Goal: Task Accomplishment & Management: Complete application form

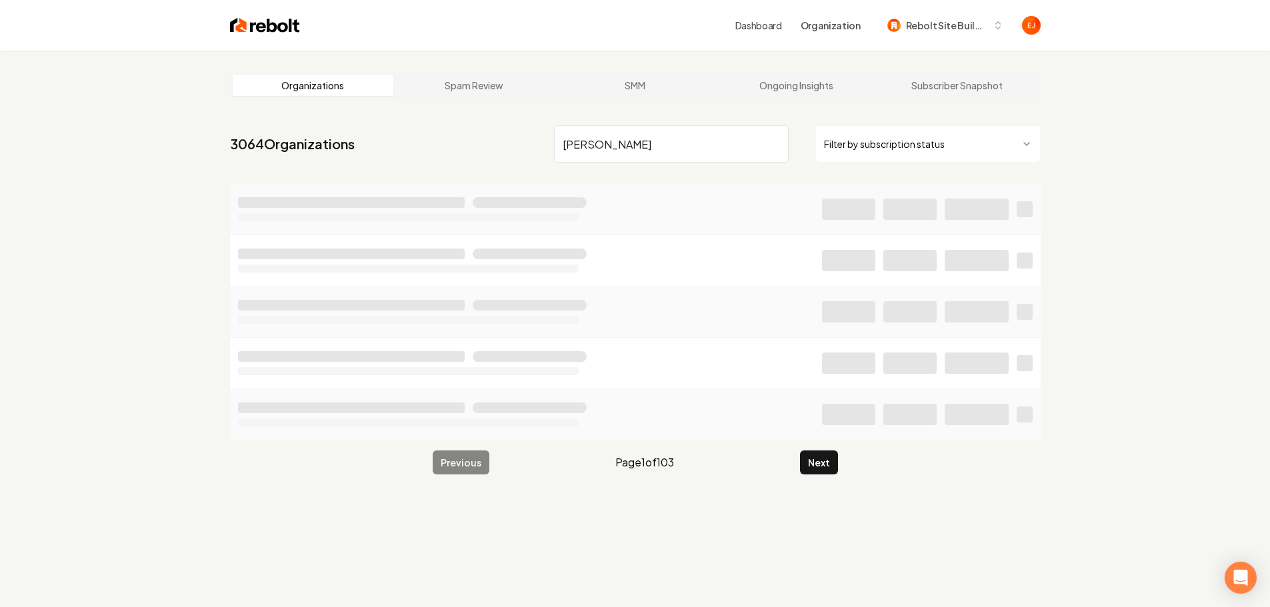
type input "simone"
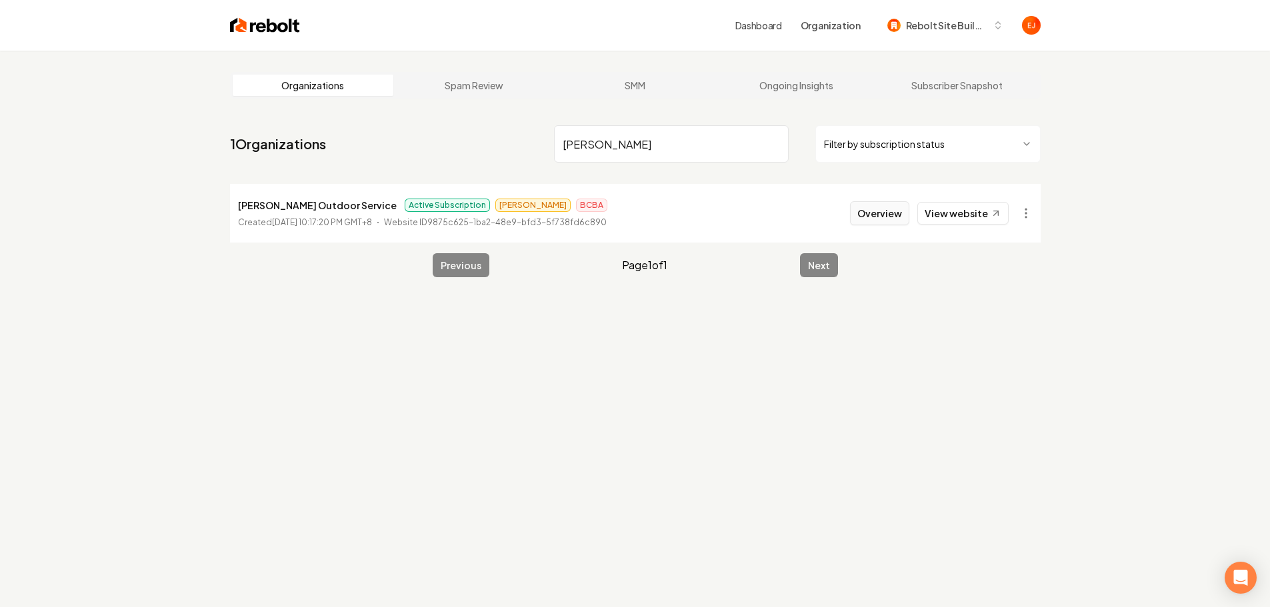
click at [905, 212] on button "Overview" at bounding box center [879, 213] width 59 height 24
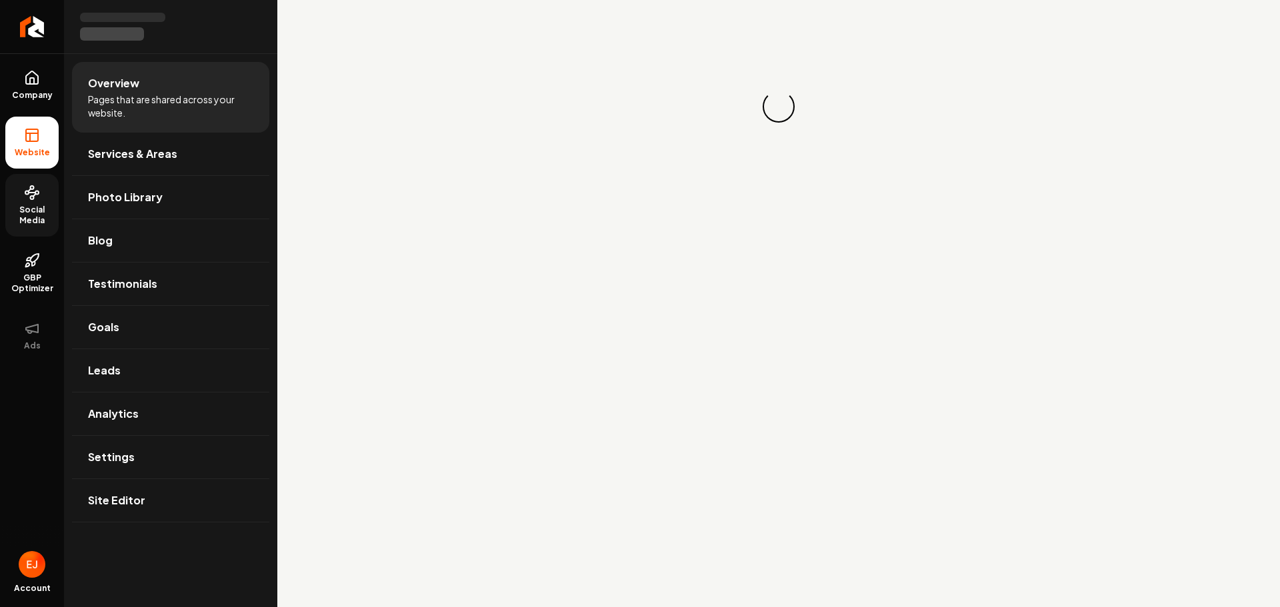
click at [31, 210] on span "Social Media" at bounding box center [31, 215] width 53 height 21
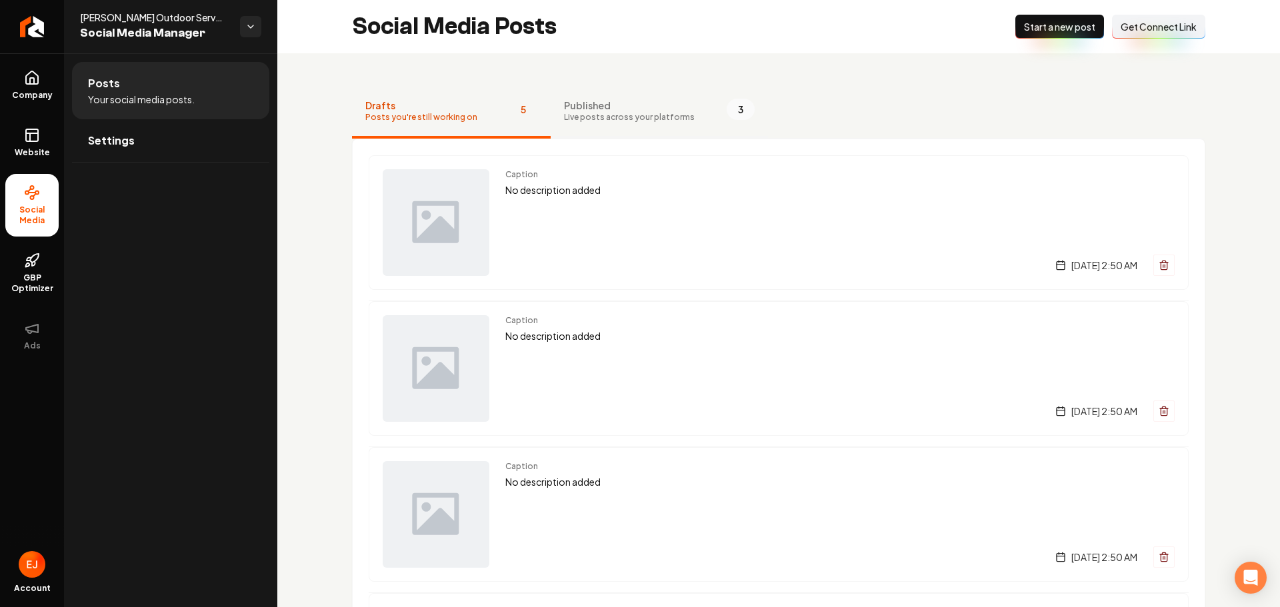
click at [597, 131] on button "Published Live posts across your platforms 3" at bounding box center [659, 111] width 217 height 53
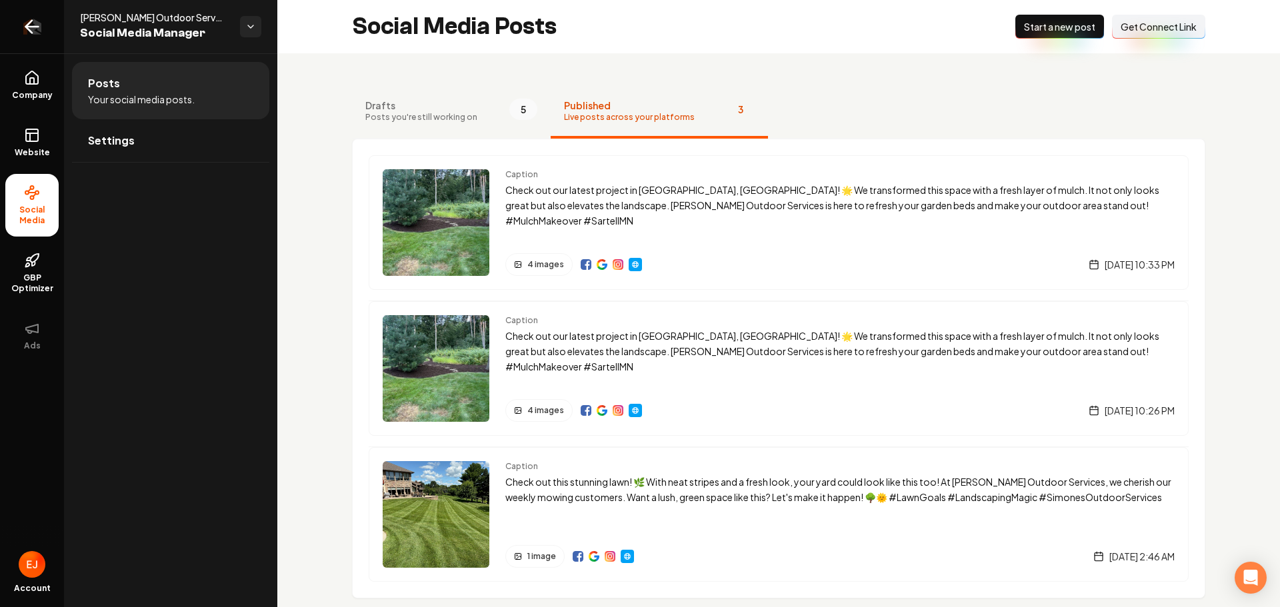
click at [32, 29] on icon "Return to dashboard" at bounding box center [31, 26] width 21 height 21
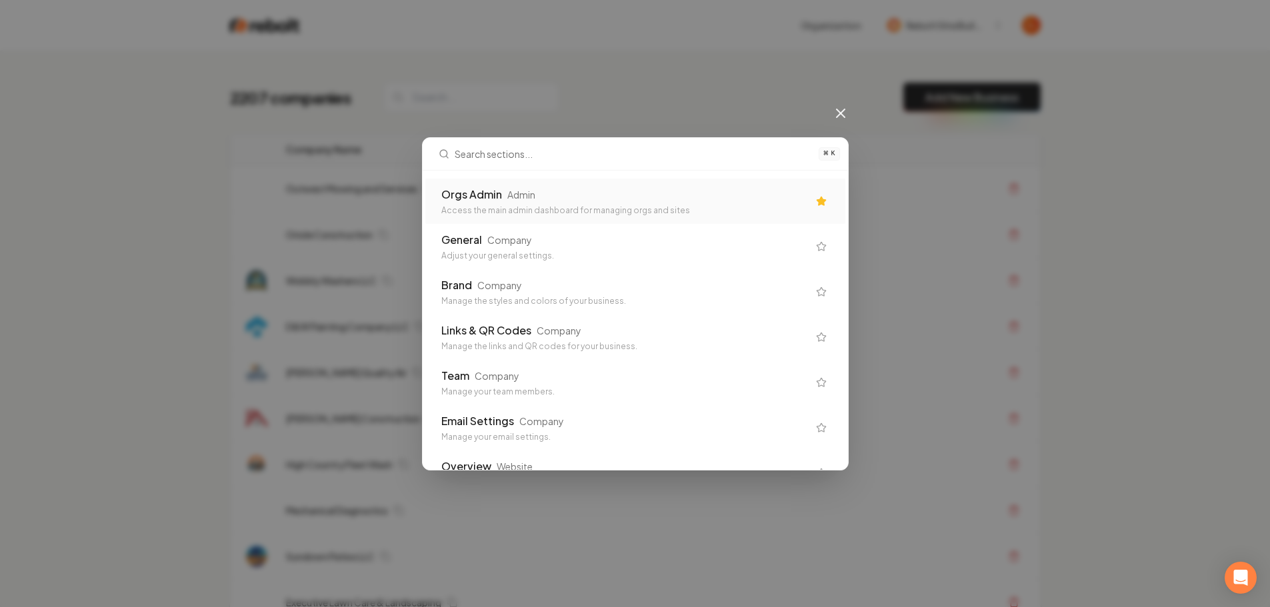
click at [631, 187] on div "Orgs Admin Admin" at bounding box center [624, 195] width 367 height 16
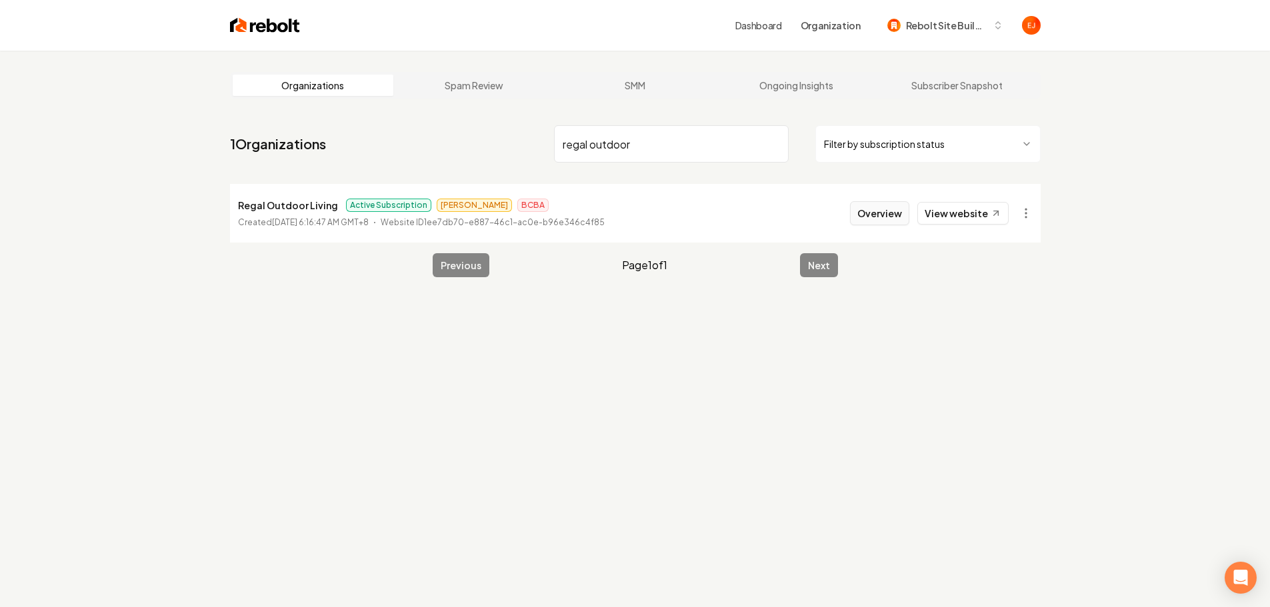
type input "regal outdoor"
click at [895, 221] on button "Overview" at bounding box center [879, 213] width 59 height 24
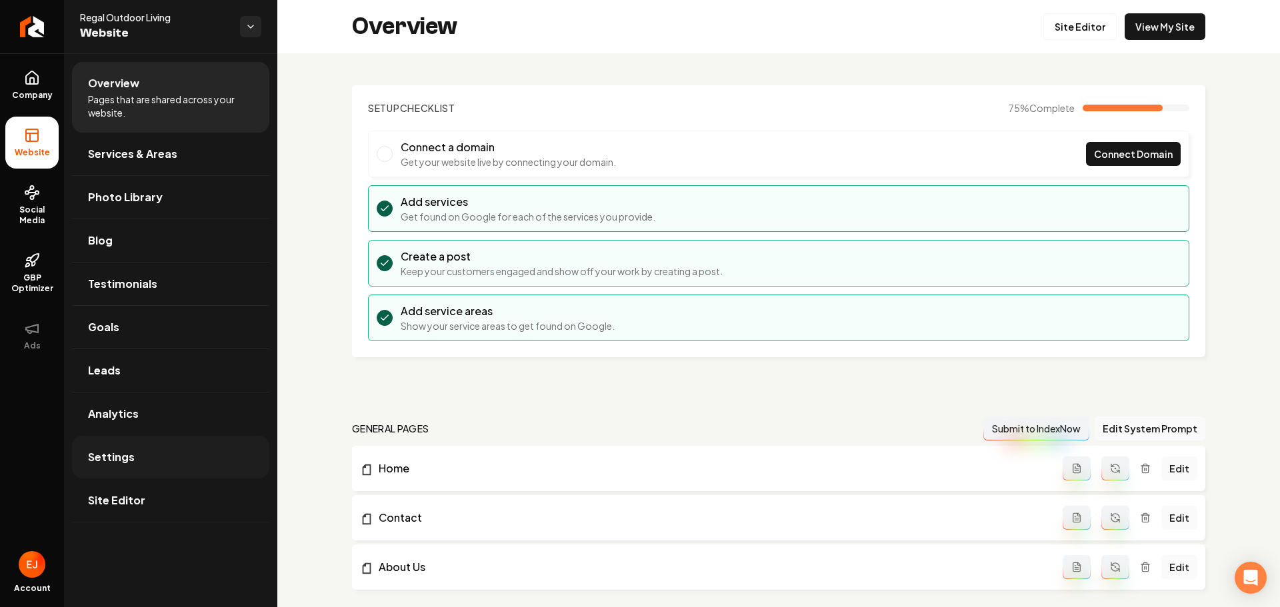
click at [157, 461] on link "Settings" at bounding box center [170, 457] width 197 height 43
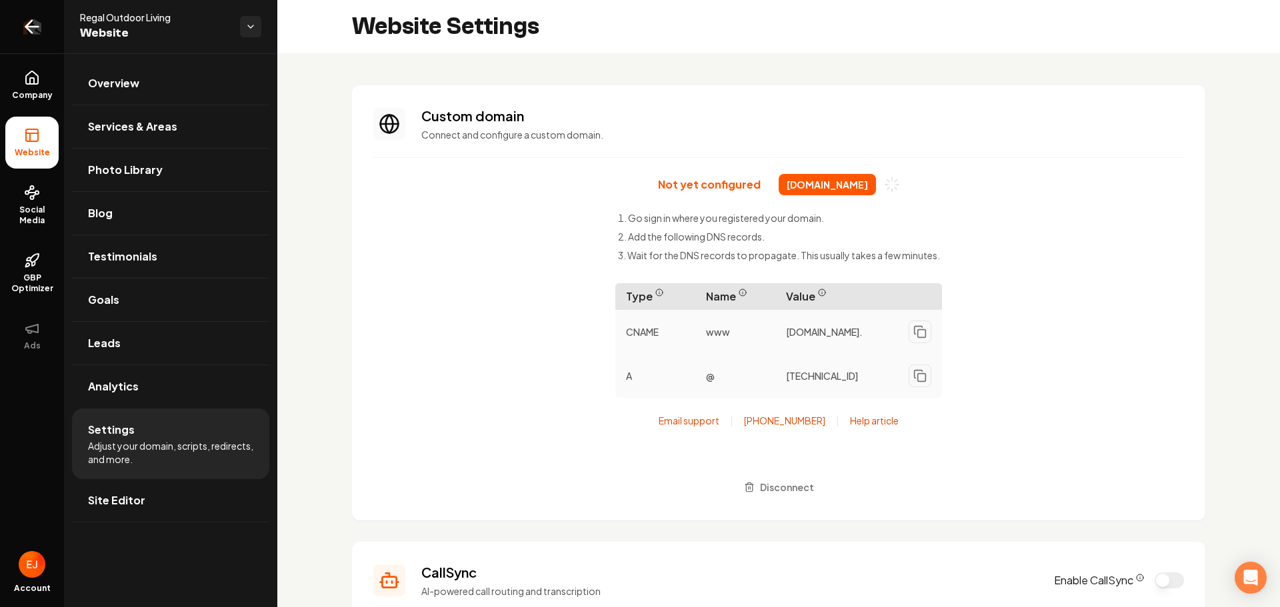
click at [21, 26] on icon "Return to dashboard" at bounding box center [31, 26] width 21 height 21
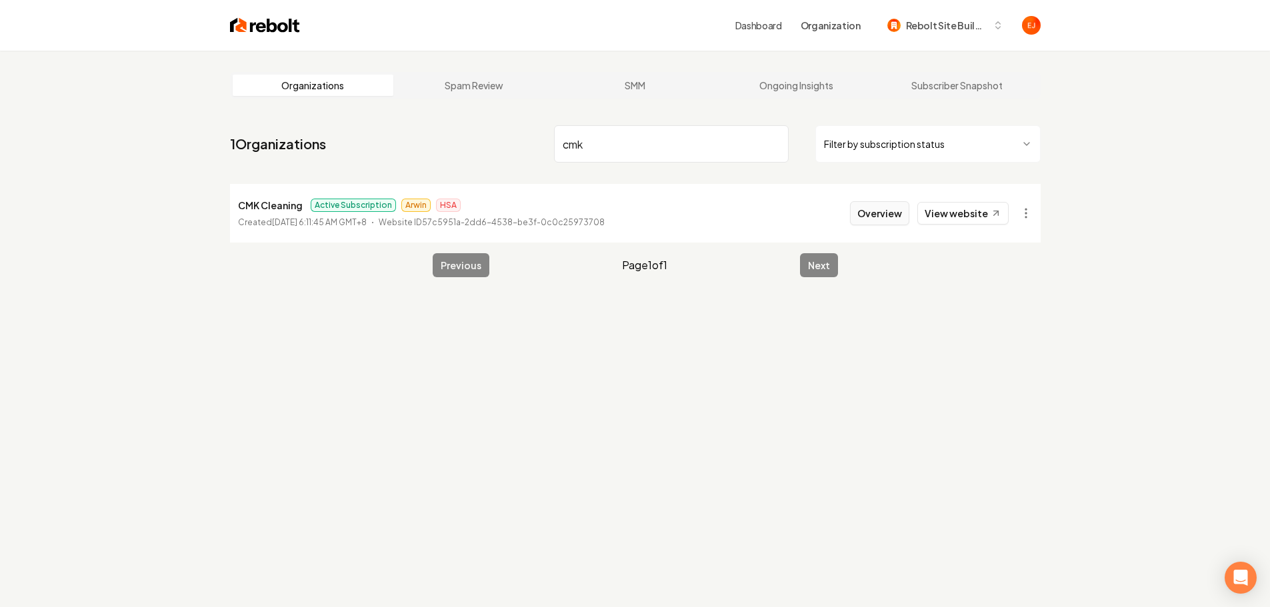
type input "cmk"
click at [897, 213] on button "Overview" at bounding box center [879, 213] width 59 height 24
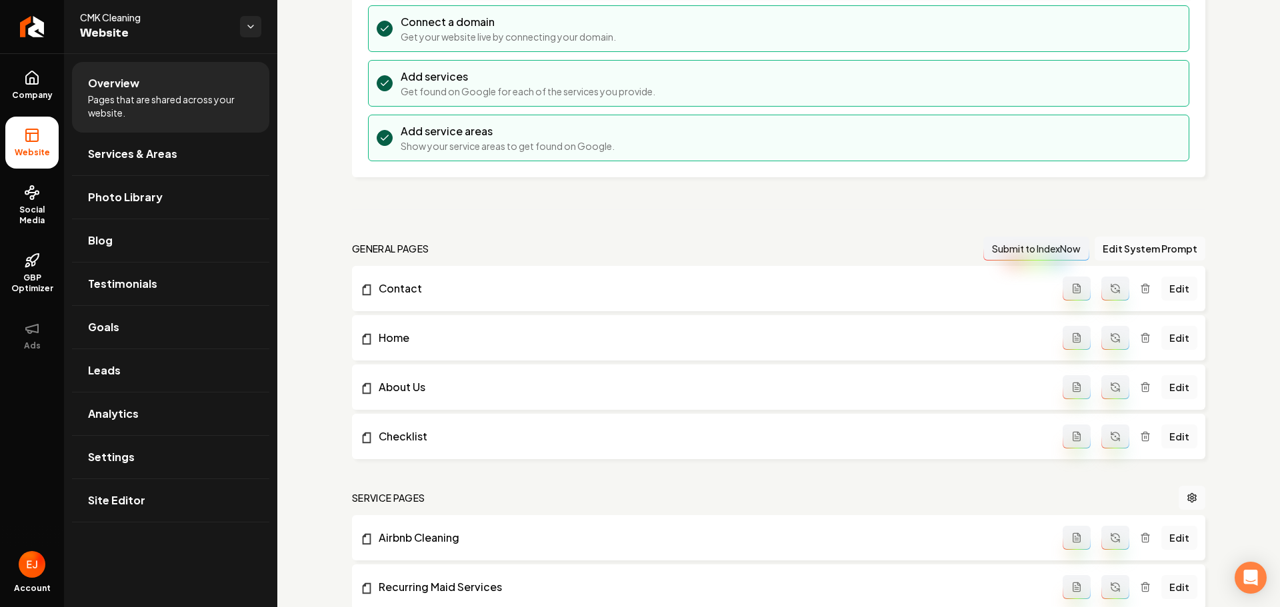
scroll to position [333, 0]
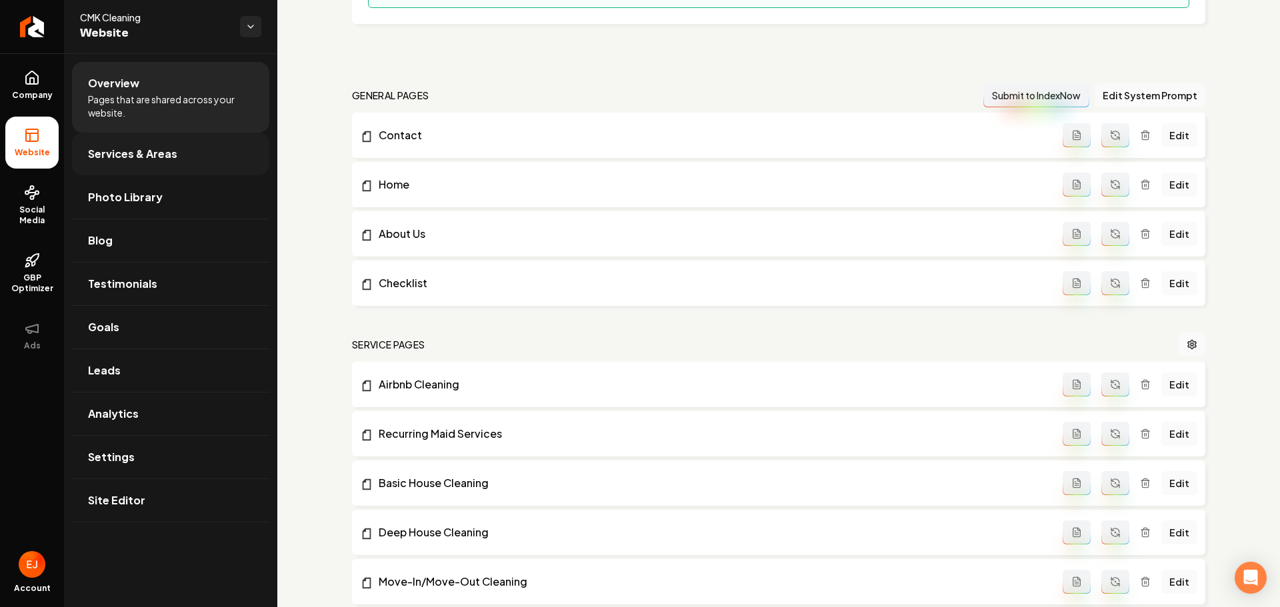
click at [133, 145] on link "Services & Areas" at bounding box center [170, 154] width 197 height 43
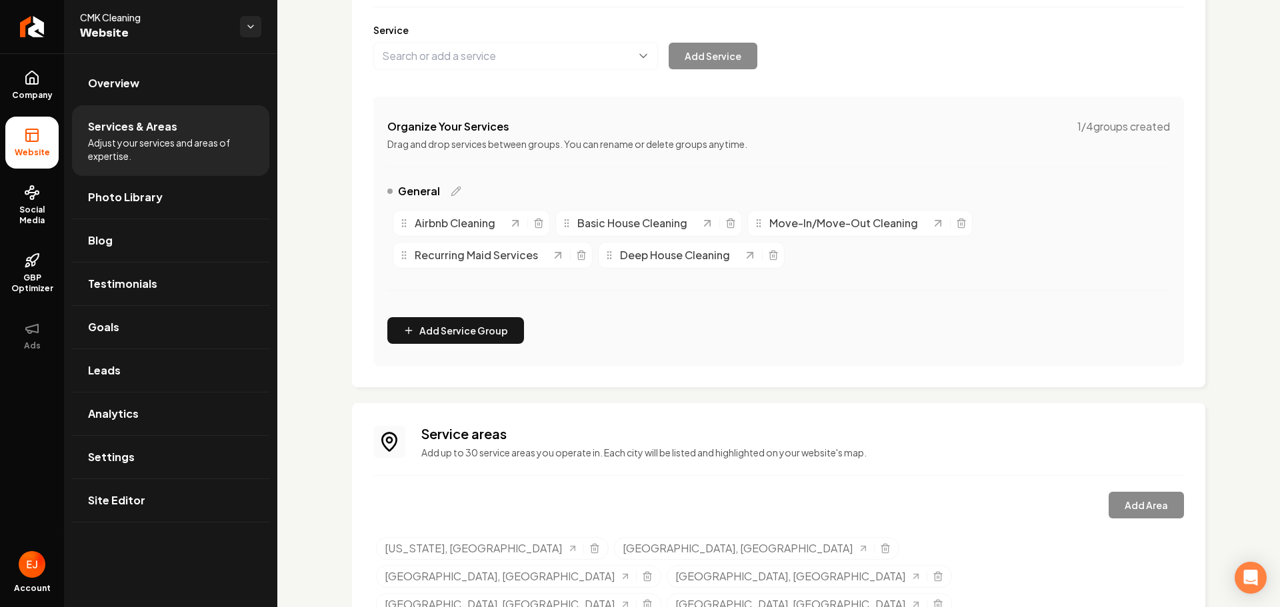
scroll to position [231, 0]
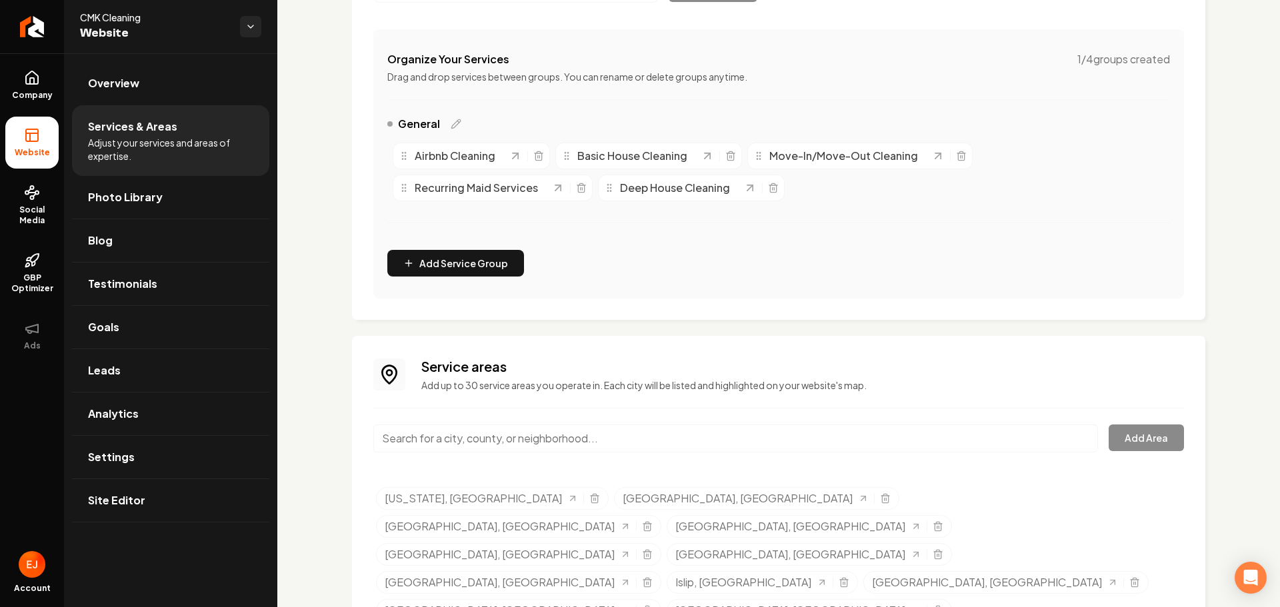
click at [629, 440] on input "Main content area" at bounding box center [735, 439] width 725 height 28
type input "Long Island City, Queens, NY"
click at [1126, 439] on button "Add Area" at bounding box center [1146, 438] width 75 height 27
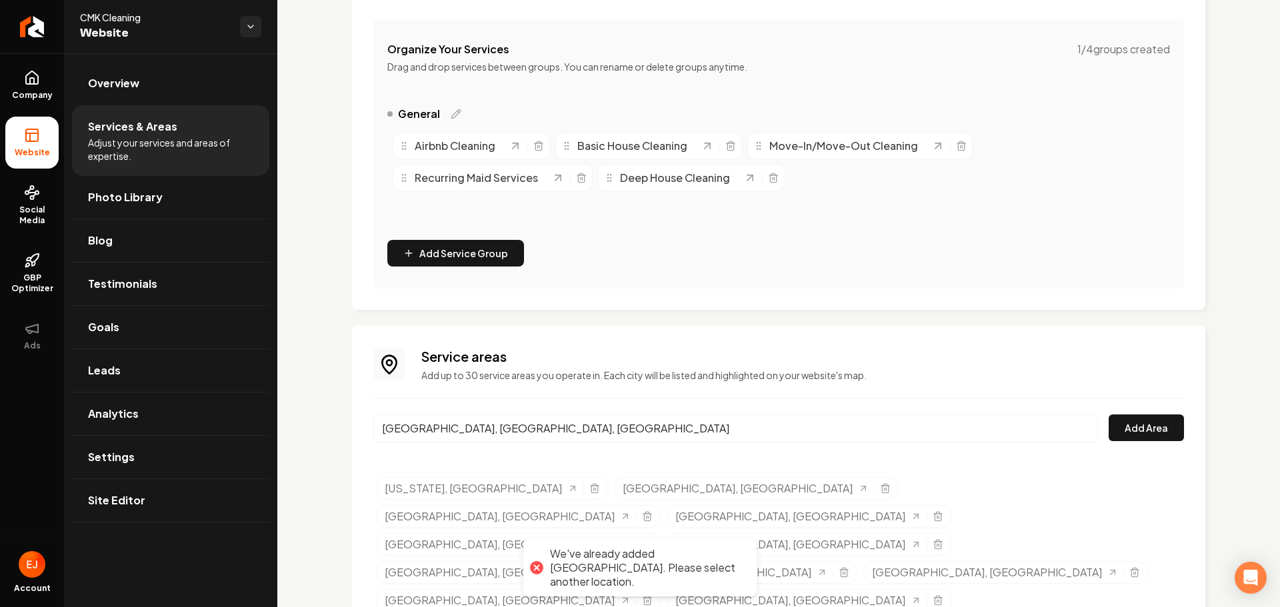
scroll to position [249, 0]
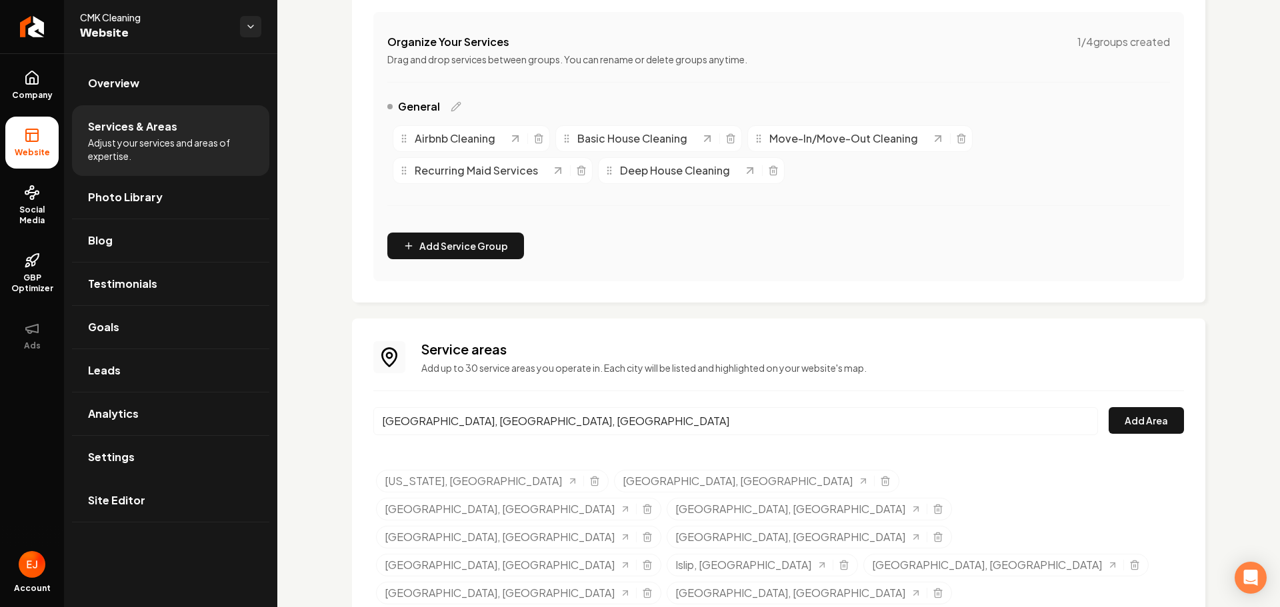
click at [133, 495] on span "Site Editor" at bounding box center [116, 501] width 57 height 16
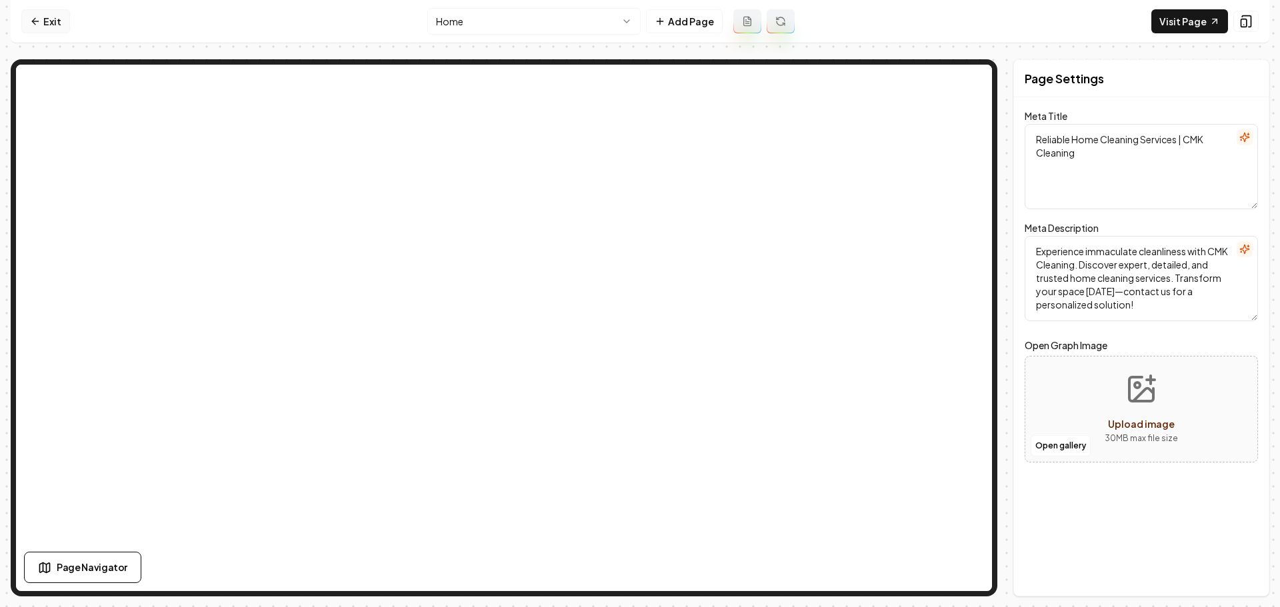
click at [50, 20] on link "Exit" at bounding box center [45, 21] width 49 height 24
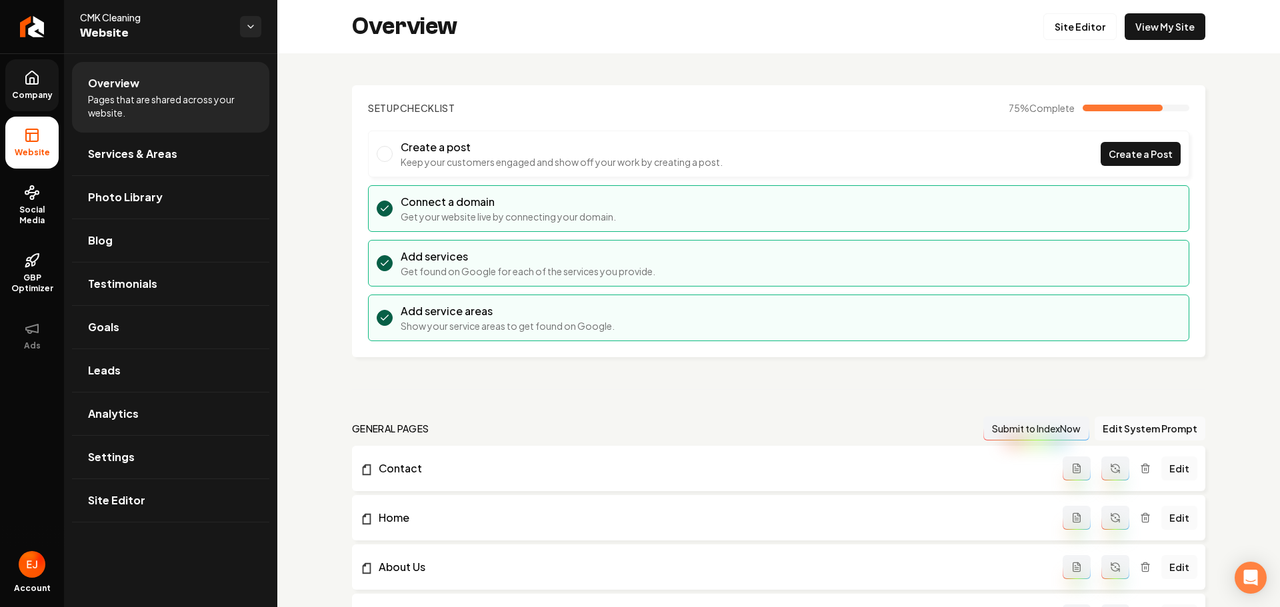
click at [21, 83] on link "Company" at bounding box center [31, 85] width 53 height 52
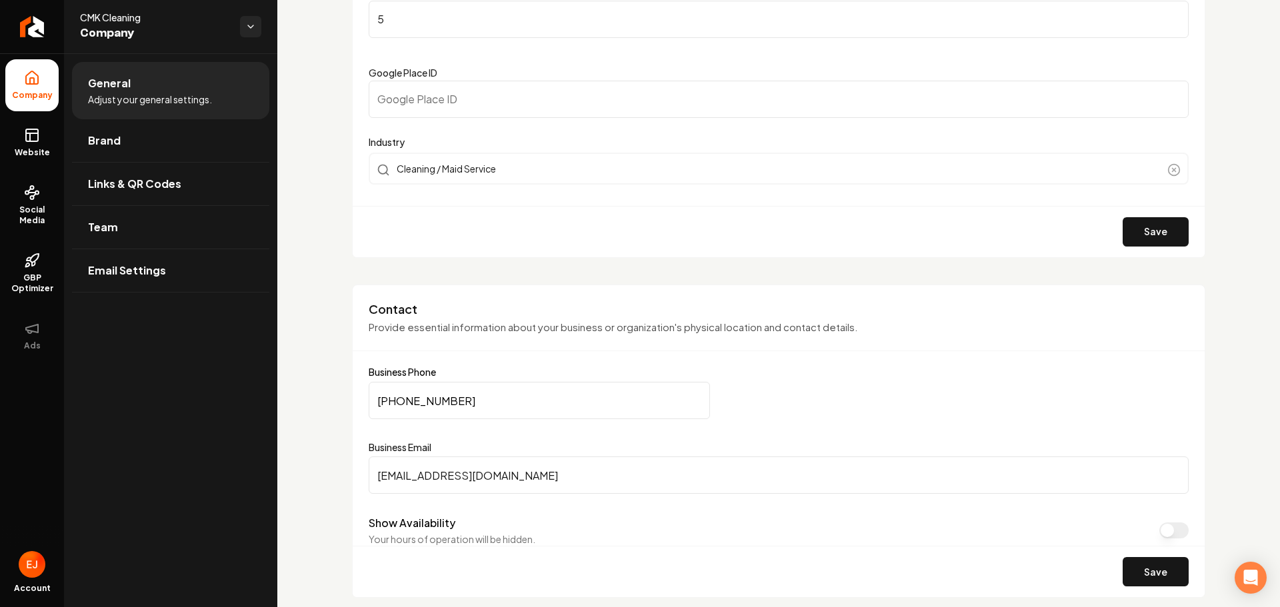
scroll to position [533, 0]
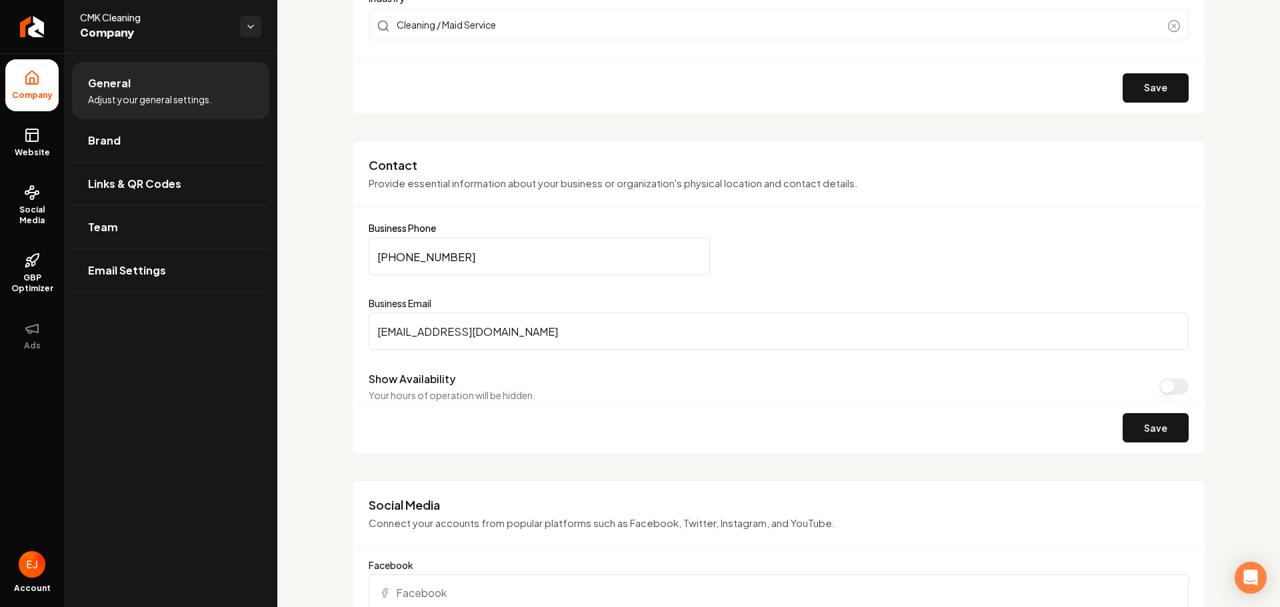
drag, startPoint x: 467, startPoint y: 259, endPoint x: 364, endPoint y: 261, distance: 102.7
click at [364, 261] on div "Contact Provide essential information about your business or organization's phy…" at bounding box center [778, 298] width 853 height 314
click at [42, 152] on span "Website" at bounding box center [32, 152] width 46 height 11
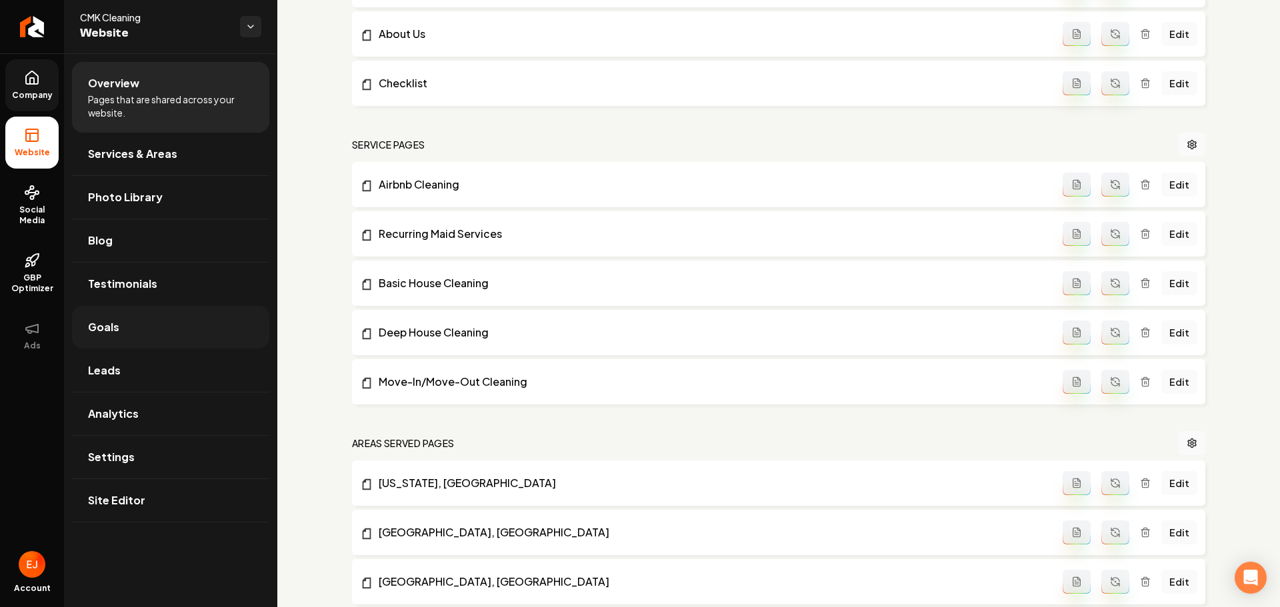
click at [147, 335] on link "Goals" at bounding box center [170, 327] width 197 height 43
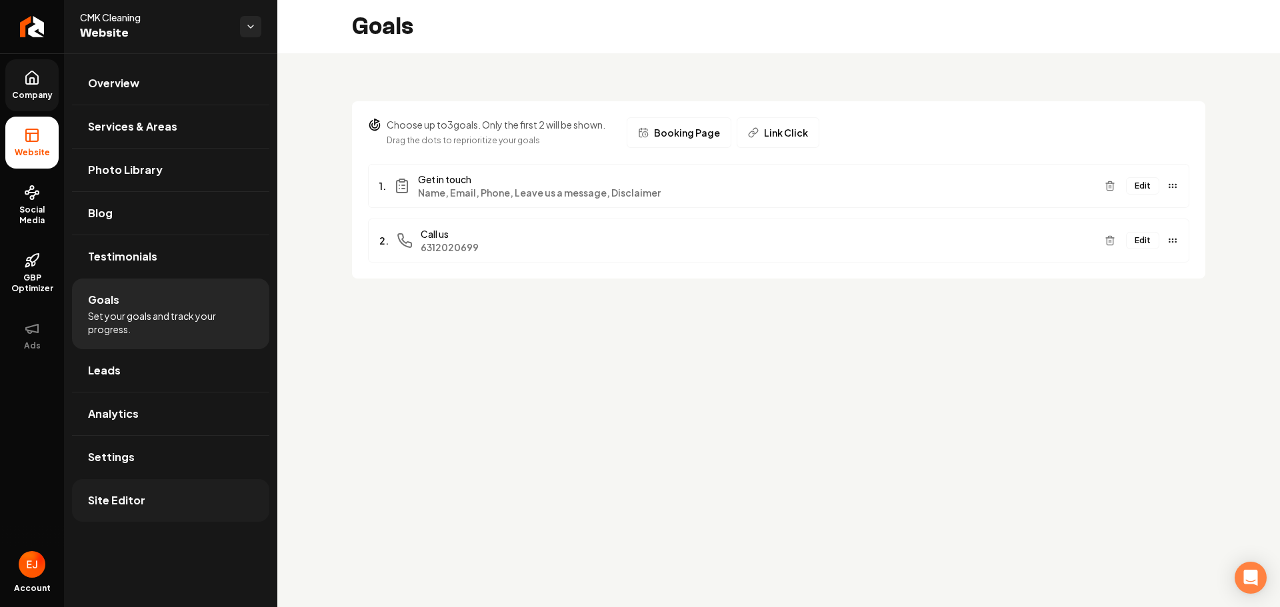
click at [124, 507] on span "Site Editor" at bounding box center [116, 501] width 57 height 16
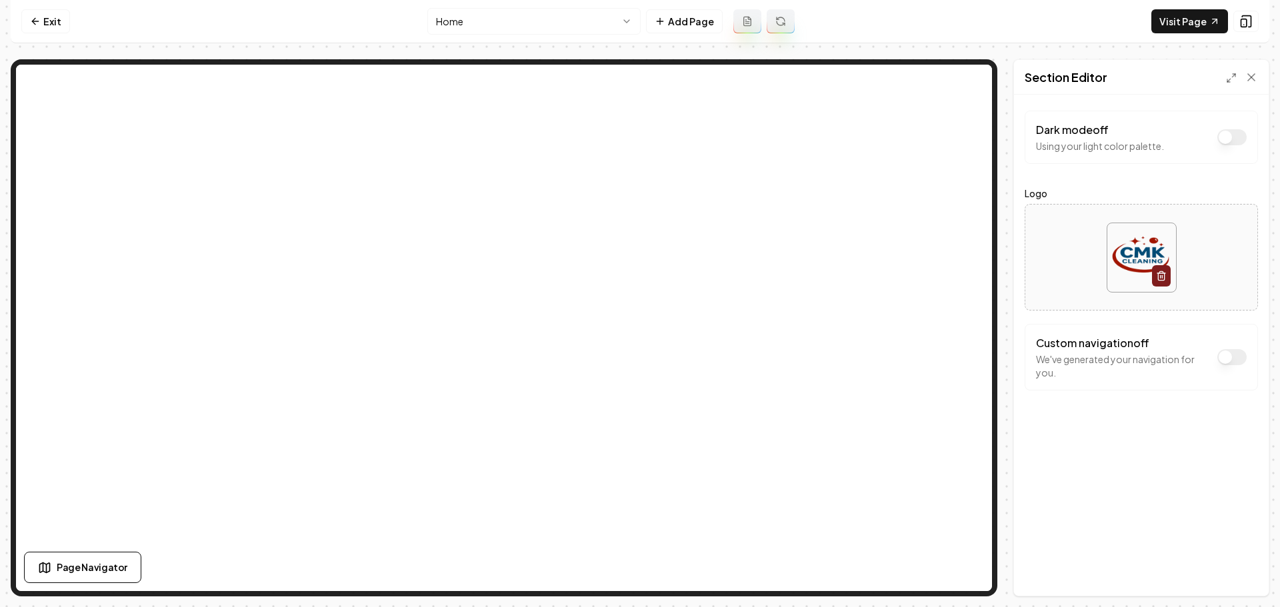
click at [1231, 358] on button "Dark mode off" at bounding box center [1232, 357] width 29 height 16
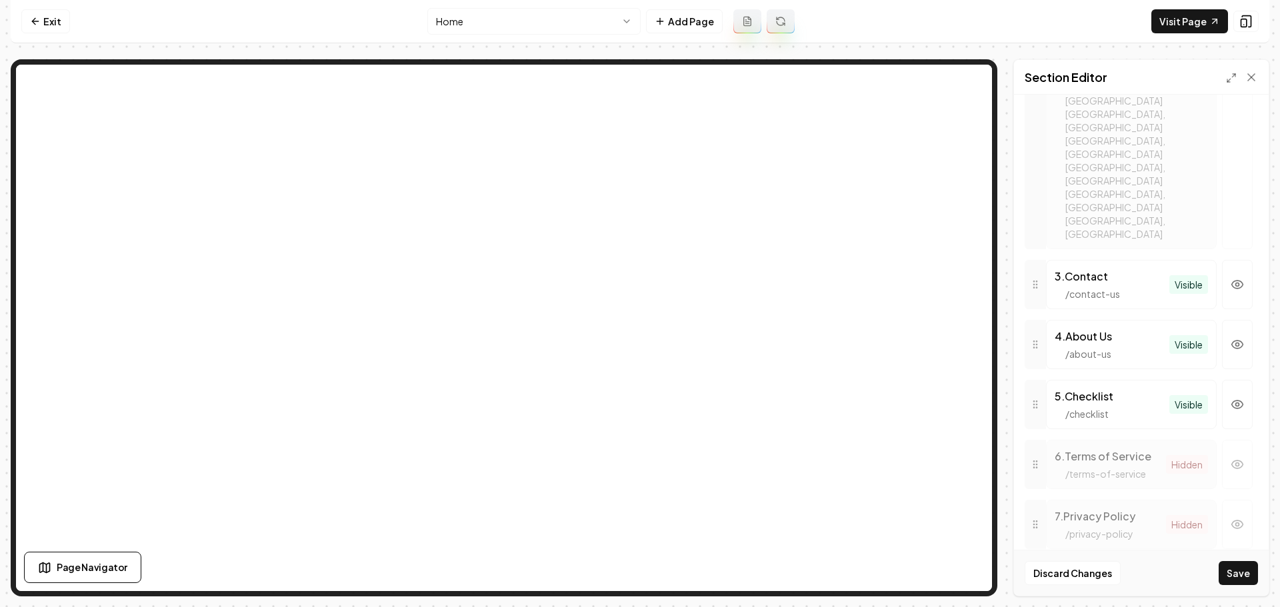
scroll to position [755, 0]
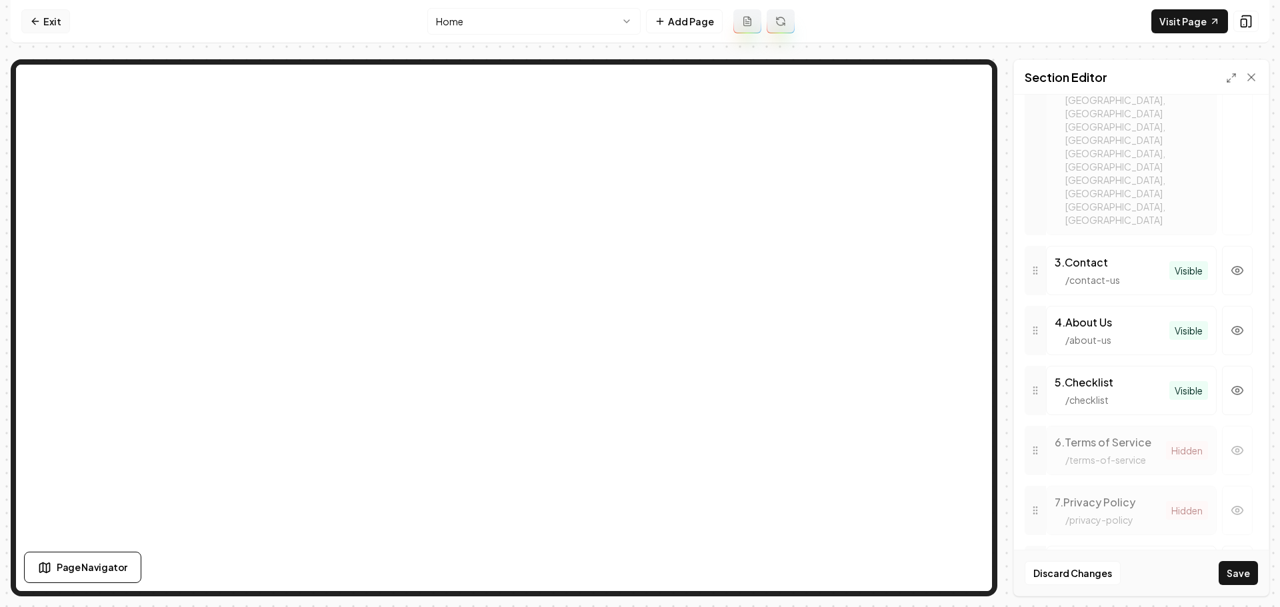
click at [59, 19] on link "Exit" at bounding box center [45, 21] width 49 height 24
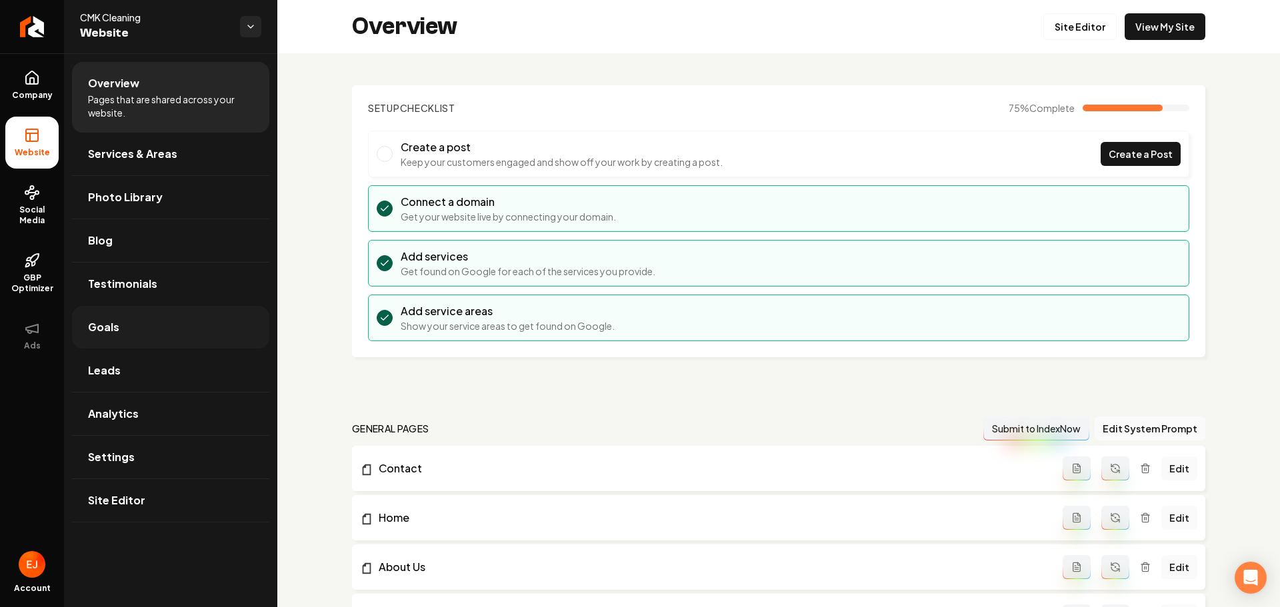
click at [157, 322] on link "Goals" at bounding box center [170, 327] width 197 height 43
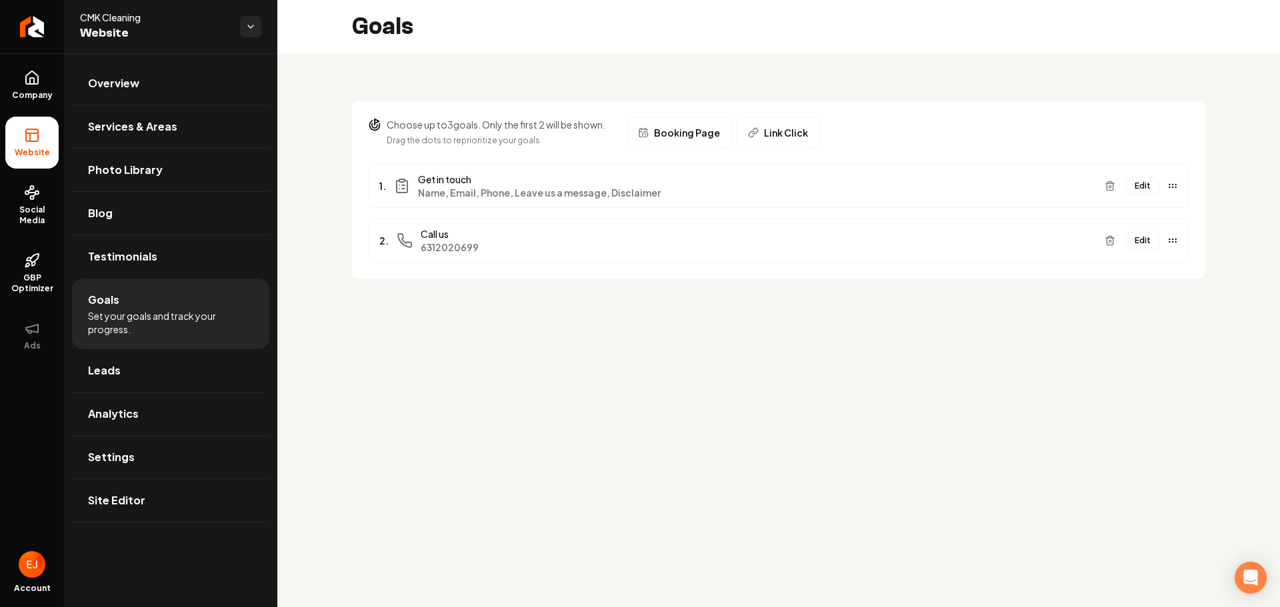
click at [1138, 246] on button "Edit" at bounding box center [1142, 240] width 33 height 17
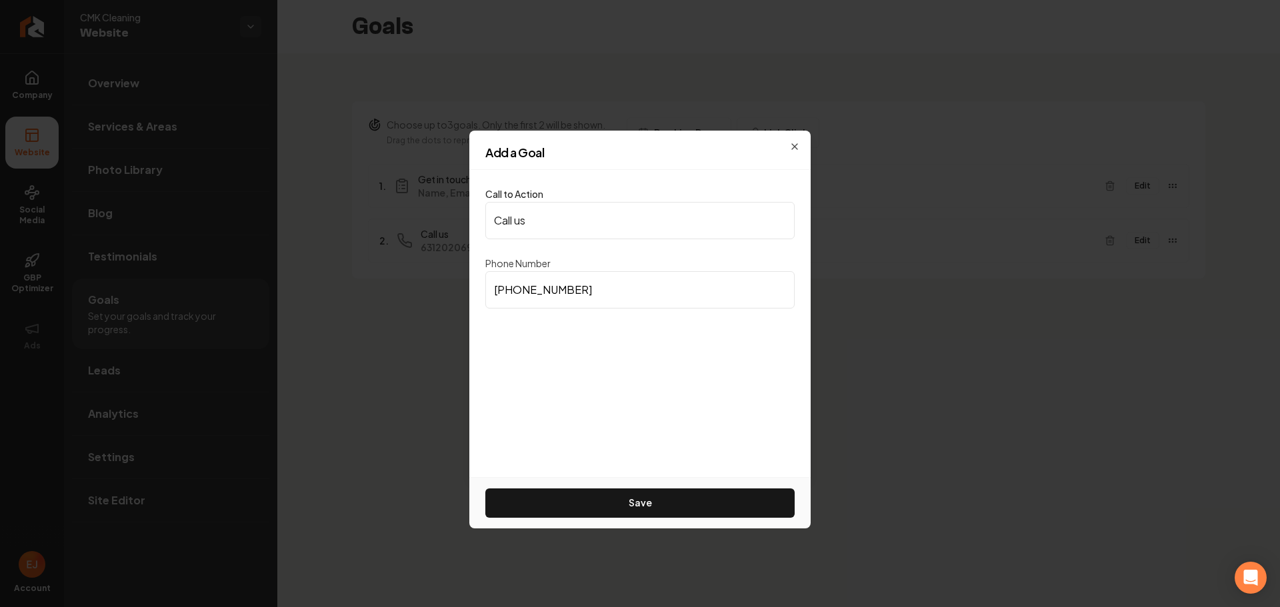
click at [589, 290] on input "(631) 202-0699" at bounding box center [639, 289] width 309 height 37
click at [793, 148] on h2 "Add a Goal" at bounding box center [639, 153] width 309 height 12
click at [793, 147] on h2 "Add a Goal" at bounding box center [639, 153] width 309 height 12
click at [795, 143] on icon "button" at bounding box center [794, 146] width 11 height 11
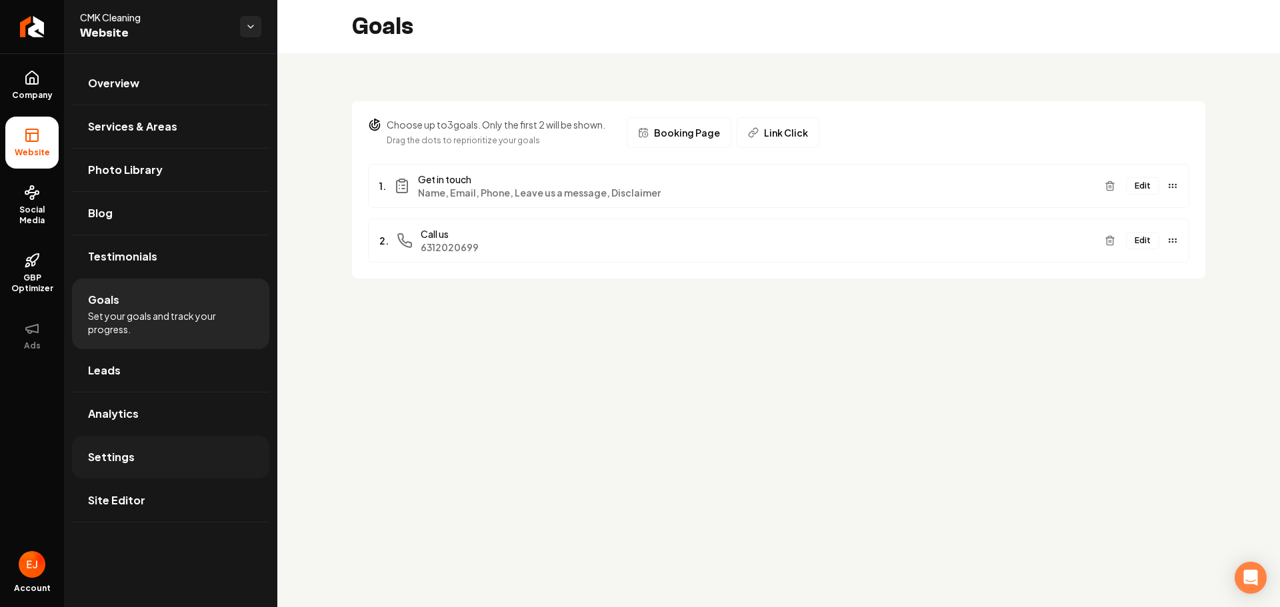
click at [153, 457] on link "Settings" at bounding box center [170, 457] width 197 height 43
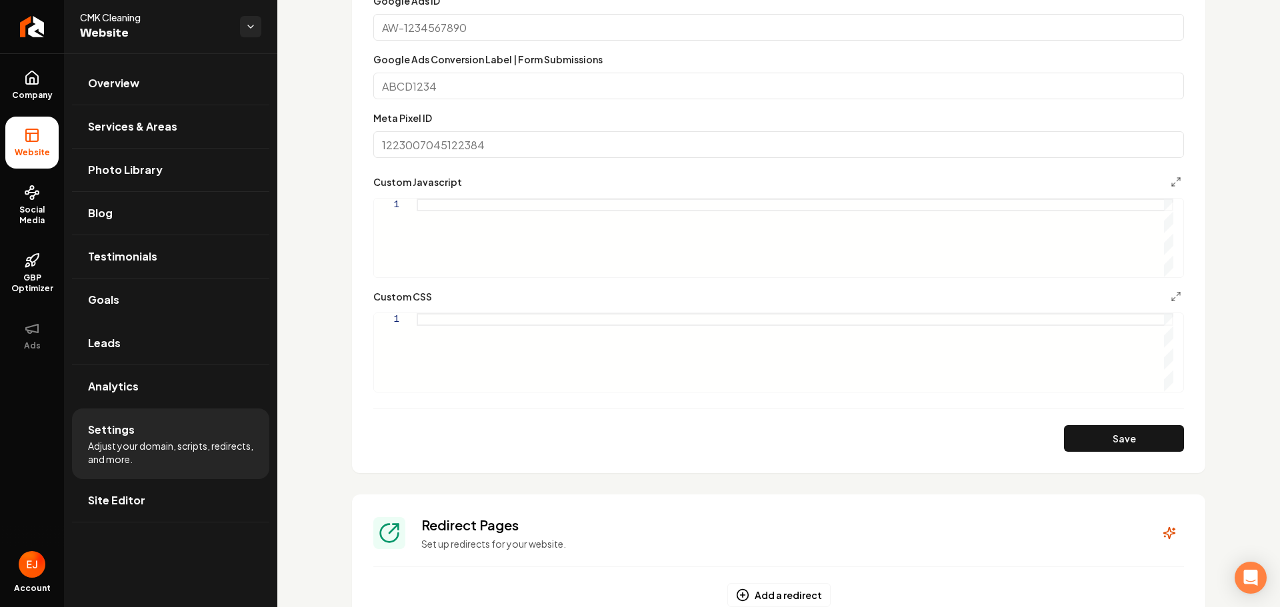
scroll to position [891, 0]
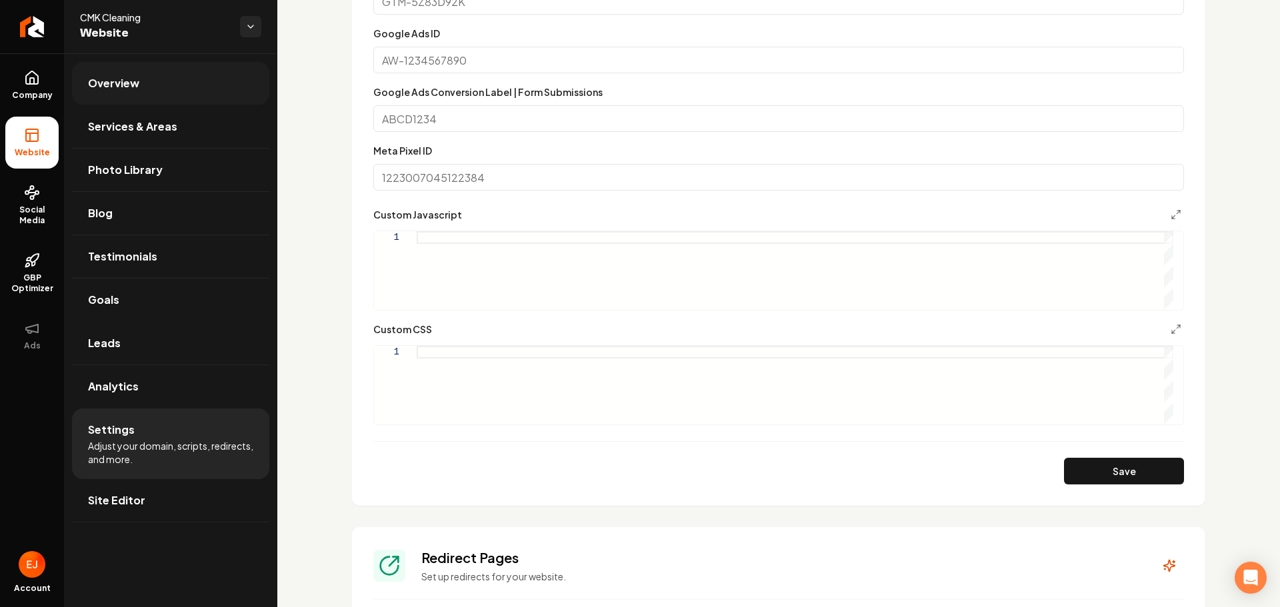
click at [142, 103] on link "Overview" at bounding box center [170, 83] width 197 height 43
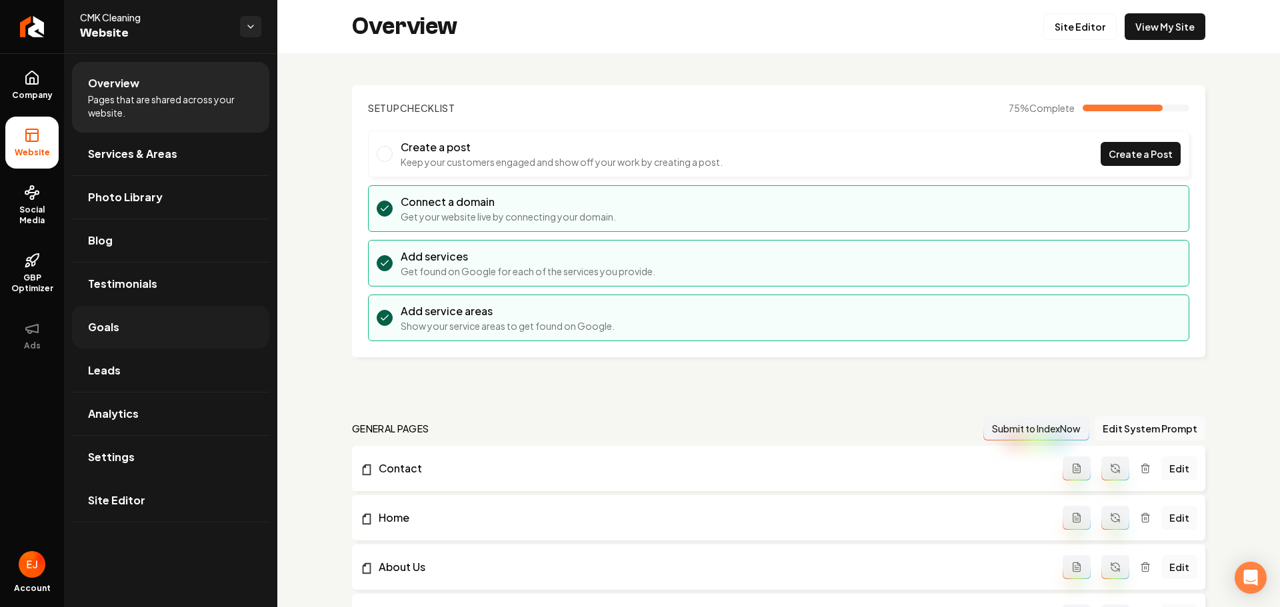
click at [160, 334] on link "Goals" at bounding box center [170, 327] width 197 height 43
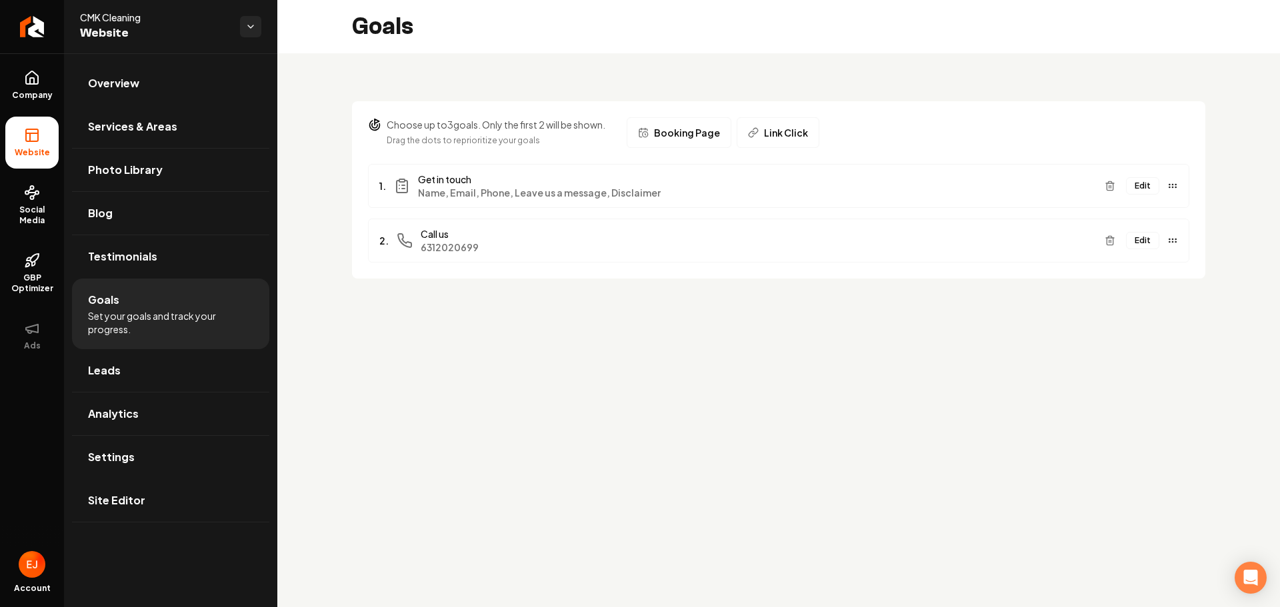
click at [1142, 242] on button "Edit" at bounding box center [1142, 240] width 33 height 17
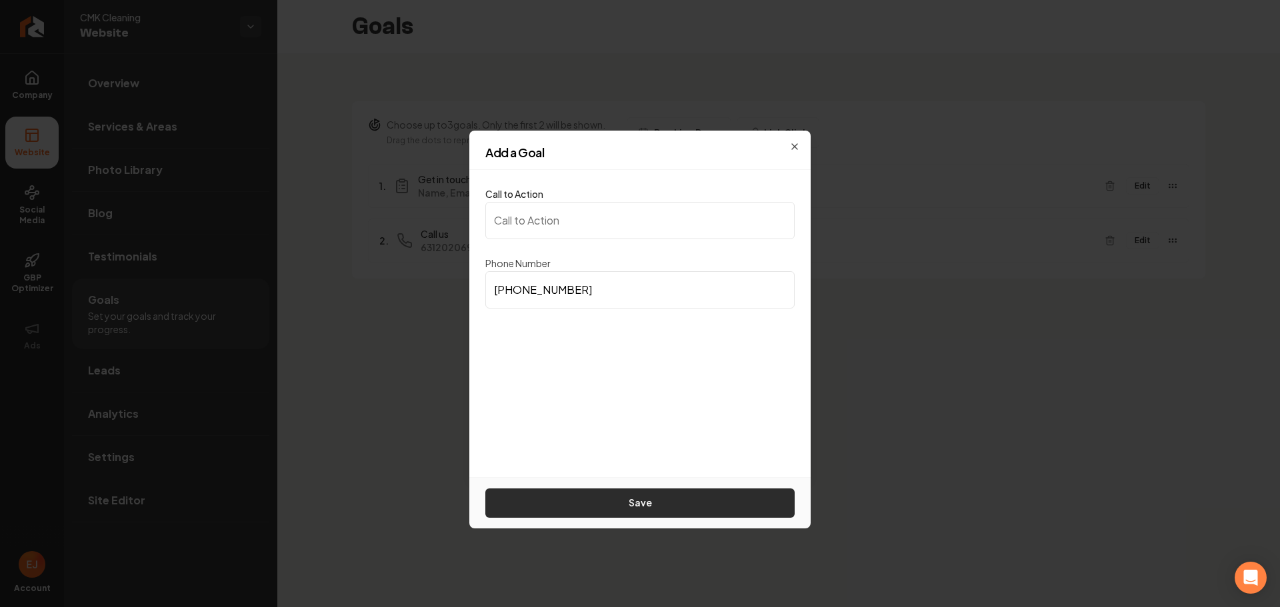
click at [626, 497] on button "Save" at bounding box center [639, 503] width 309 height 29
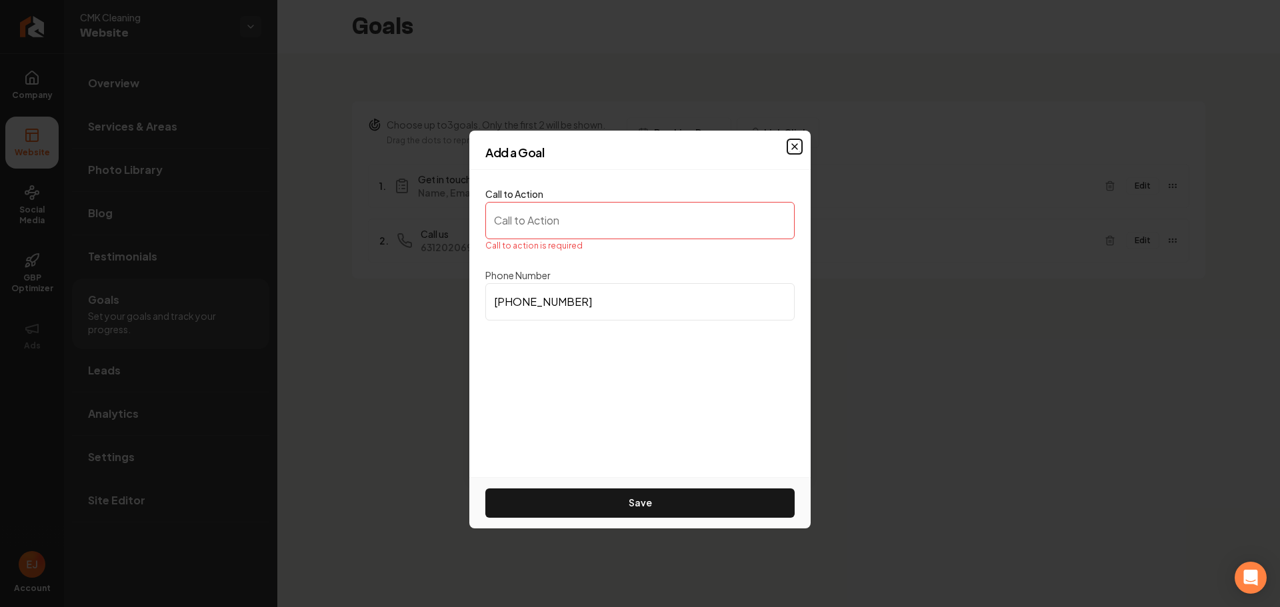
click at [794, 144] on icon "button" at bounding box center [794, 146] width 11 height 11
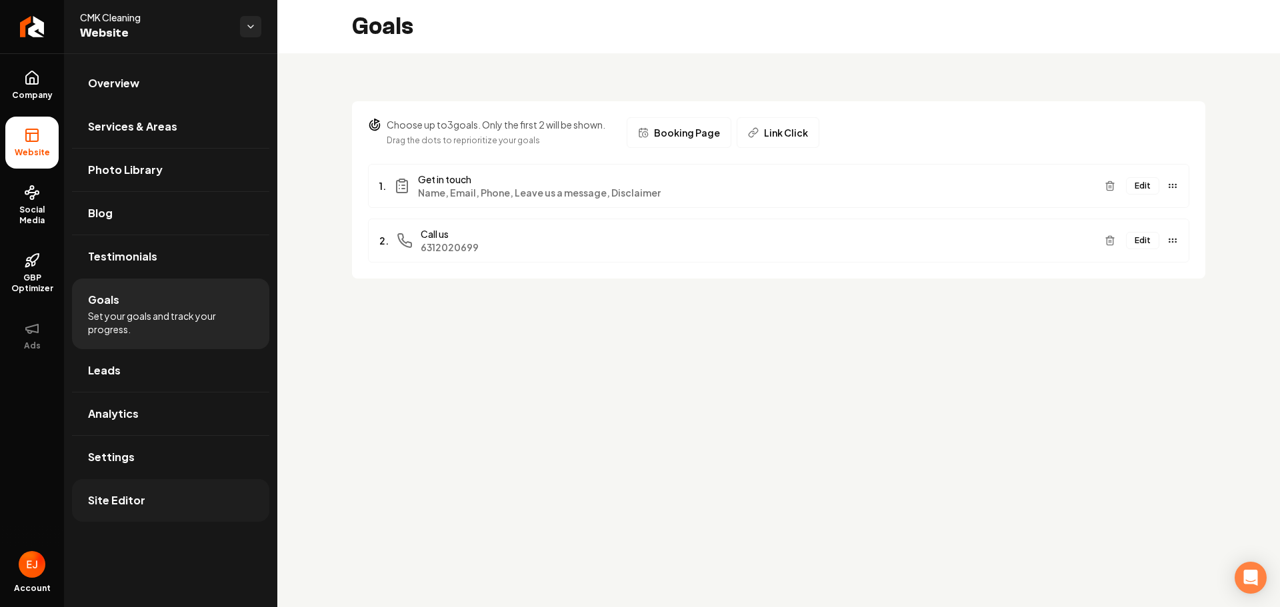
click at [131, 506] on span "Site Editor" at bounding box center [116, 501] width 57 height 16
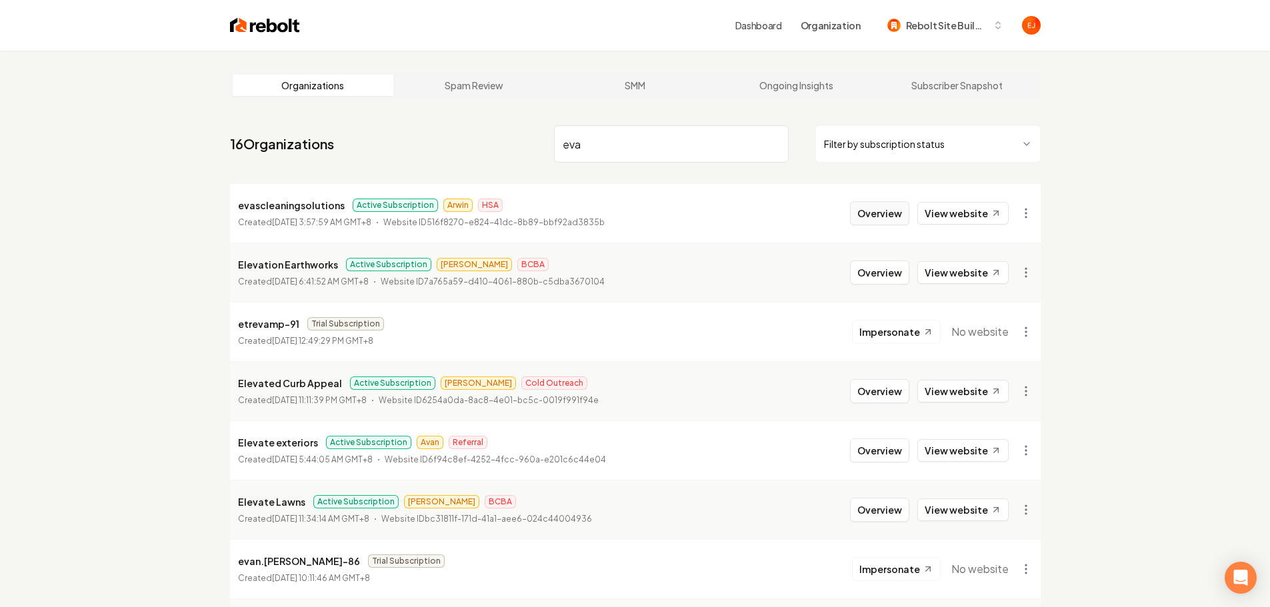
type input "eva"
click at [902, 216] on button "Overview" at bounding box center [879, 213] width 59 height 24
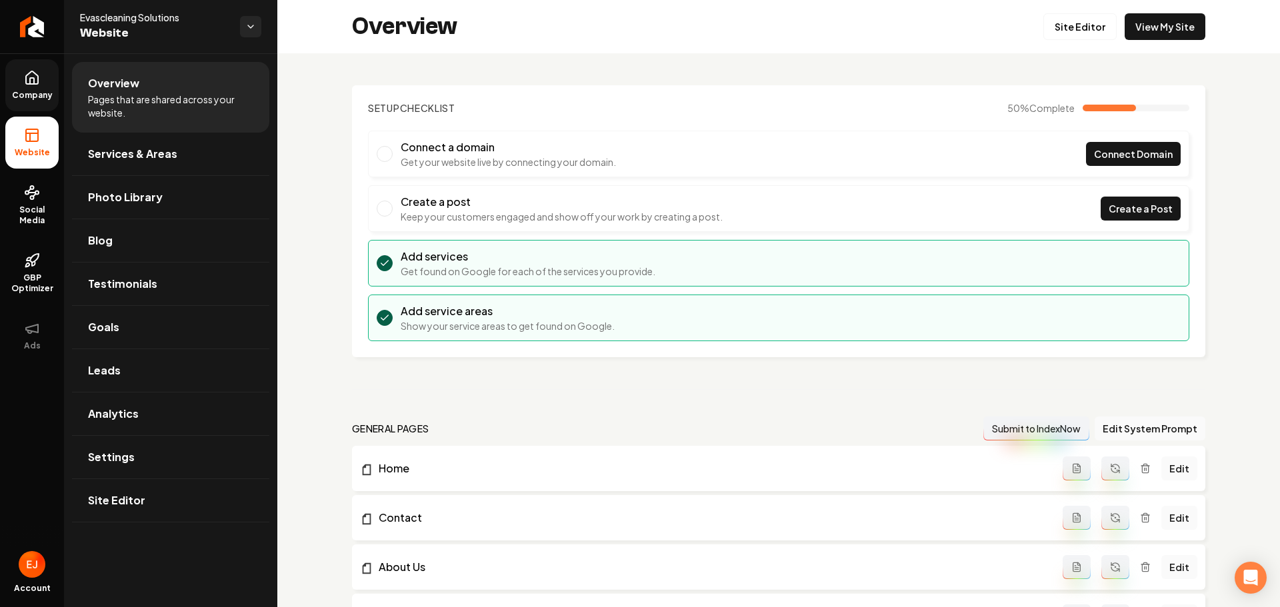
click at [31, 85] on icon at bounding box center [32, 78] width 16 height 16
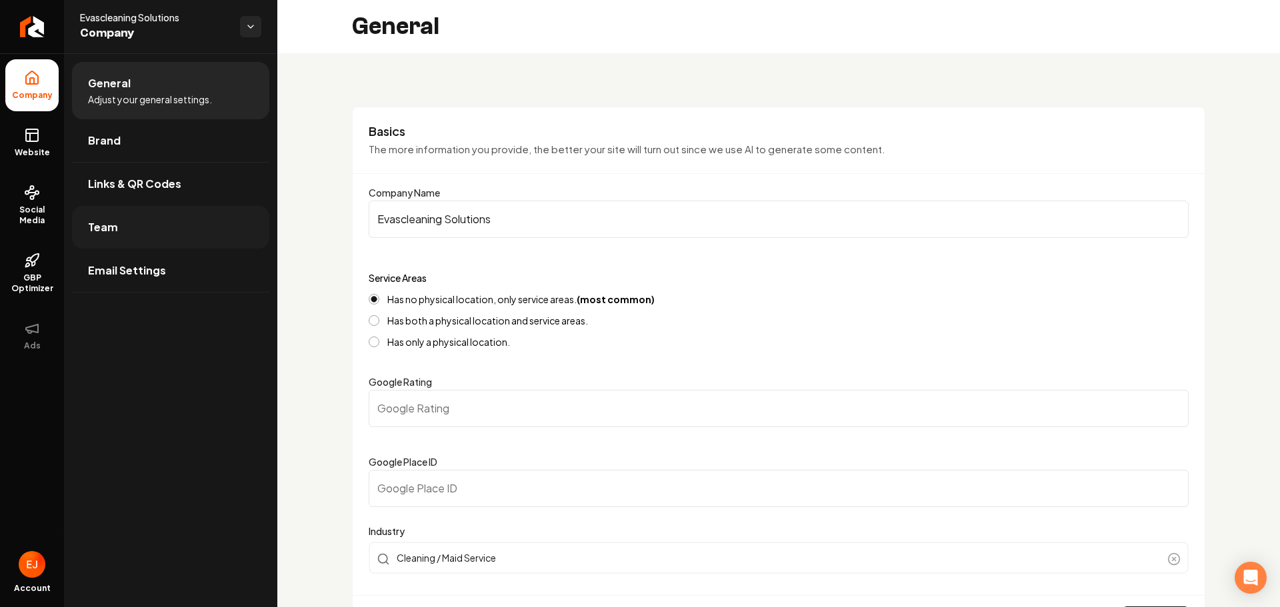
click at [115, 237] on link "Team" at bounding box center [170, 227] width 197 height 43
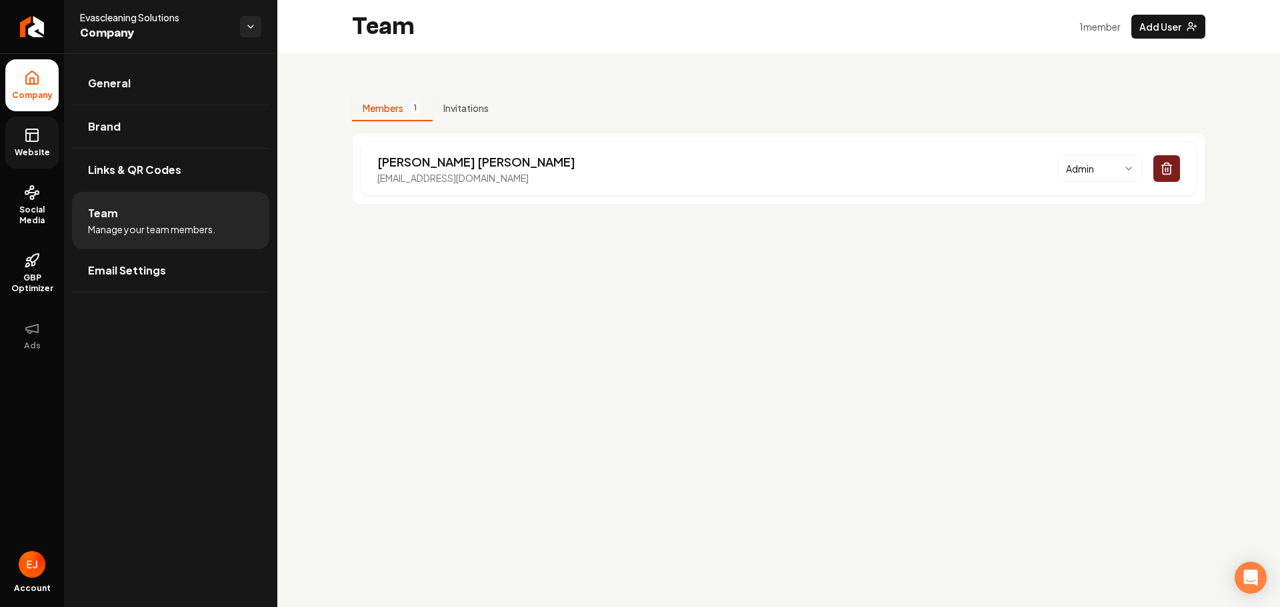
click at [33, 133] on icon at bounding box center [32, 133] width 12 height 0
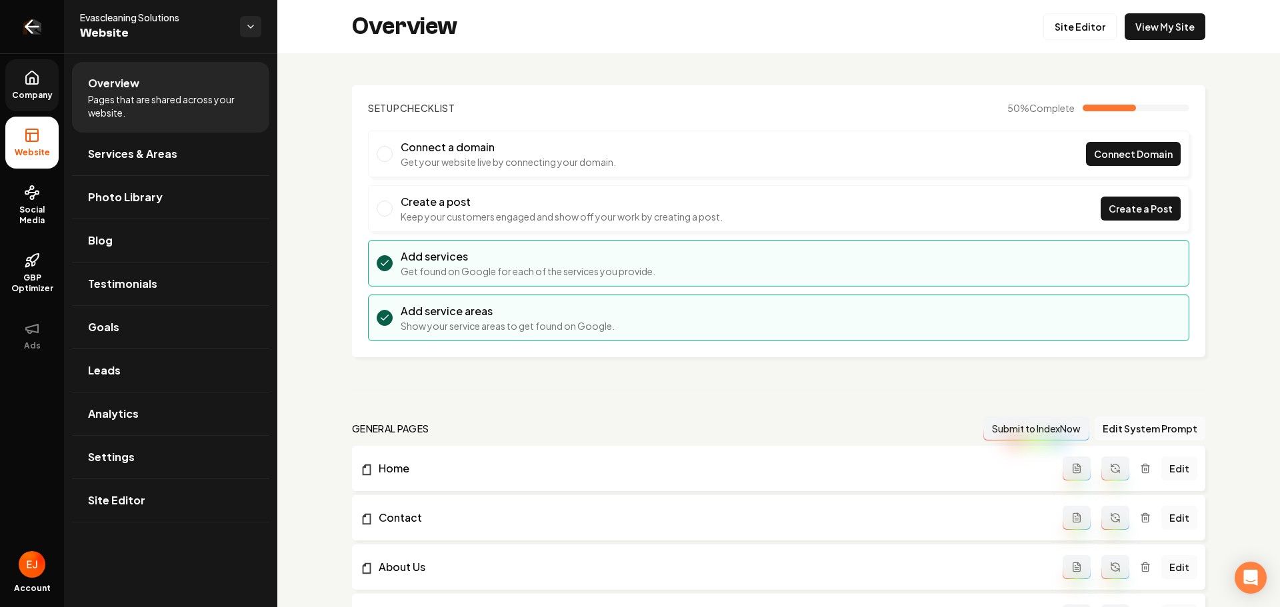
click at [28, 30] on icon "Return to dashboard" at bounding box center [29, 27] width 6 height 13
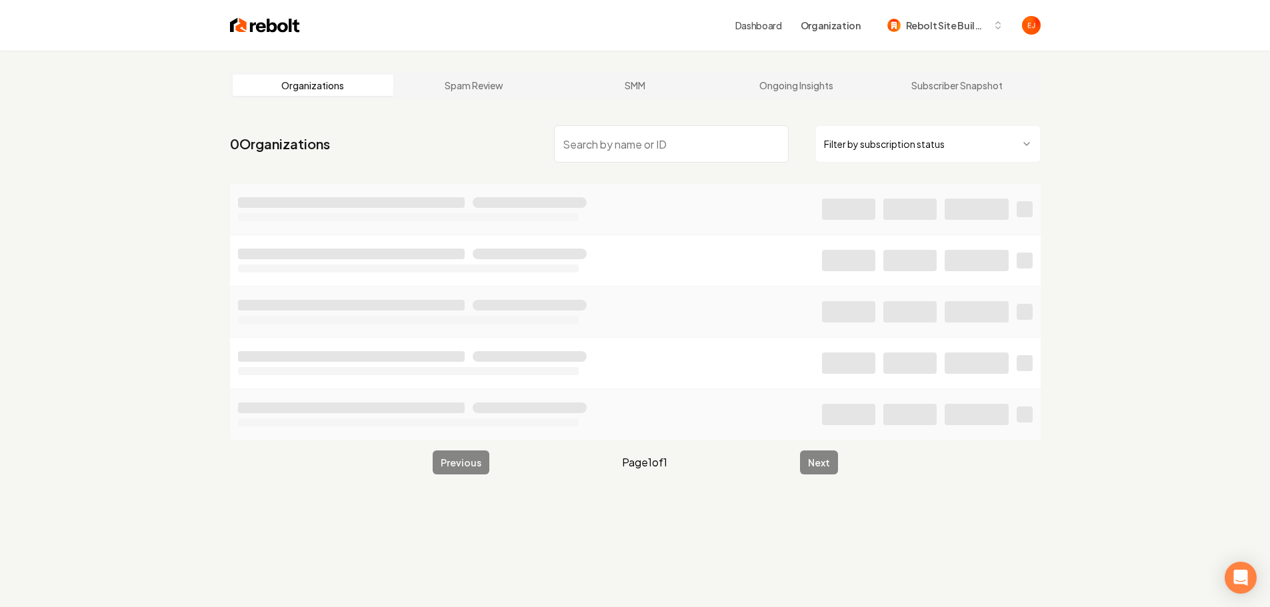
click at [631, 145] on input "search" at bounding box center [671, 143] width 235 height 37
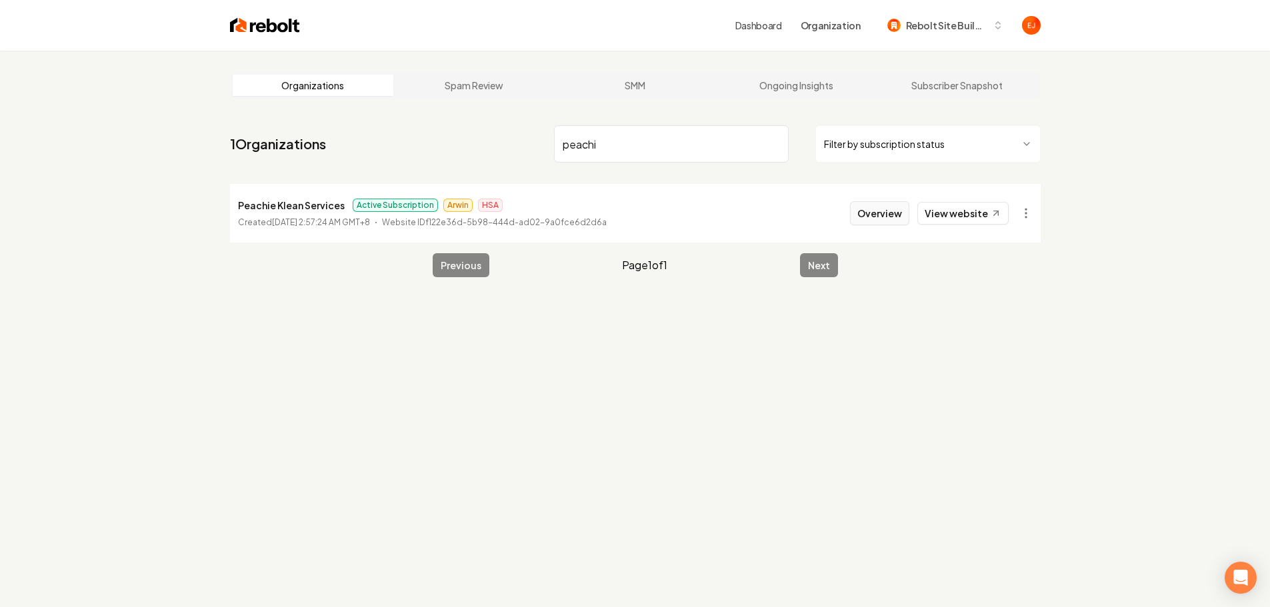
type input "peachi"
click at [882, 220] on button "Overview" at bounding box center [879, 213] width 59 height 24
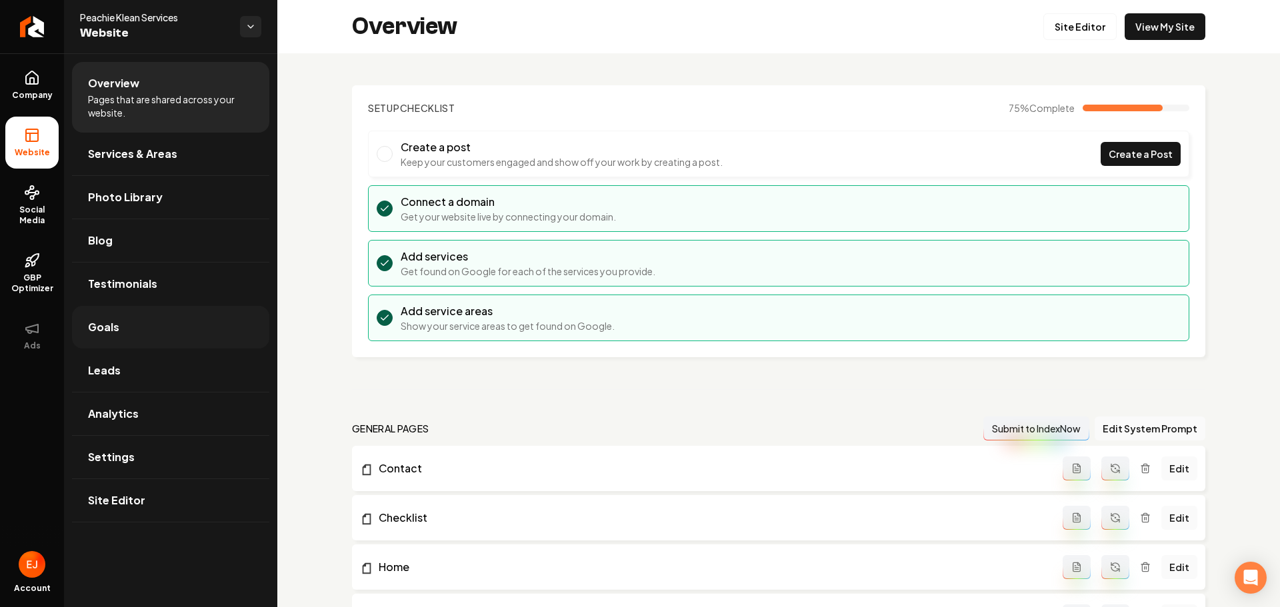
click at [123, 329] on link "Goals" at bounding box center [170, 327] width 197 height 43
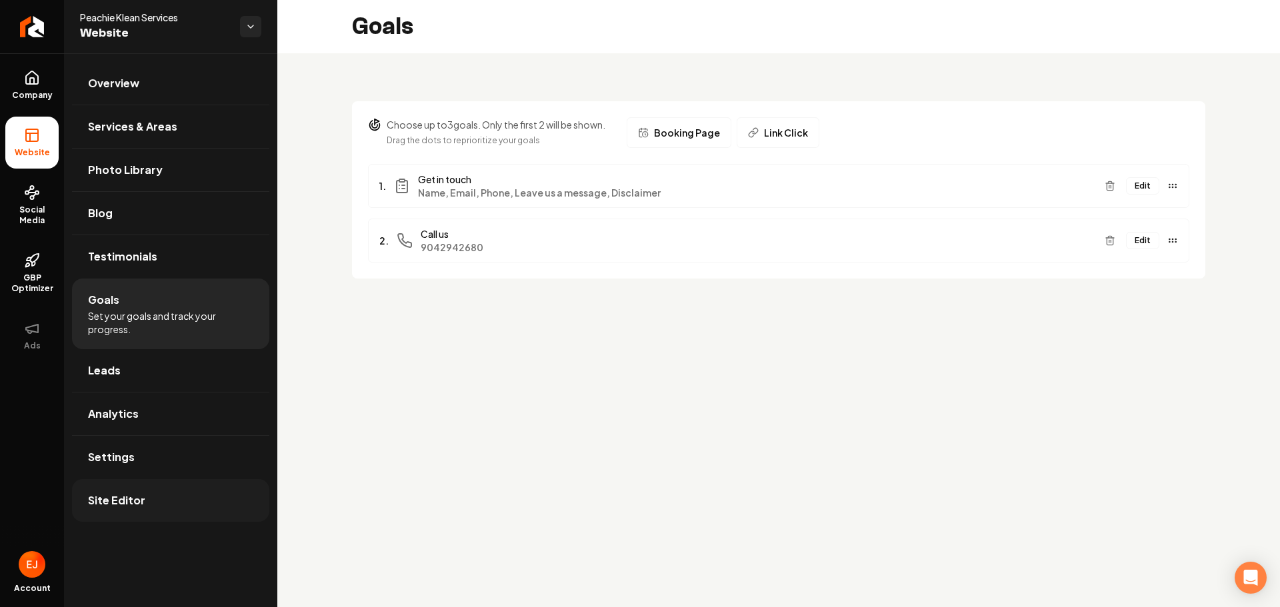
click at [155, 505] on link "Site Editor" at bounding box center [170, 500] width 197 height 43
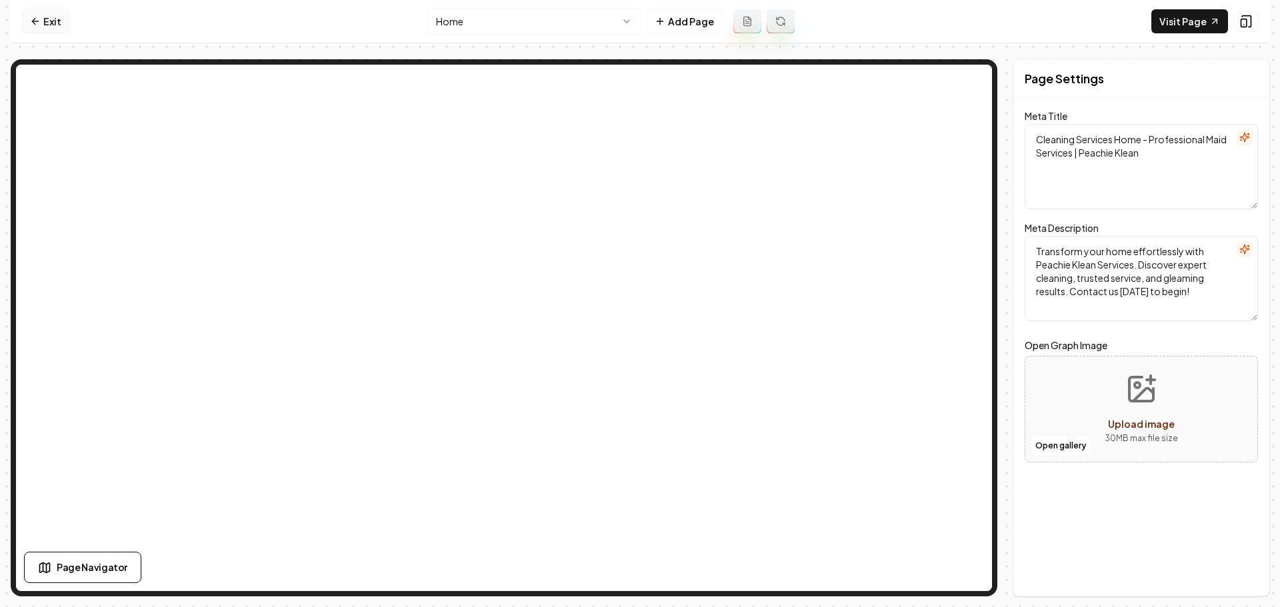
click at [49, 28] on link "Exit" at bounding box center [45, 21] width 49 height 24
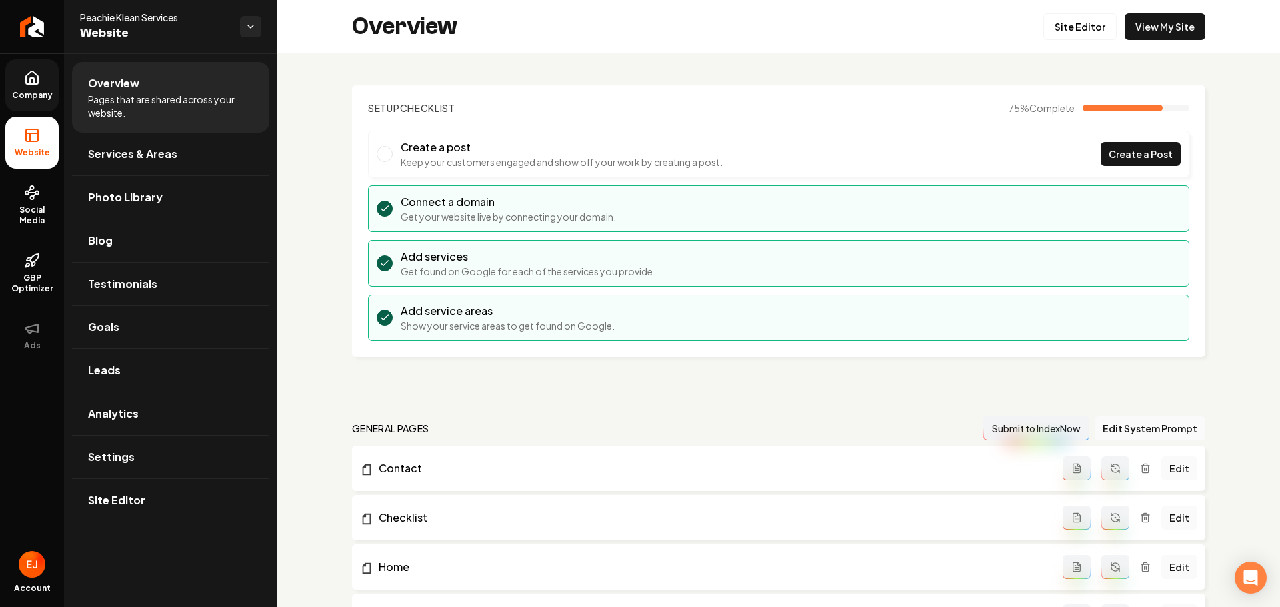
click at [52, 89] on link "Company" at bounding box center [31, 85] width 53 height 52
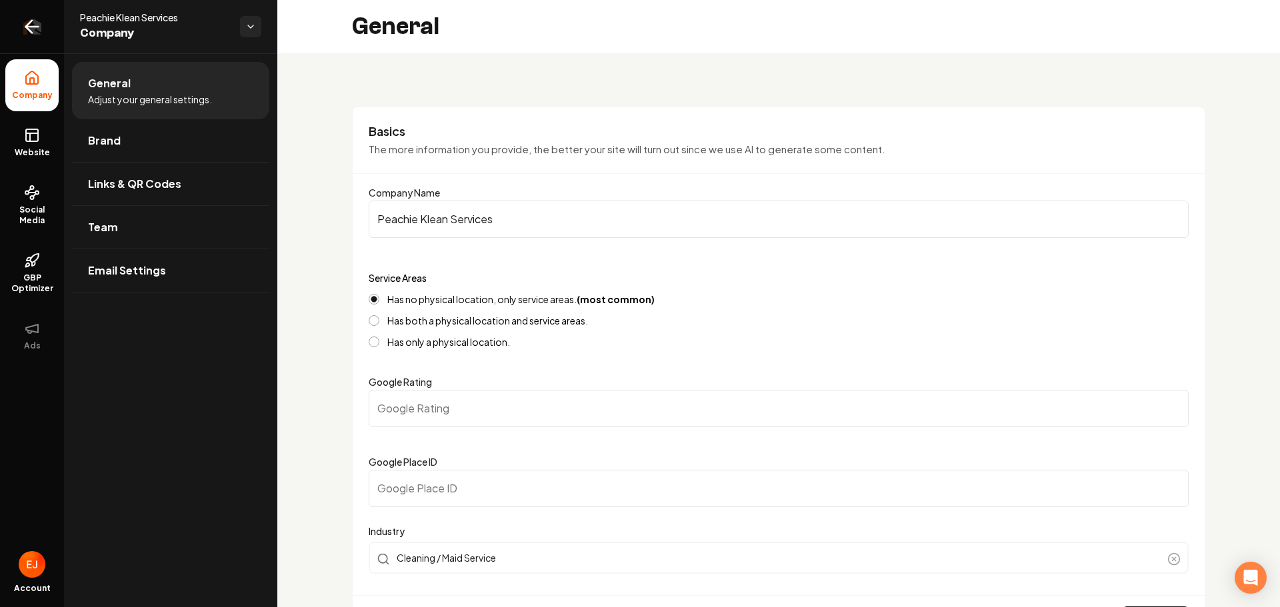
click at [34, 20] on icon "Return to dashboard" at bounding box center [31, 26] width 21 height 21
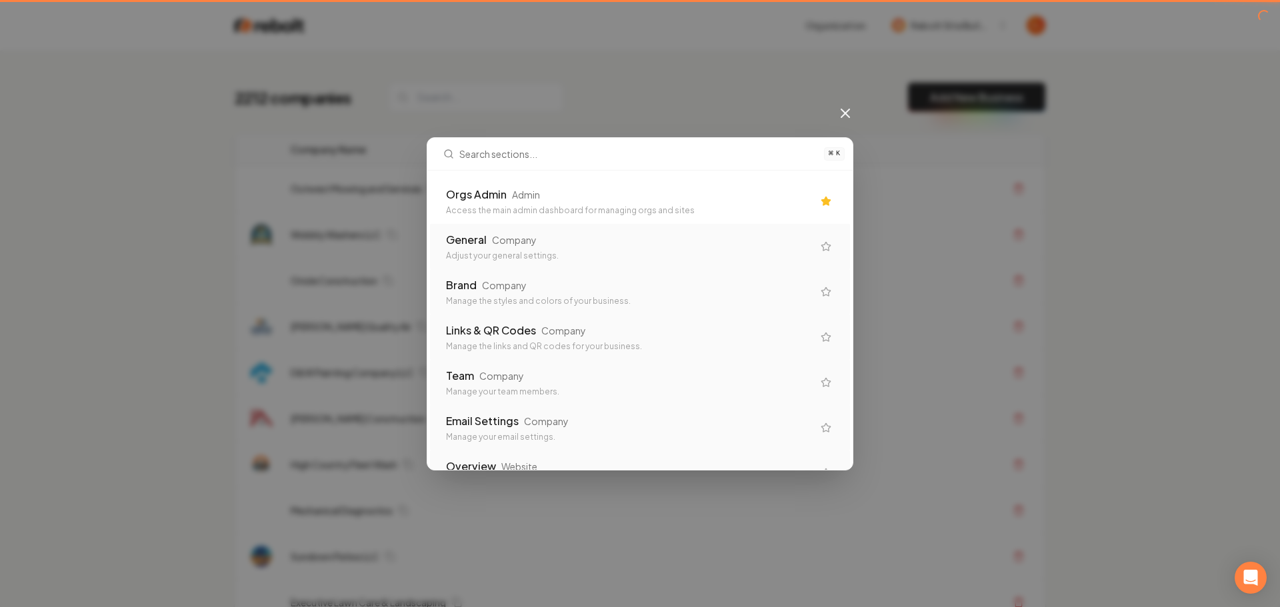
click at [711, 213] on div "Access the main admin dashboard for managing orgs and sites" at bounding box center [629, 210] width 367 height 11
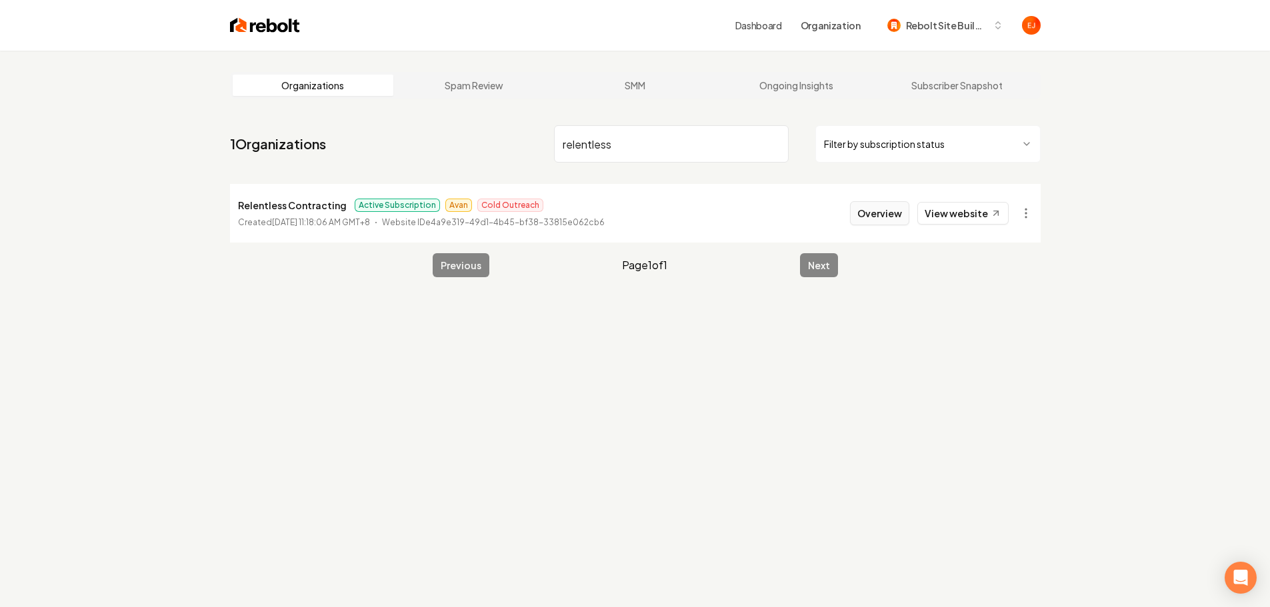
type input "relentless"
click at [879, 217] on button "Overview" at bounding box center [879, 213] width 59 height 24
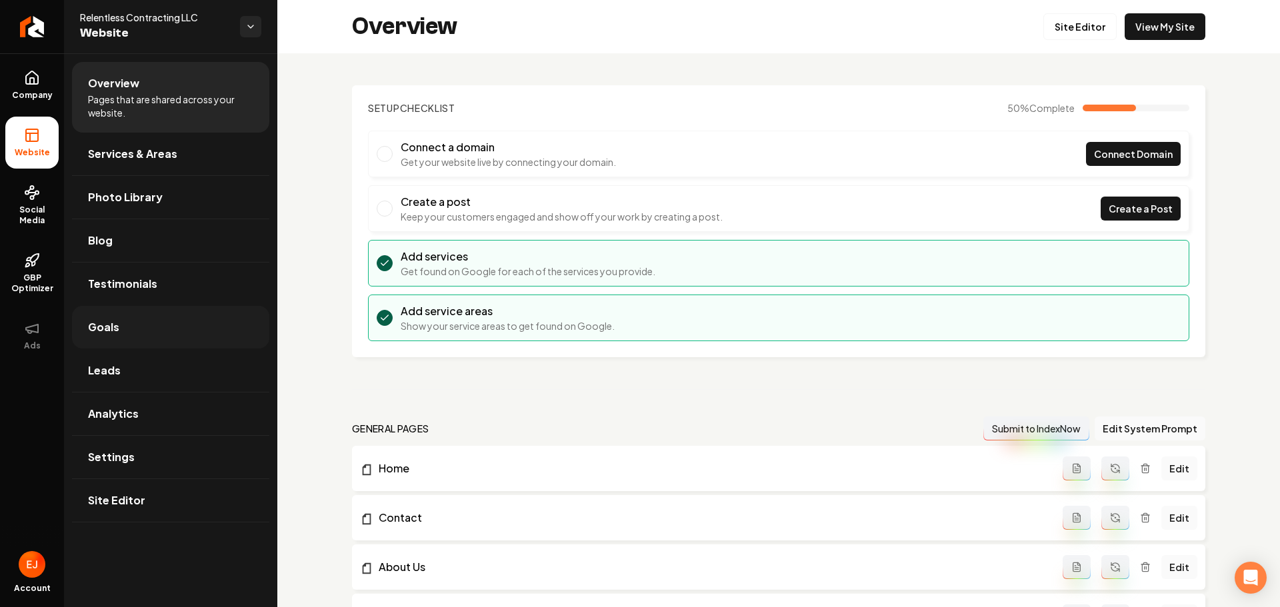
click at [141, 336] on link "Goals" at bounding box center [170, 327] width 197 height 43
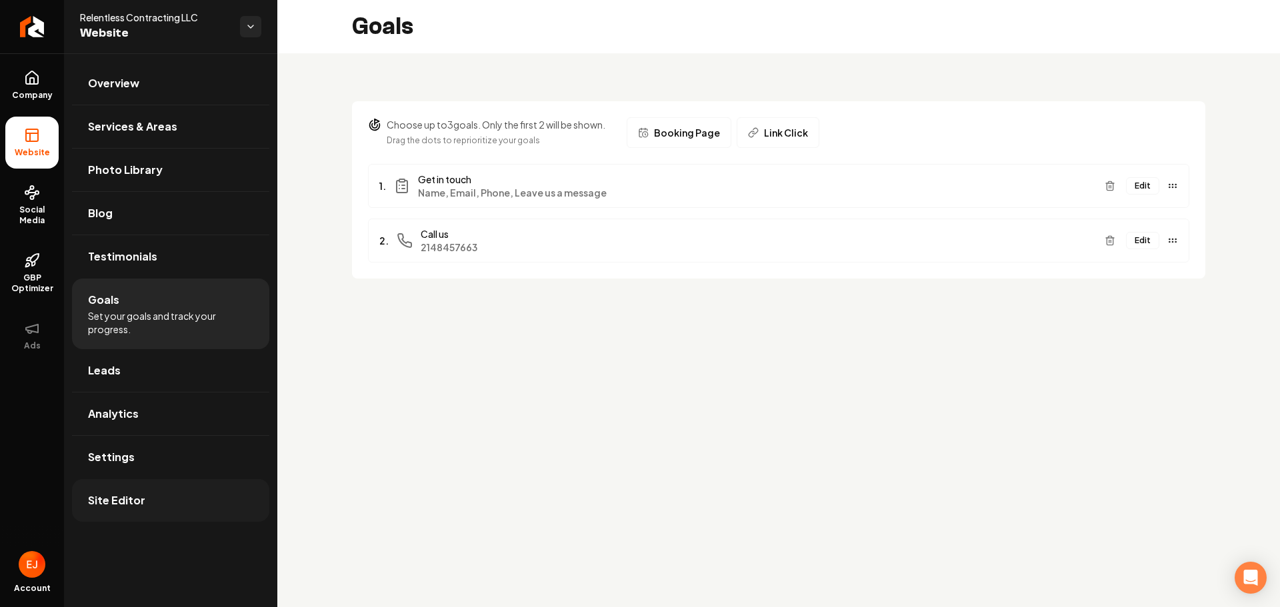
click at [127, 489] on link "Site Editor" at bounding box center [170, 500] width 197 height 43
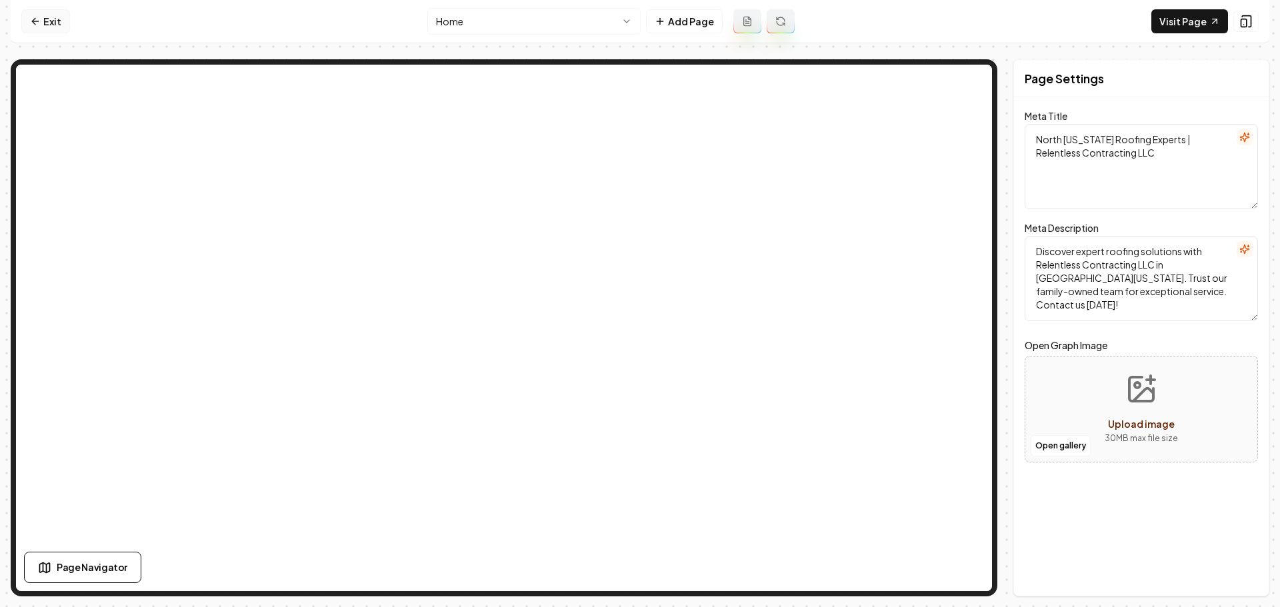
click at [44, 19] on link "Exit" at bounding box center [45, 21] width 49 height 24
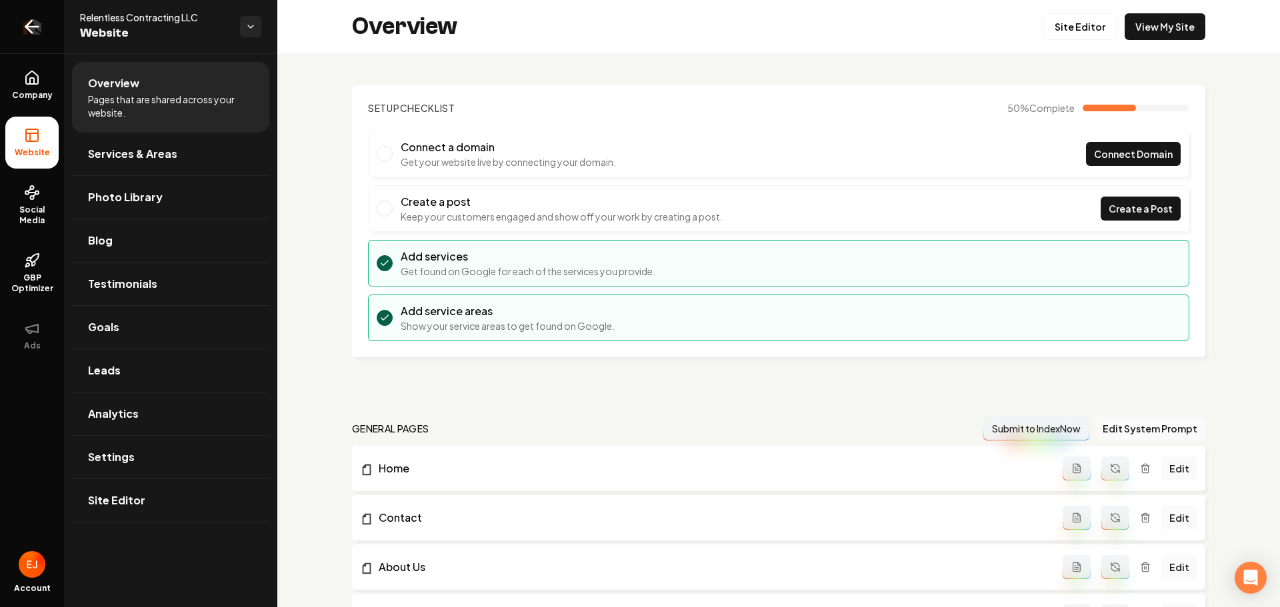
click at [27, 27] on icon "Return to dashboard" at bounding box center [32, 27] width 13 height 0
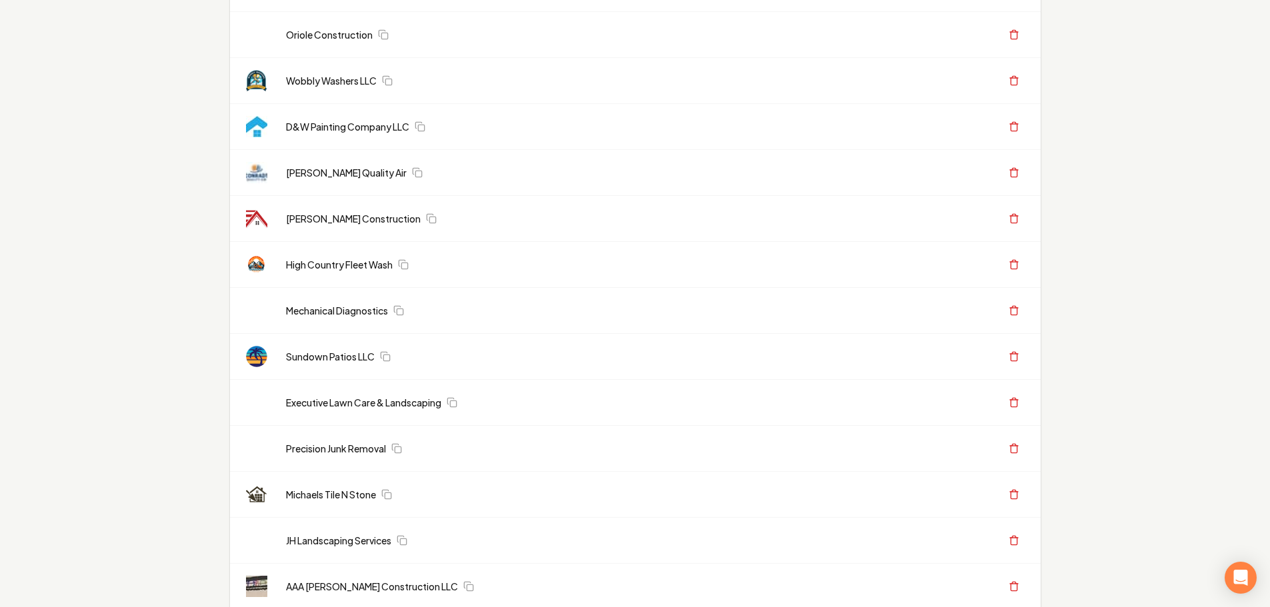
scroll to position [867, 0]
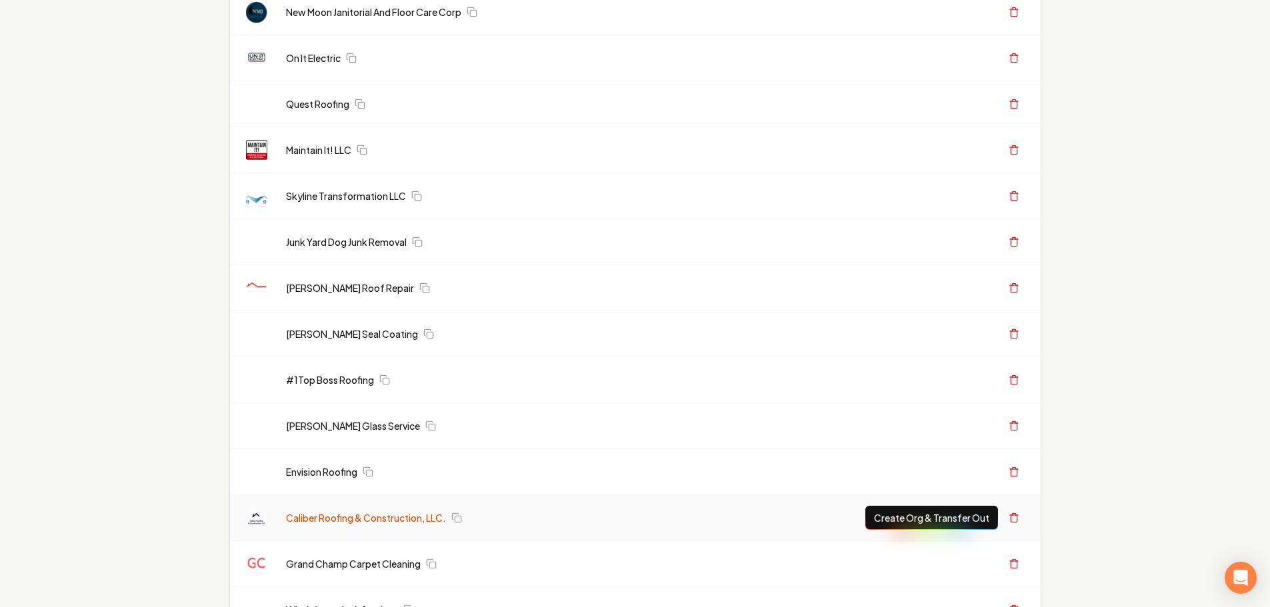
click at [328, 519] on link "Caliber Roofing & Construction, LLC." at bounding box center [366, 517] width 160 height 13
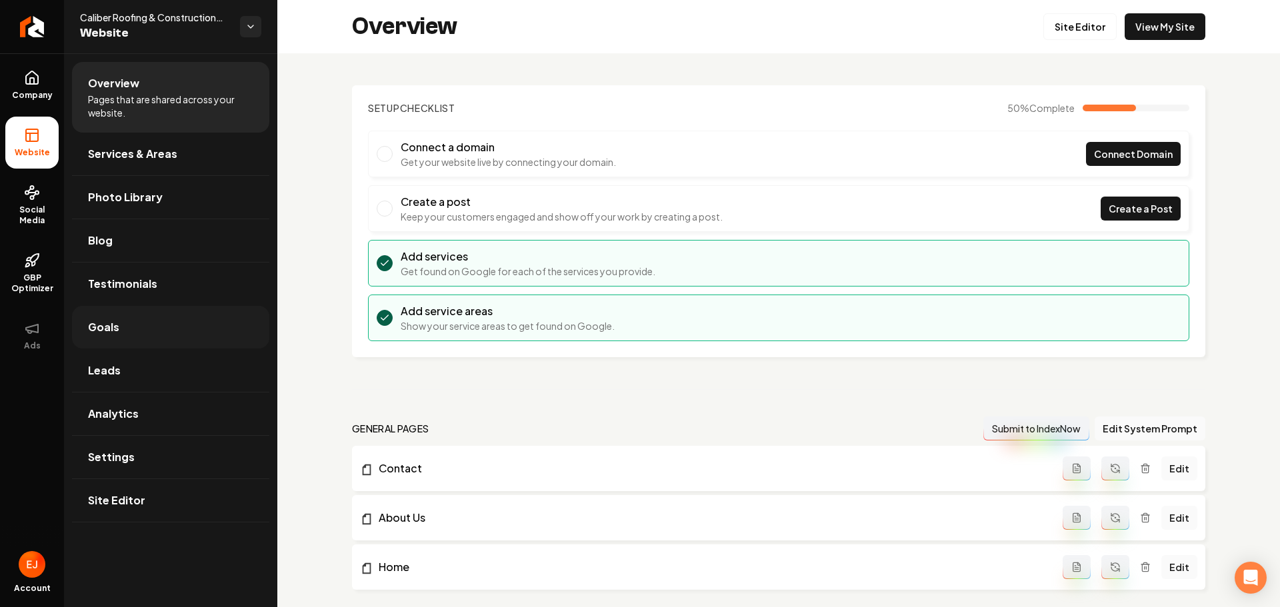
click at [136, 341] on link "Goals" at bounding box center [170, 327] width 197 height 43
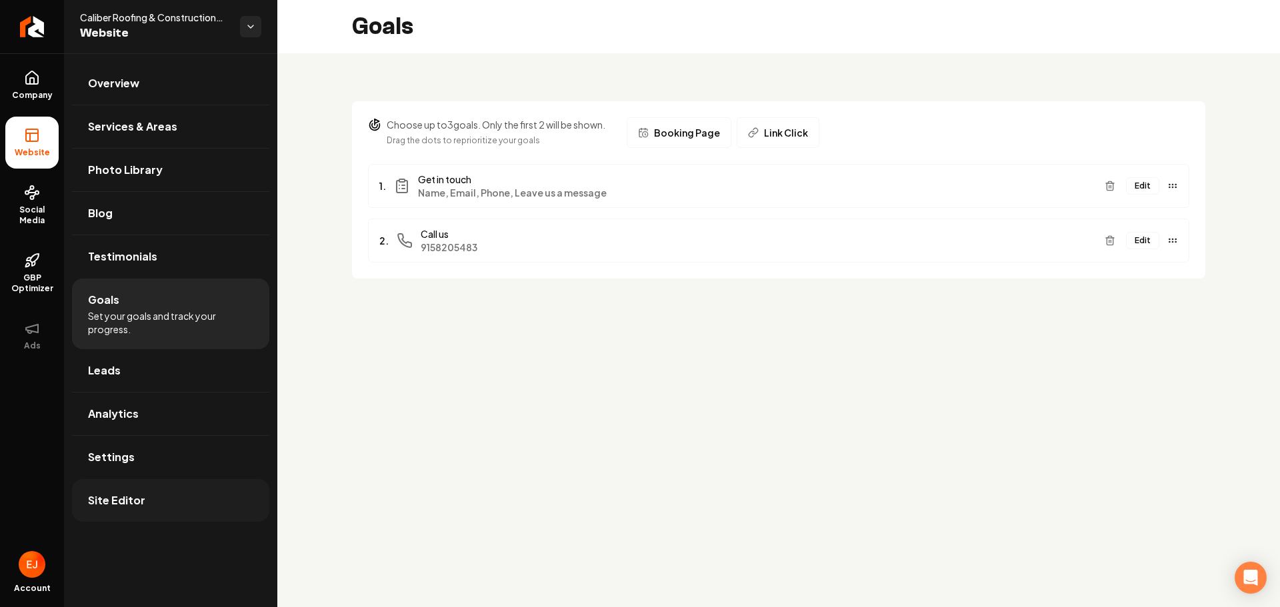
click at [115, 504] on span "Site Editor" at bounding box center [116, 501] width 57 height 16
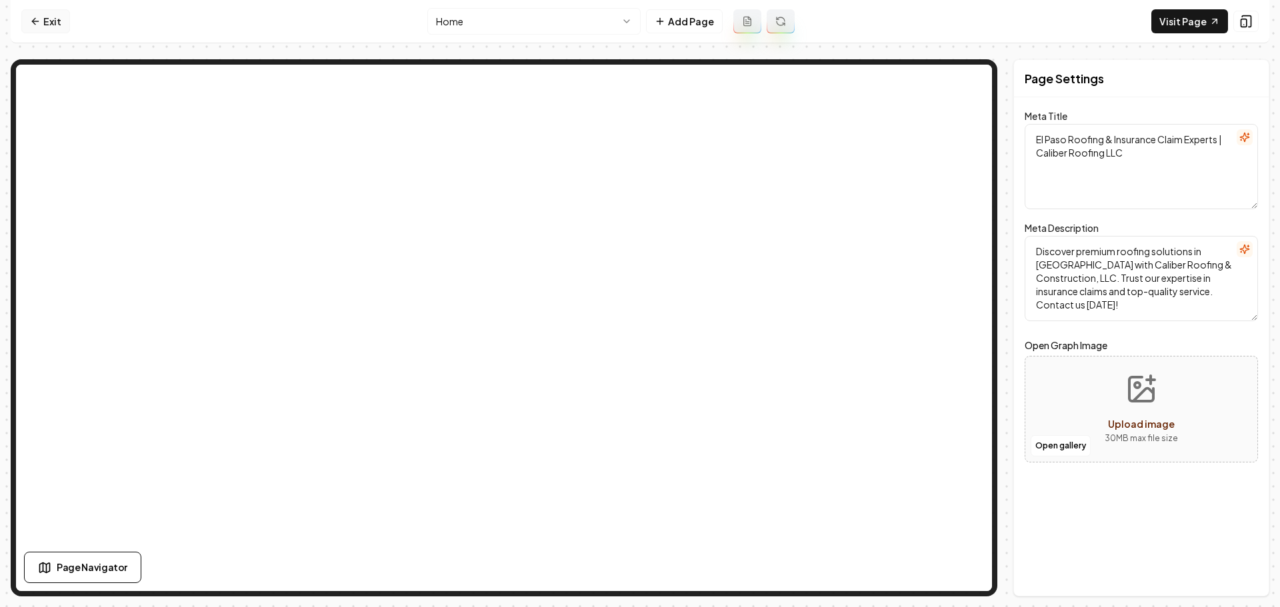
click at [39, 24] on icon at bounding box center [35, 21] width 11 height 11
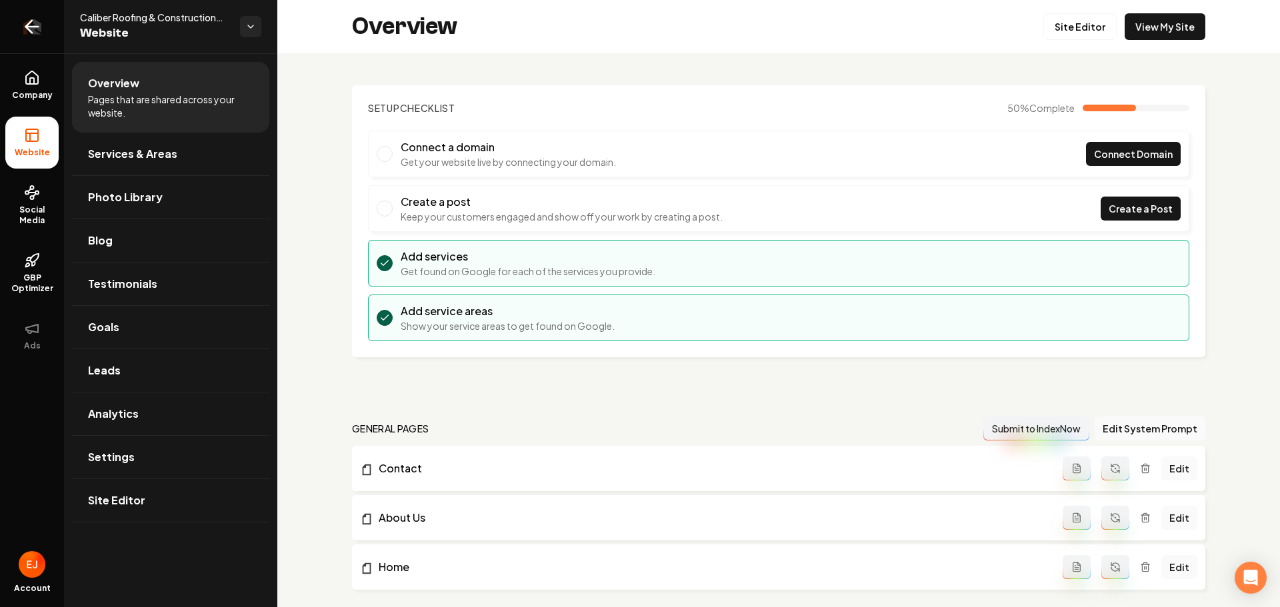
click at [39, 26] on icon "Return to dashboard" at bounding box center [31, 26] width 21 height 21
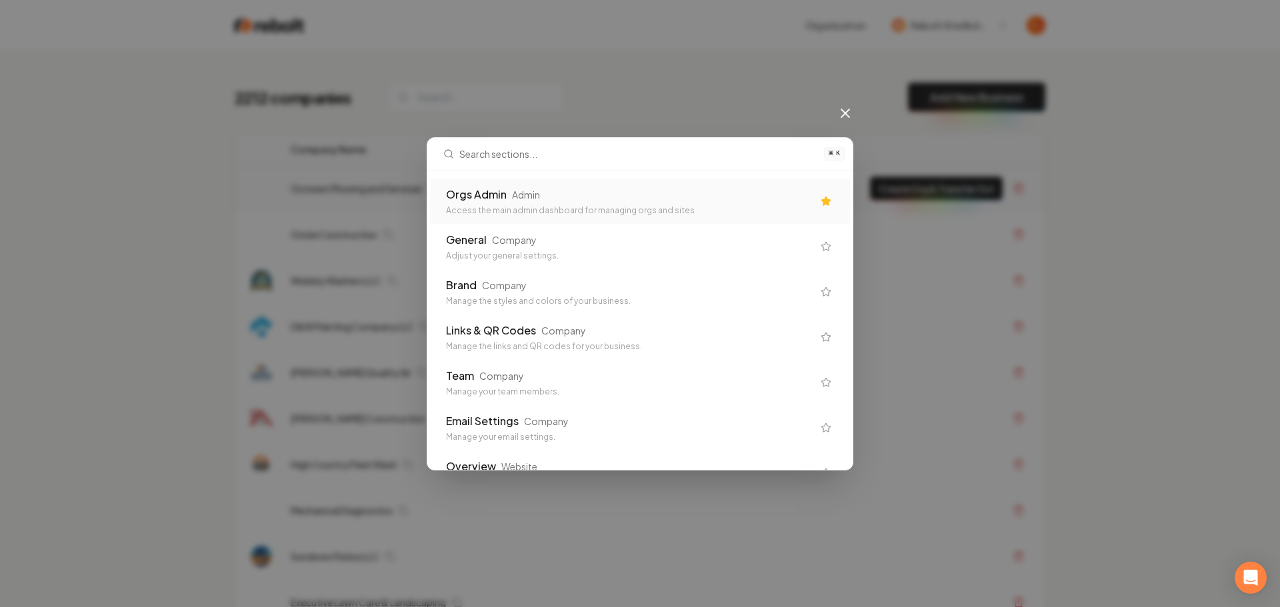
click at [533, 199] on div "Admin" at bounding box center [526, 194] width 28 height 13
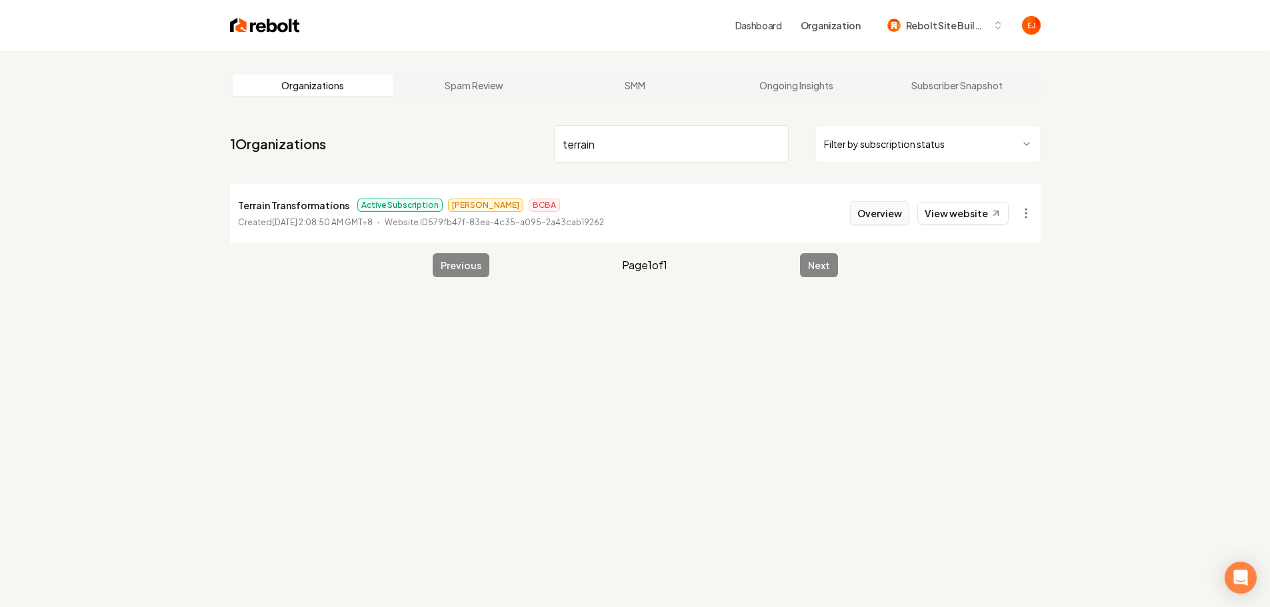
type input "terrain"
click at [894, 216] on button "Overview" at bounding box center [879, 213] width 59 height 24
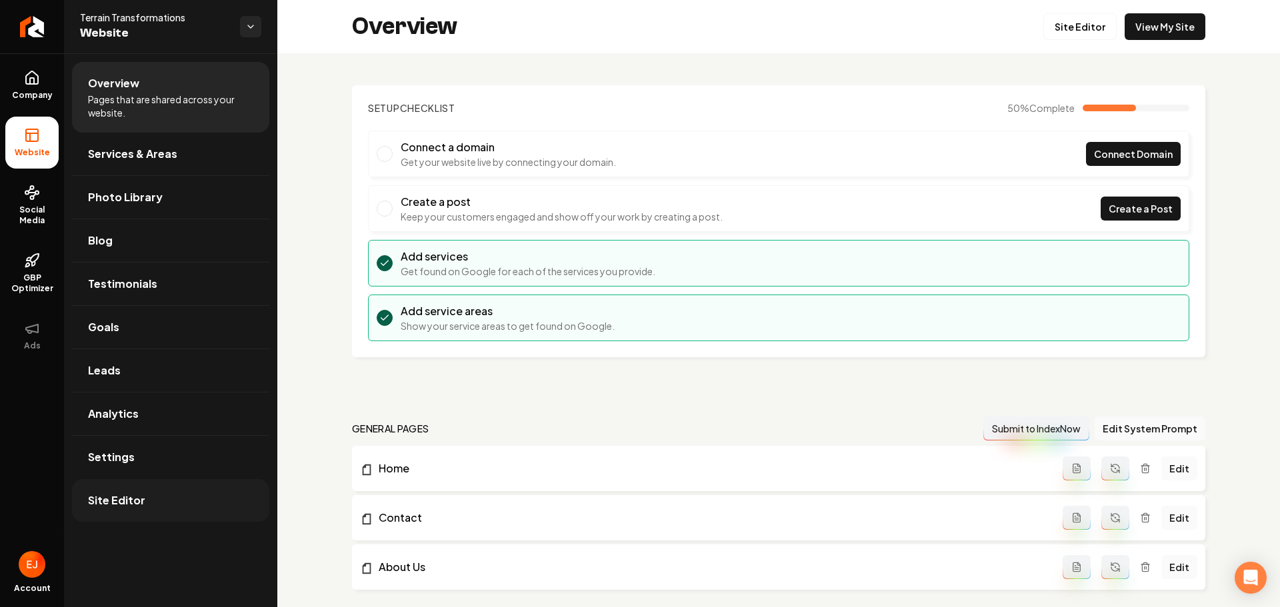
click at [129, 503] on span "Site Editor" at bounding box center [116, 501] width 57 height 16
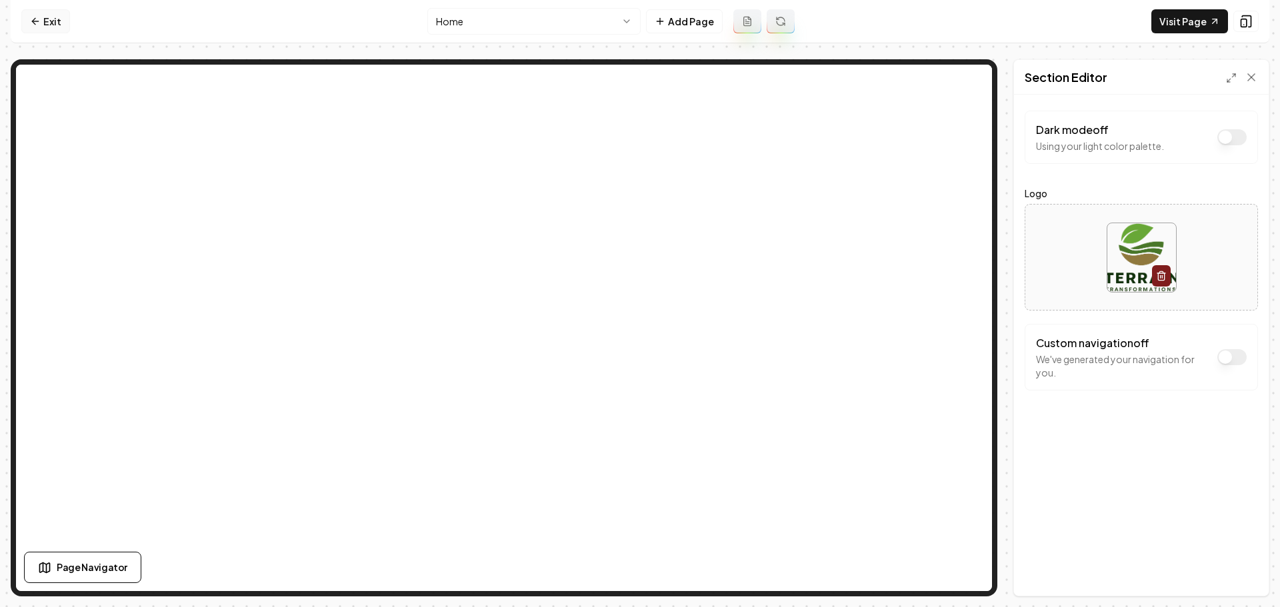
click at [49, 13] on link "Exit" at bounding box center [45, 21] width 49 height 24
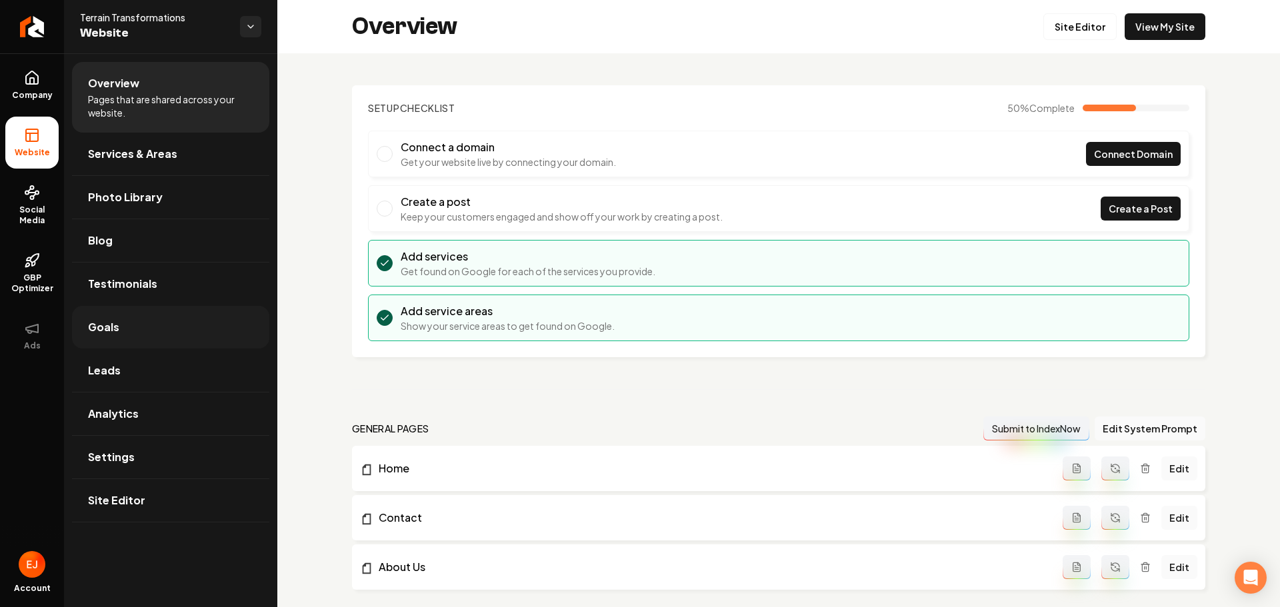
click at [119, 339] on link "Goals" at bounding box center [170, 327] width 197 height 43
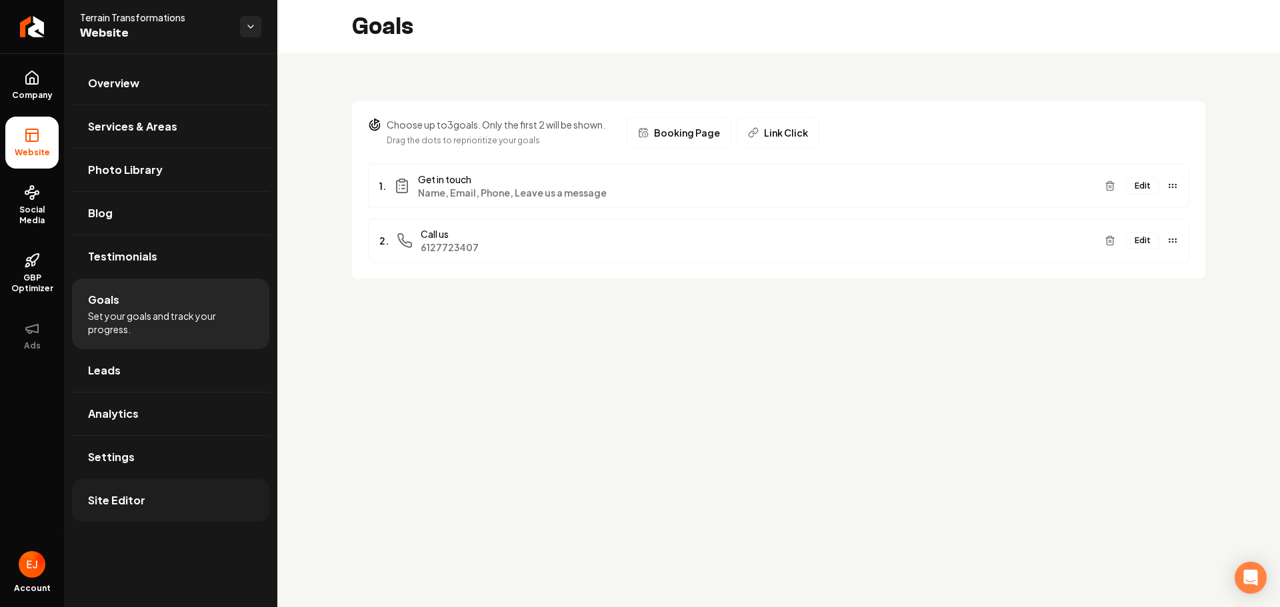
click at [141, 496] on span "Site Editor" at bounding box center [116, 501] width 57 height 16
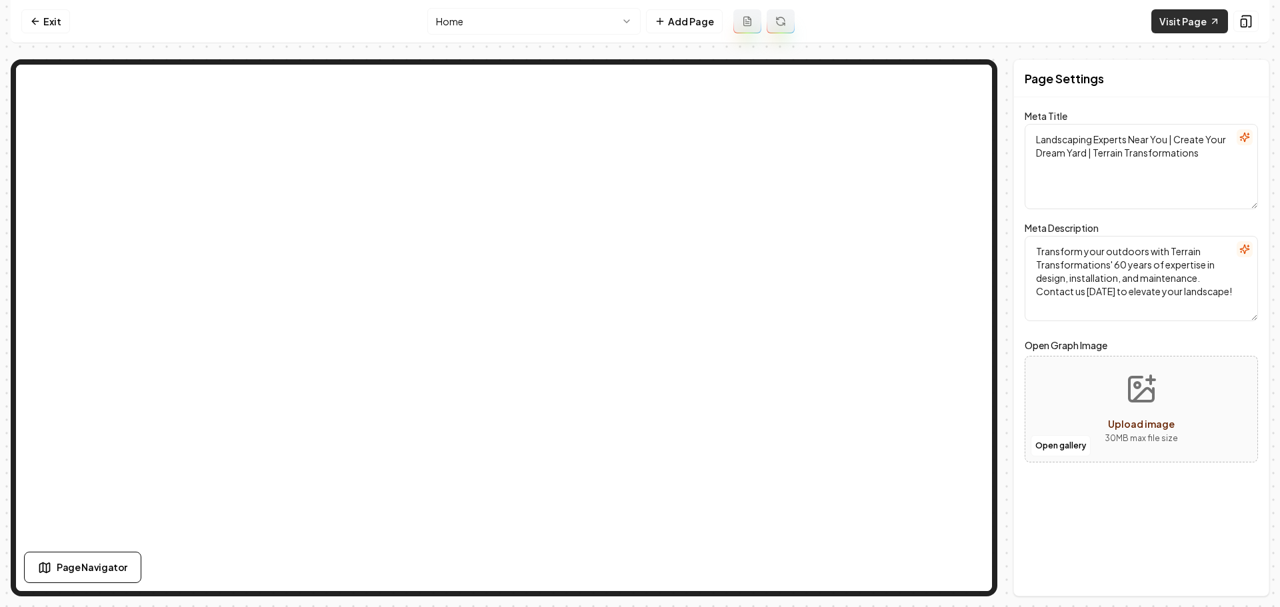
click at [1192, 26] on link "Visit Page" at bounding box center [1190, 21] width 77 height 24
click at [43, 18] on link "Exit" at bounding box center [45, 21] width 49 height 24
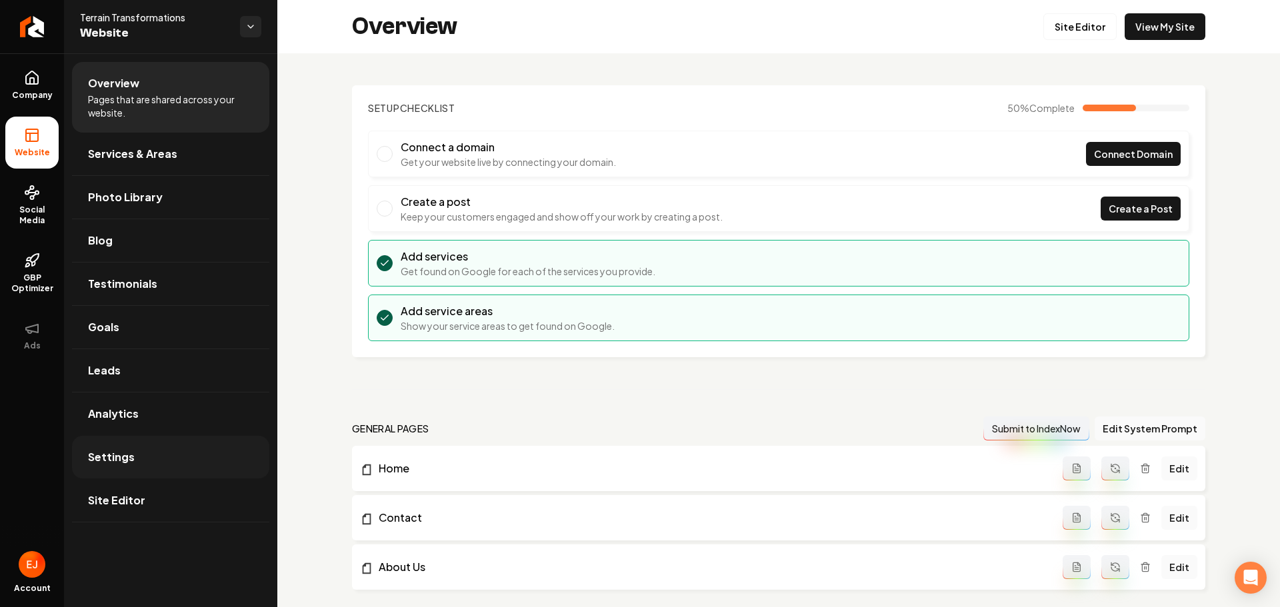
click at [137, 465] on link "Settings" at bounding box center [170, 457] width 197 height 43
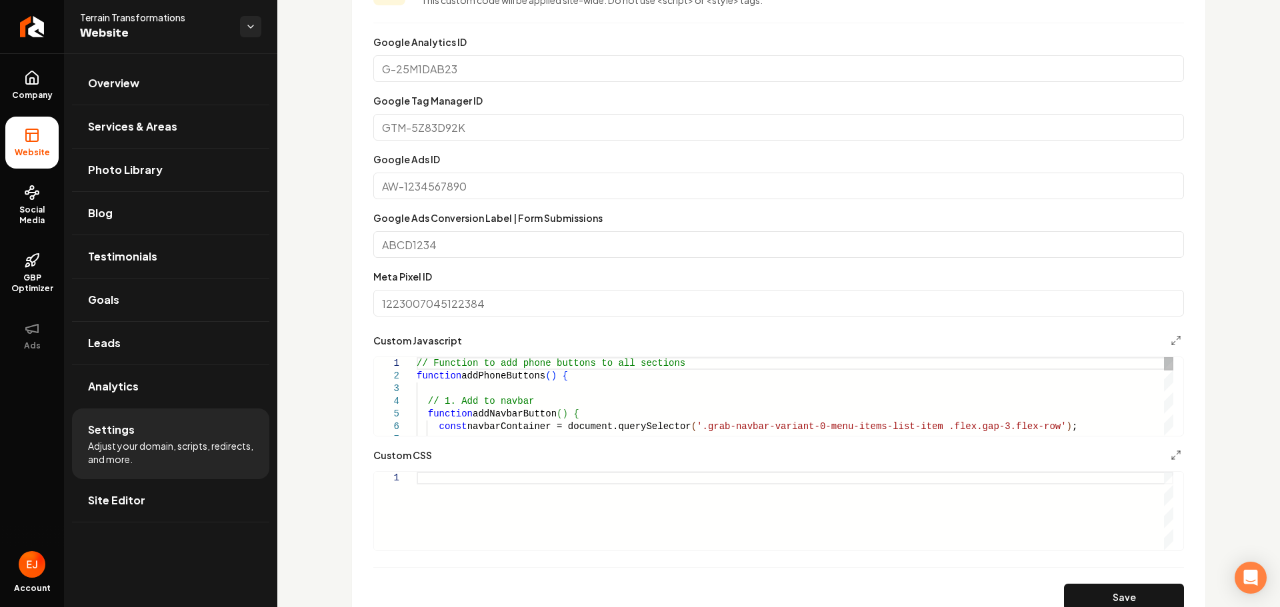
scroll to position [585, 0]
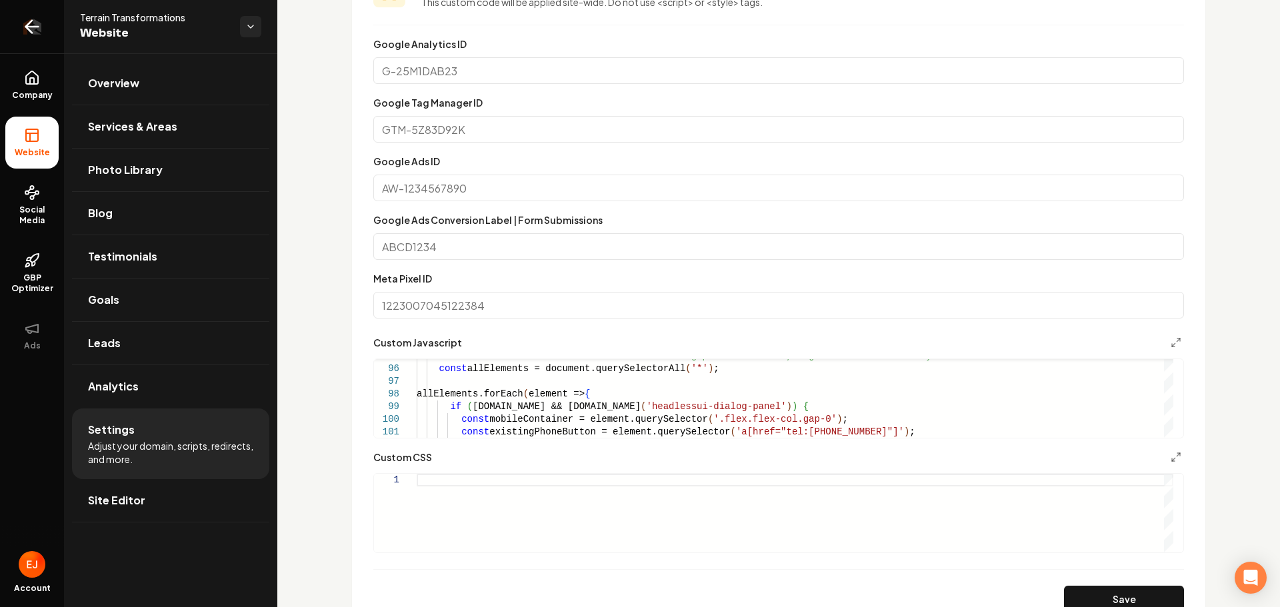
click at [30, 28] on icon "Return to dashboard" at bounding box center [31, 26] width 21 height 21
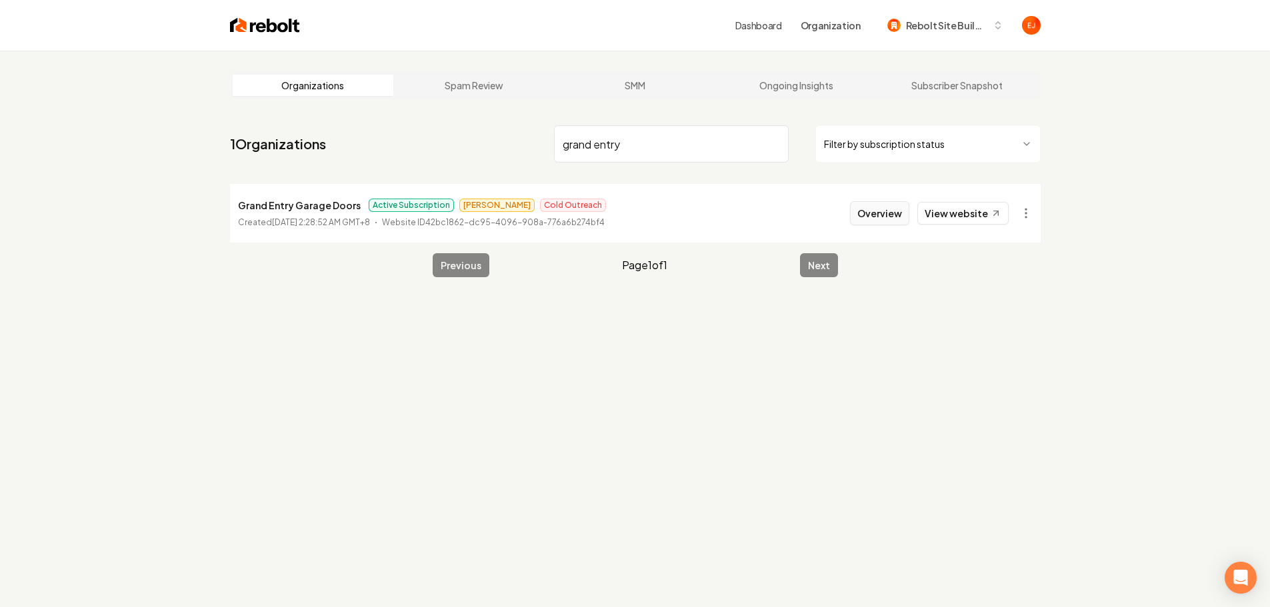
type input "grand entry"
click at [897, 211] on button "Overview" at bounding box center [879, 213] width 59 height 24
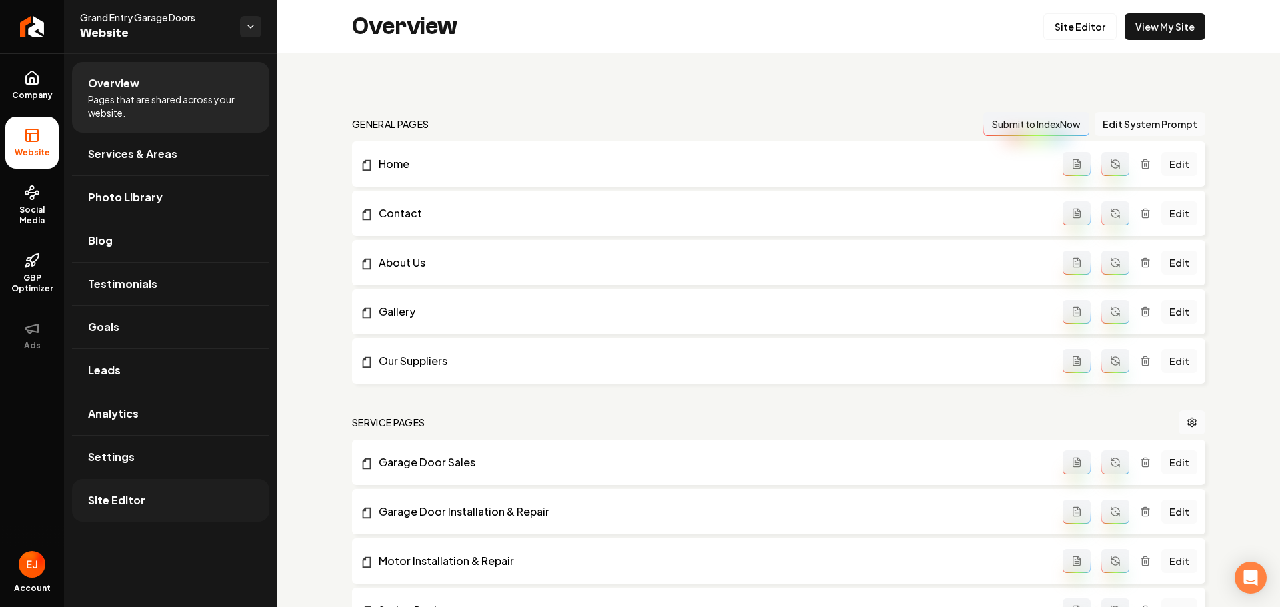
click at [123, 491] on link "Site Editor" at bounding box center [170, 500] width 197 height 43
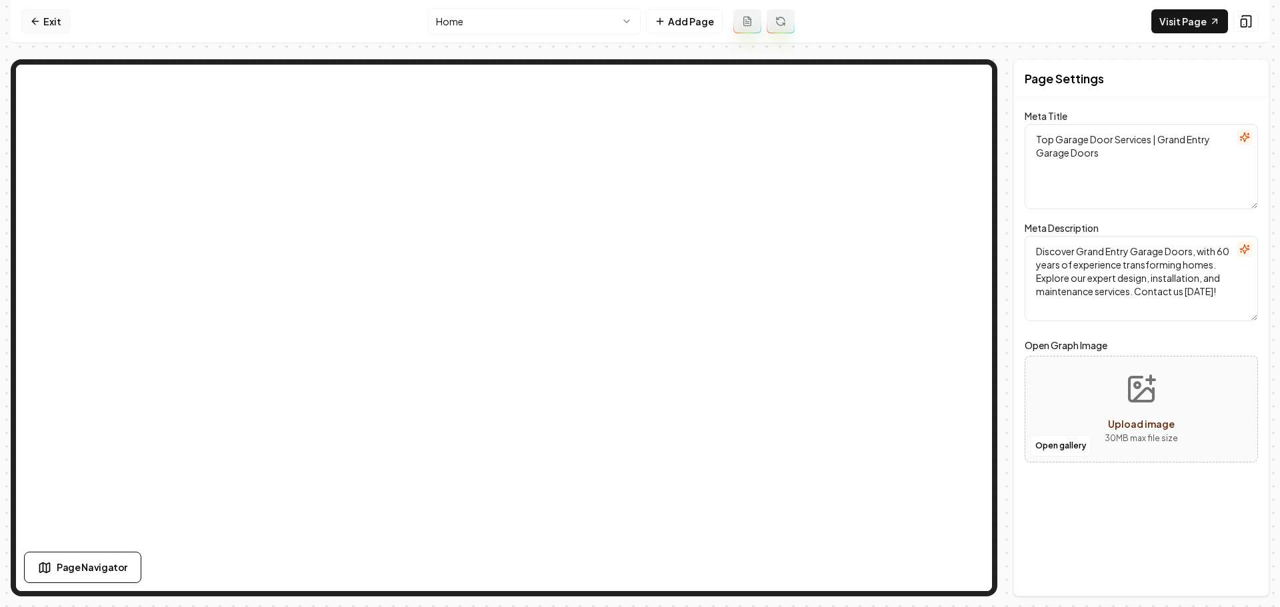
click at [42, 26] on link "Exit" at bounding box center [45, 21] width 49 height 24
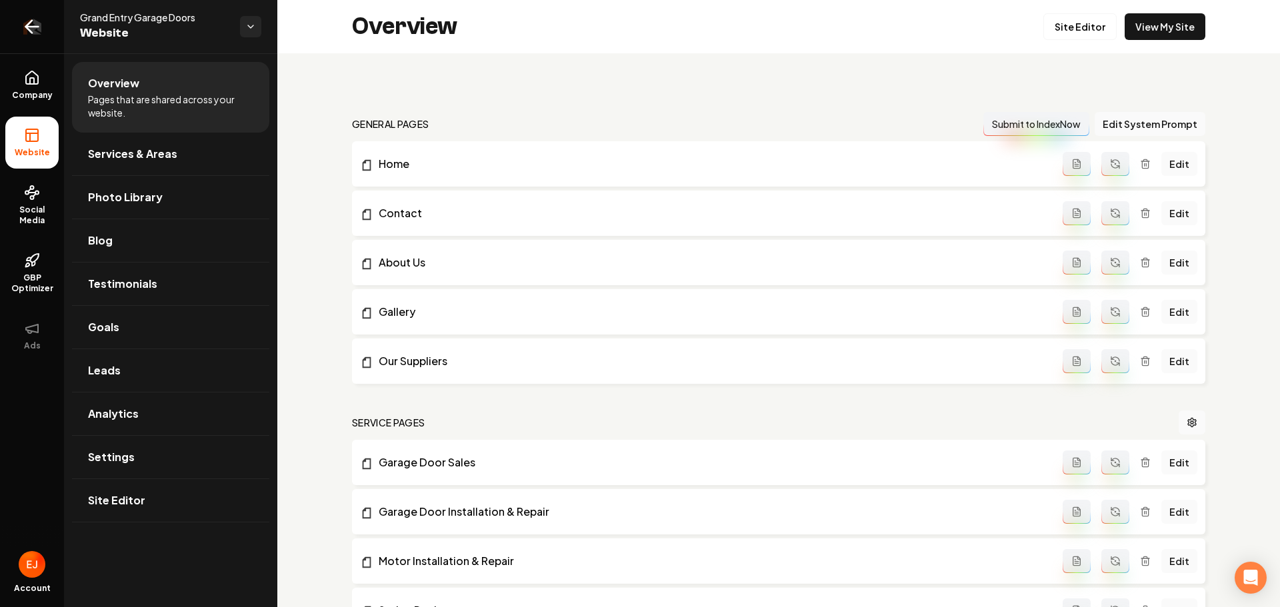
click at [35, 27] on icon "Return to dashboard" at bounding box center [32, 27] width 13 height 0
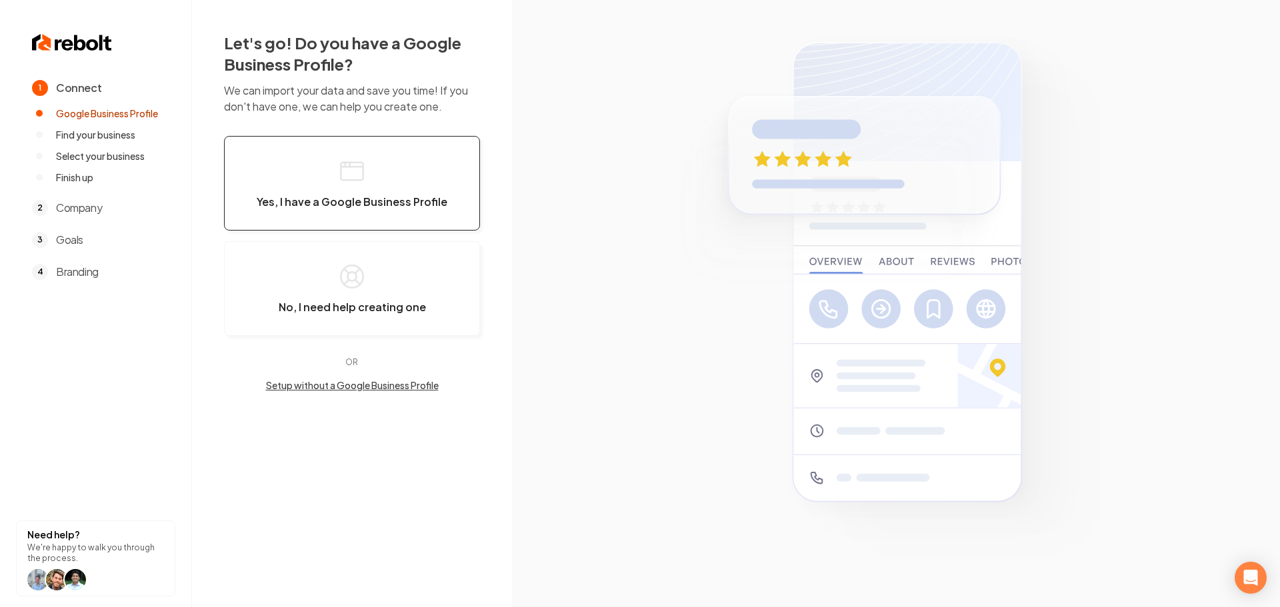
click at [349, 211] on button "Yes, I have a Google Business Profile" at bounding box center [352, 183] width 256 height 95
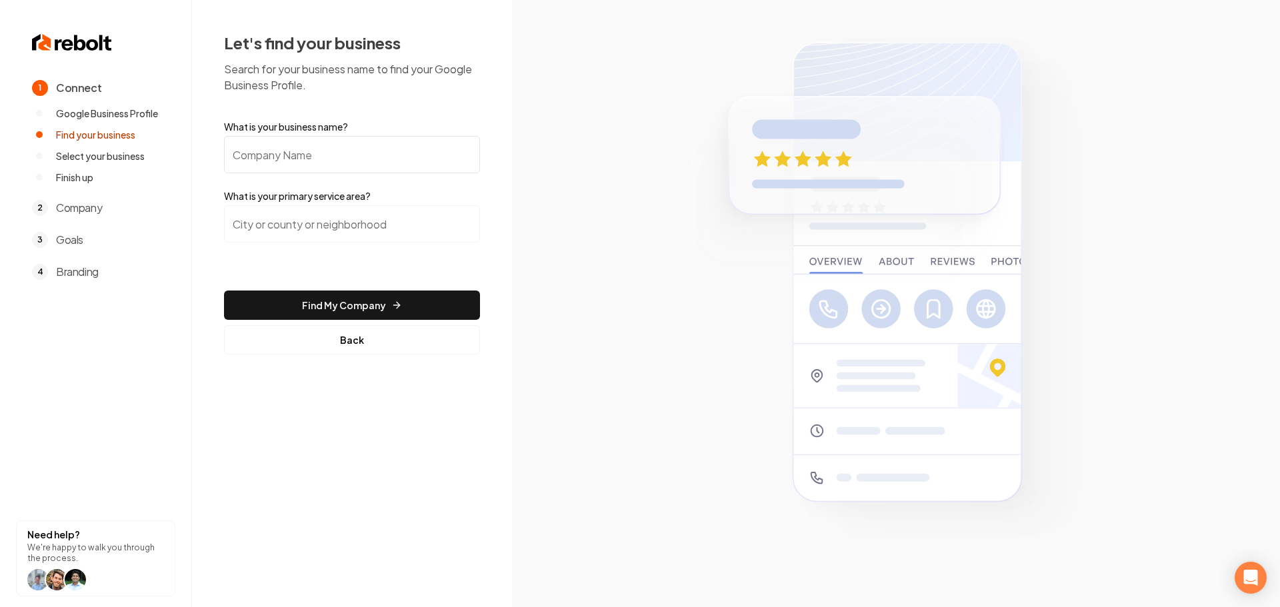
click at [278, 154] on input "What is your business name?" at bounding box center [352, 154] width 256 height 37
paste input "[PERSON_NAME] Construction"
type input "[PERSON_NAME] Construction"
click at [300, 231] on input "search" at bounding box center [352, 223] width 256 height 37
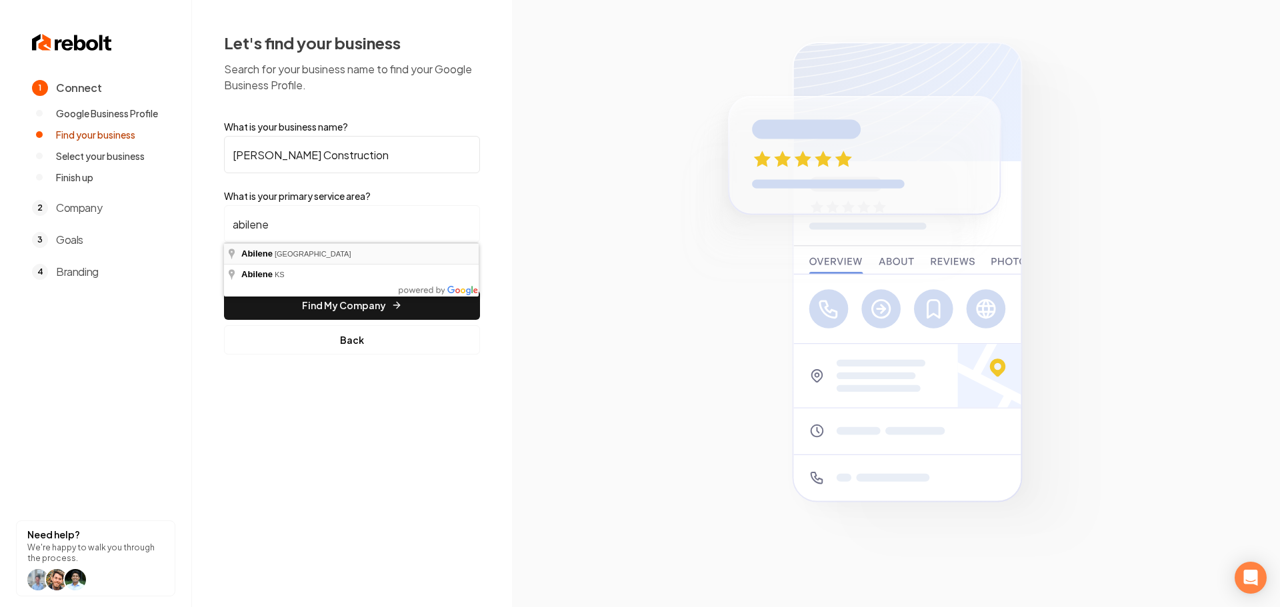
type input "Abilene, TX"
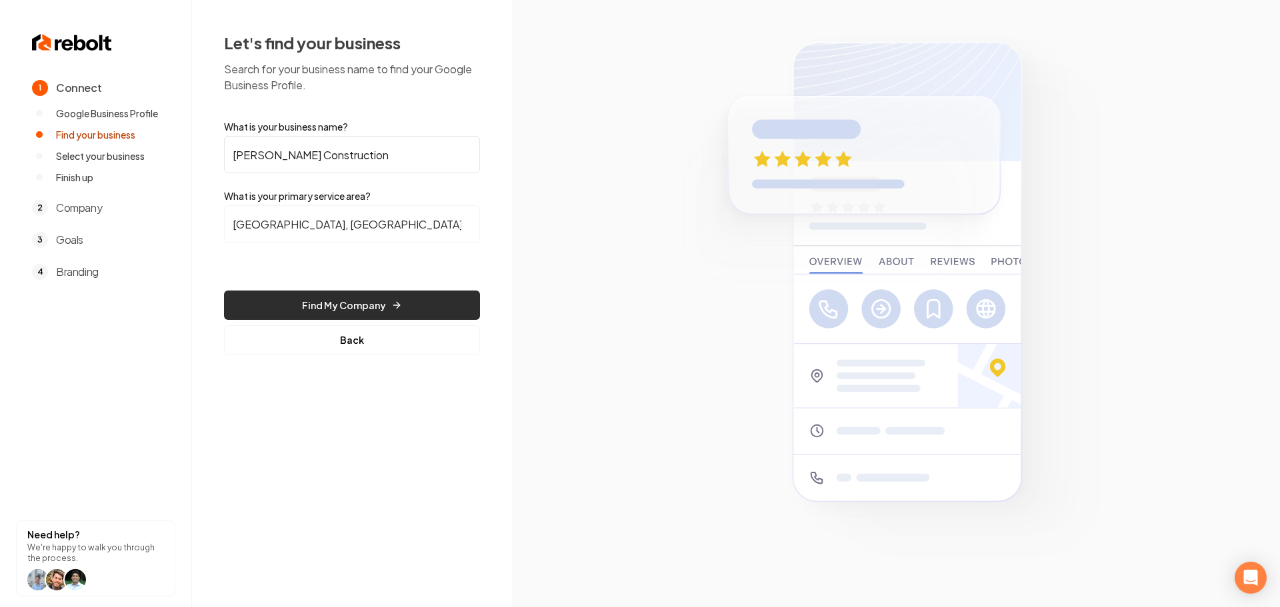
click at [342, 305] on button "Find My Company" at bounding box center [352, 305] width 256 height 29
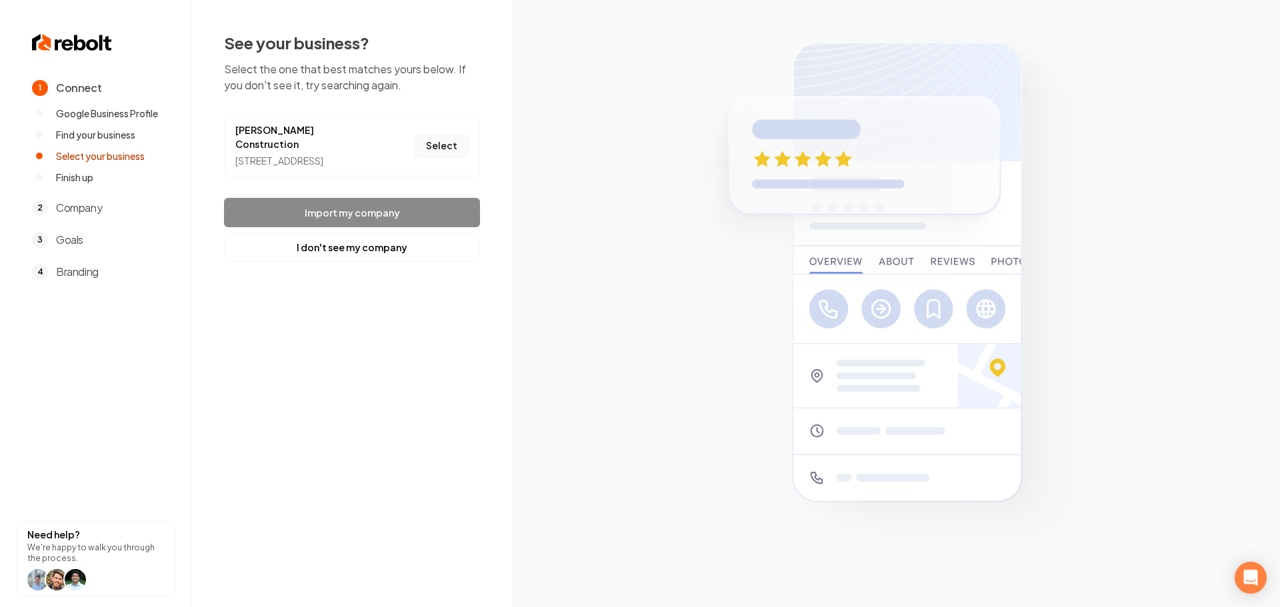
click at [439, 149] on button "Select" at bounding box center [442, 146] width 54 height 24
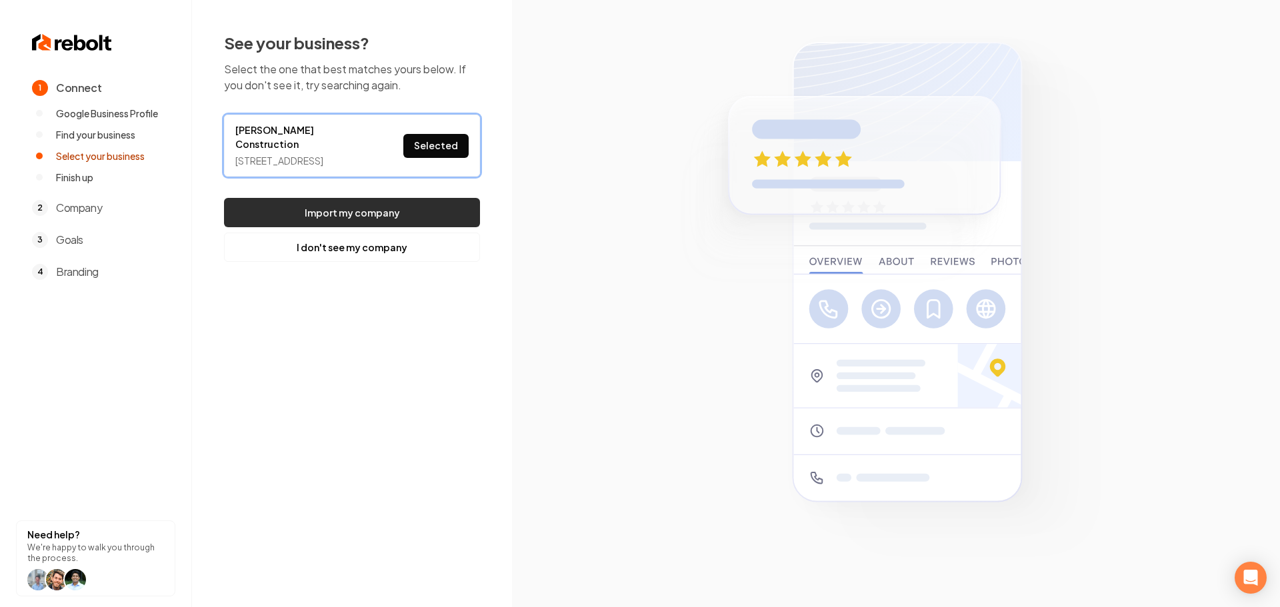
click at [423, 225] on button "Import my company" at bounding box center [352, 212] width 256 height 29
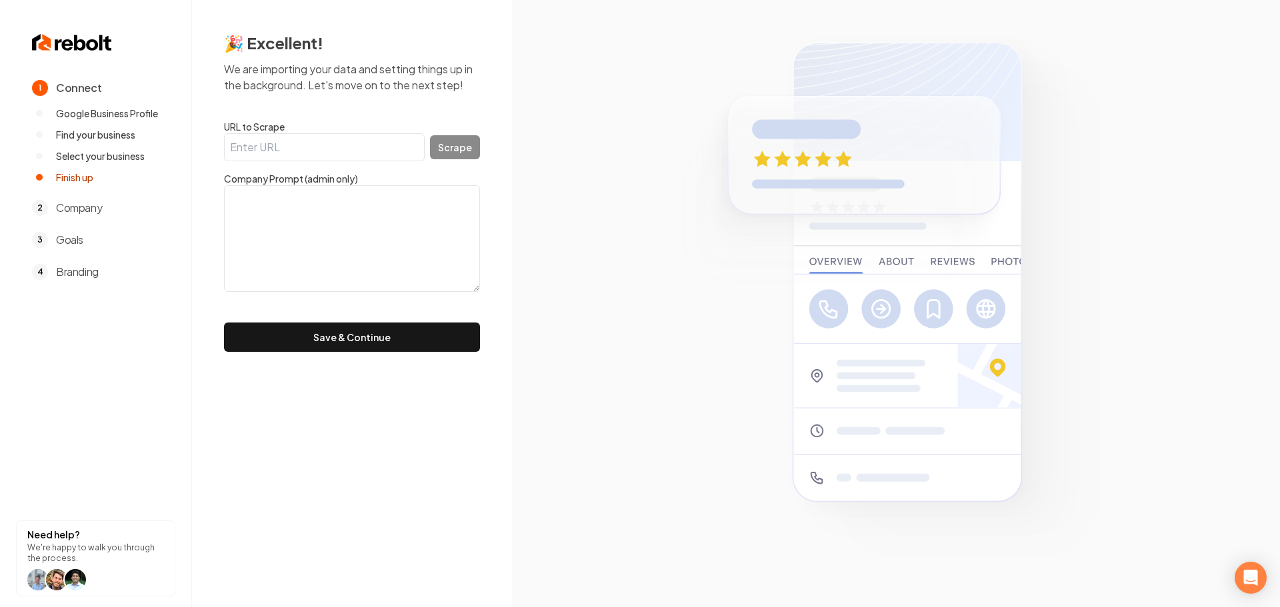
click at [340, 148] on input "URL to Scrape" at bounding box center [324, 147] width 201 height 28
paste input "https://troyjohnstoncontruction.com/"
type input "https://troyjohnstoncontruction.com/"
click at [467, 159] on div "https://troyjohnstoncontruction.com/ Scrape" at bounding box center [352, 147] width 256 height 28
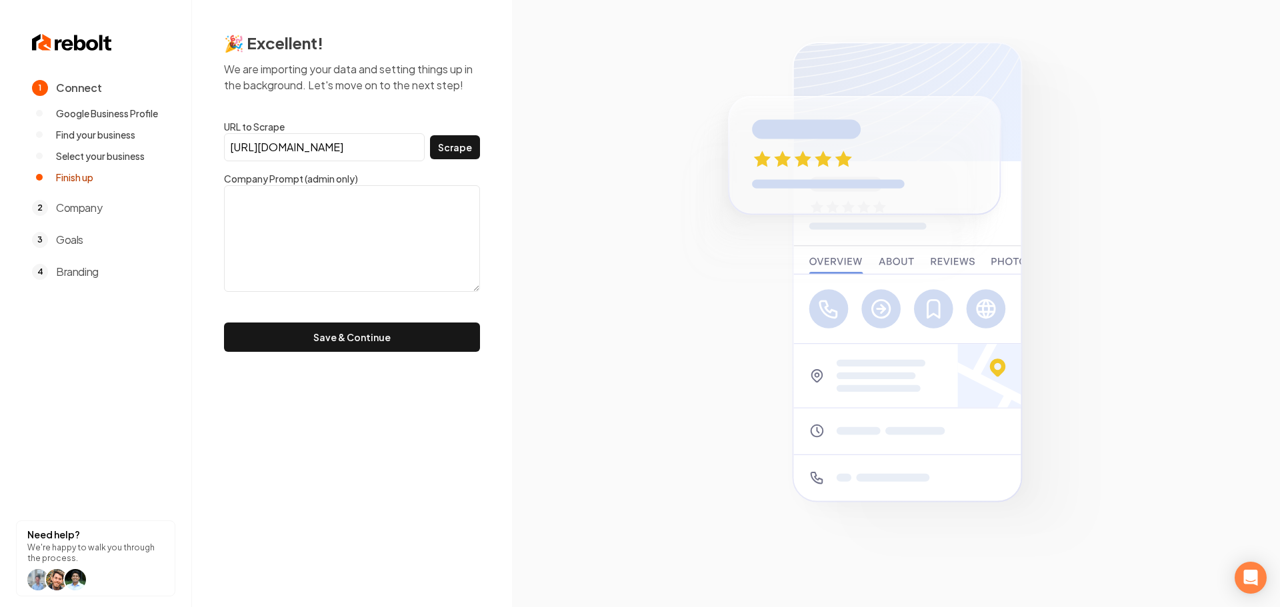
scroll to position [0, 0]
click at [467, 153] on button "Scrape" at bounding box center [455, 147] width 50 height 24
click at [406, 351] on button "Save & Continue" at bounding box center [352, 337] width 256 height 29
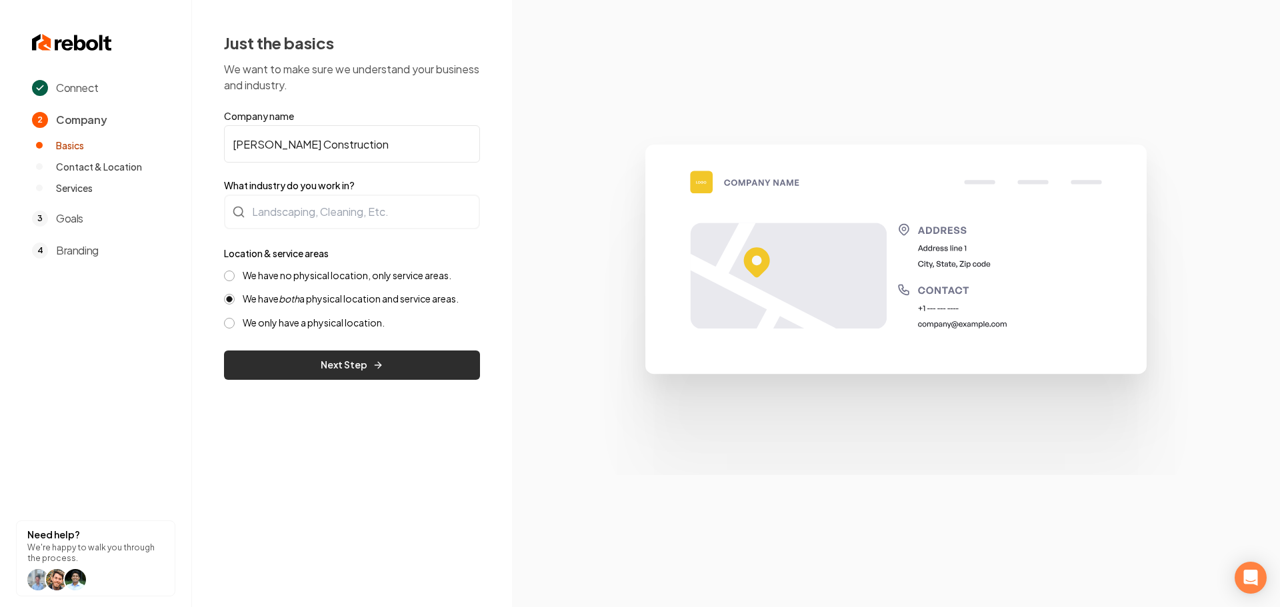
click at [369, 366] on button "Next Step" at bounding box center [352, 365] width 256 height 29
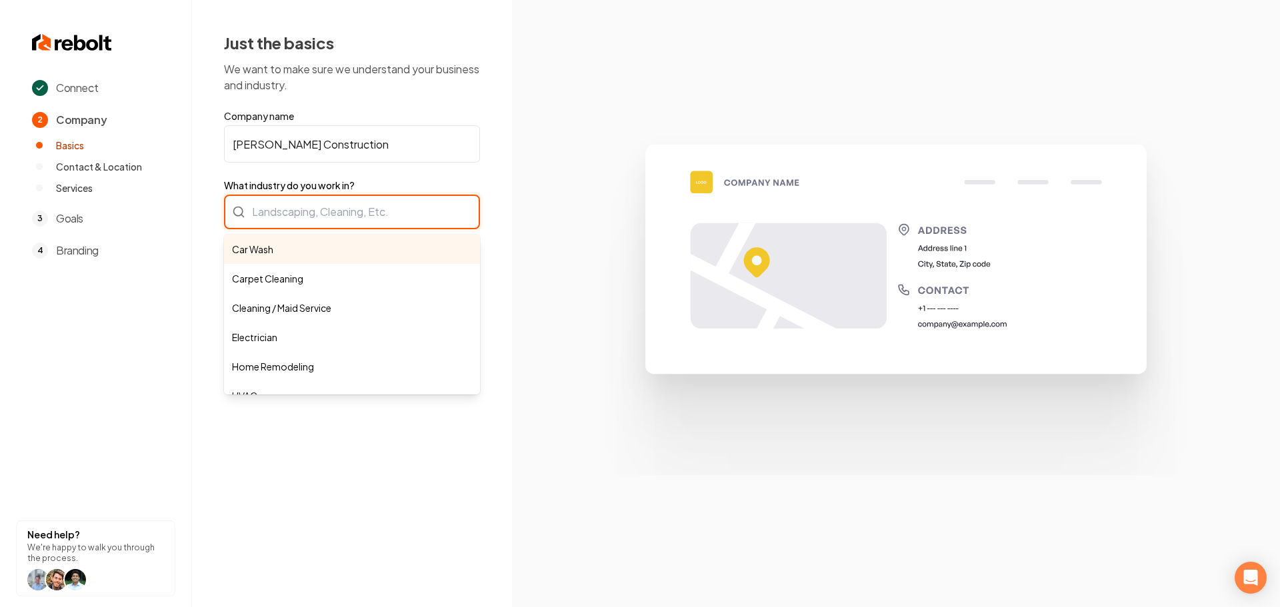
click at [297, 220] on div "Car Wash Carpet Cleaning Cleaning / Maid Service Electrician Home Remodeling HV…" at bounding box center [352, 212] width 256 height 35
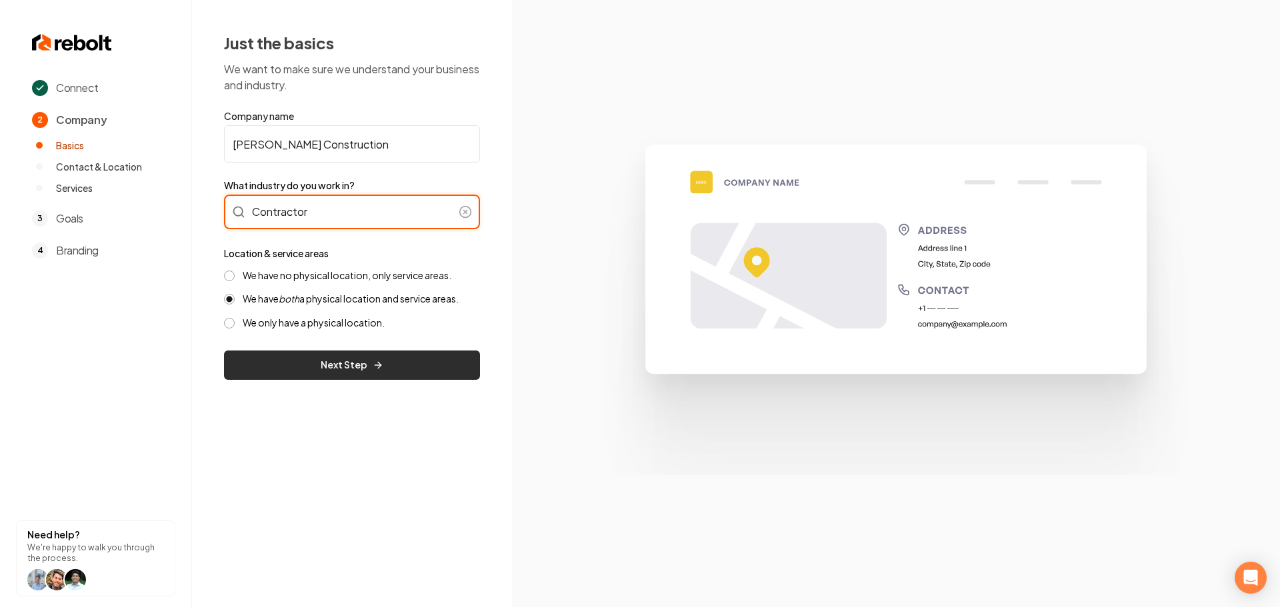
type input "Contractor"
click at [351, 370] on button "Next Step" at bounding box center [352, 365] width 256 height 29
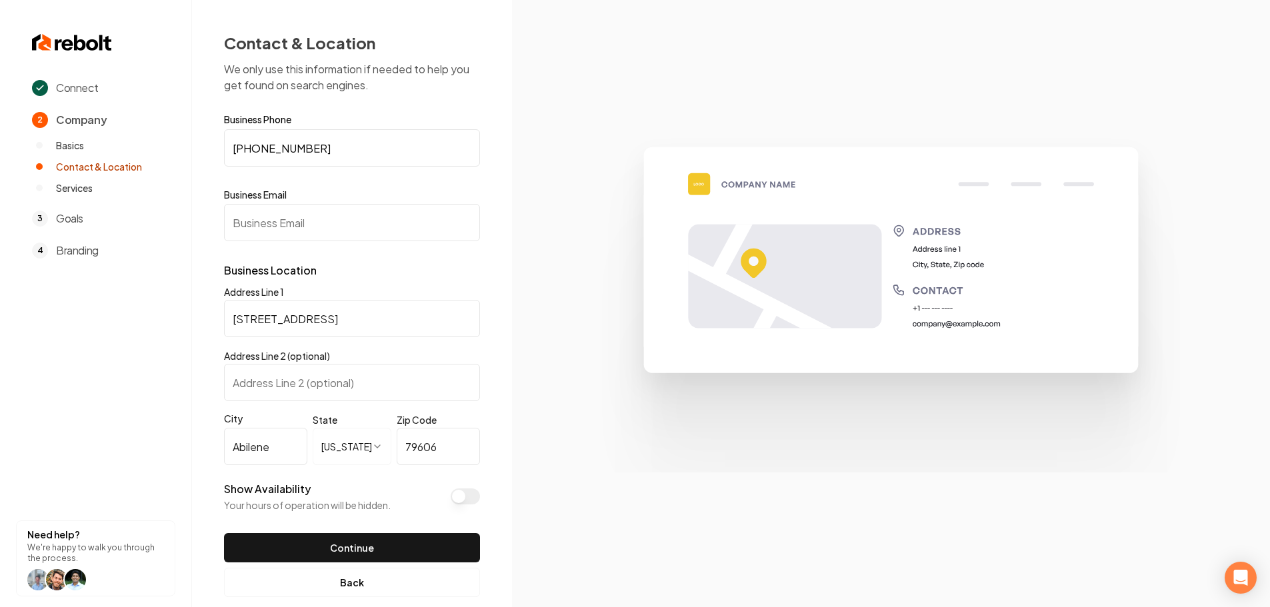
click at [353, 220] on input "Business Email" at bounding box center [352, 222] width 256 height 37
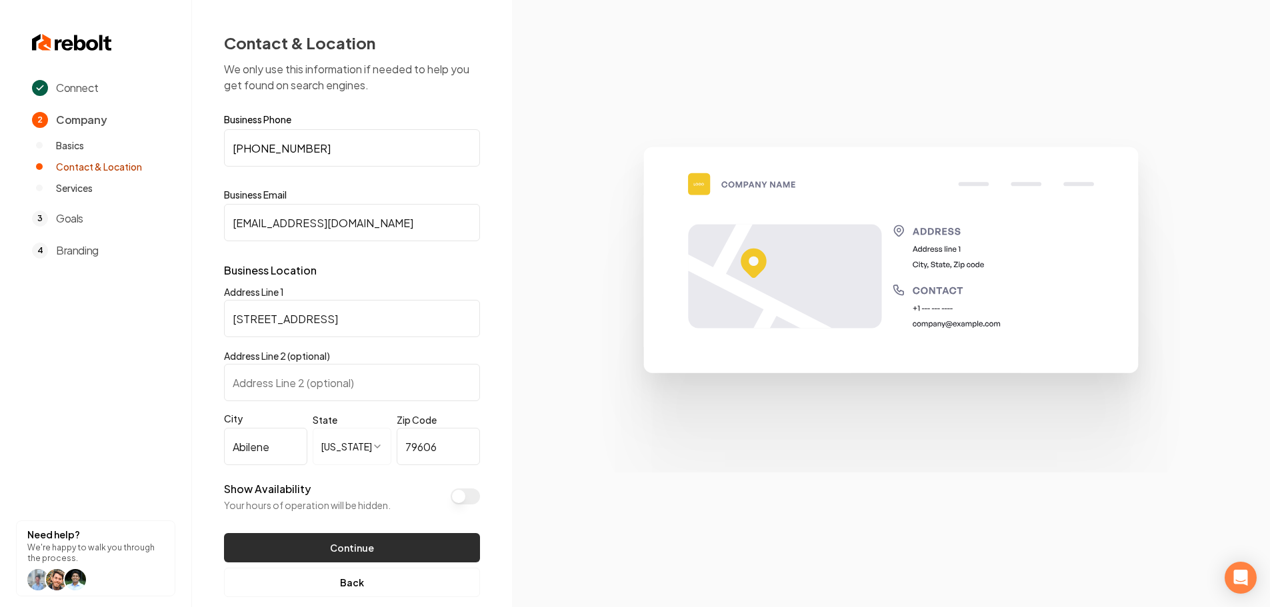
type input "test@test.com"
click at [365, 546] on button "Continue" at bounding box center [352, 547] width 256 height 29
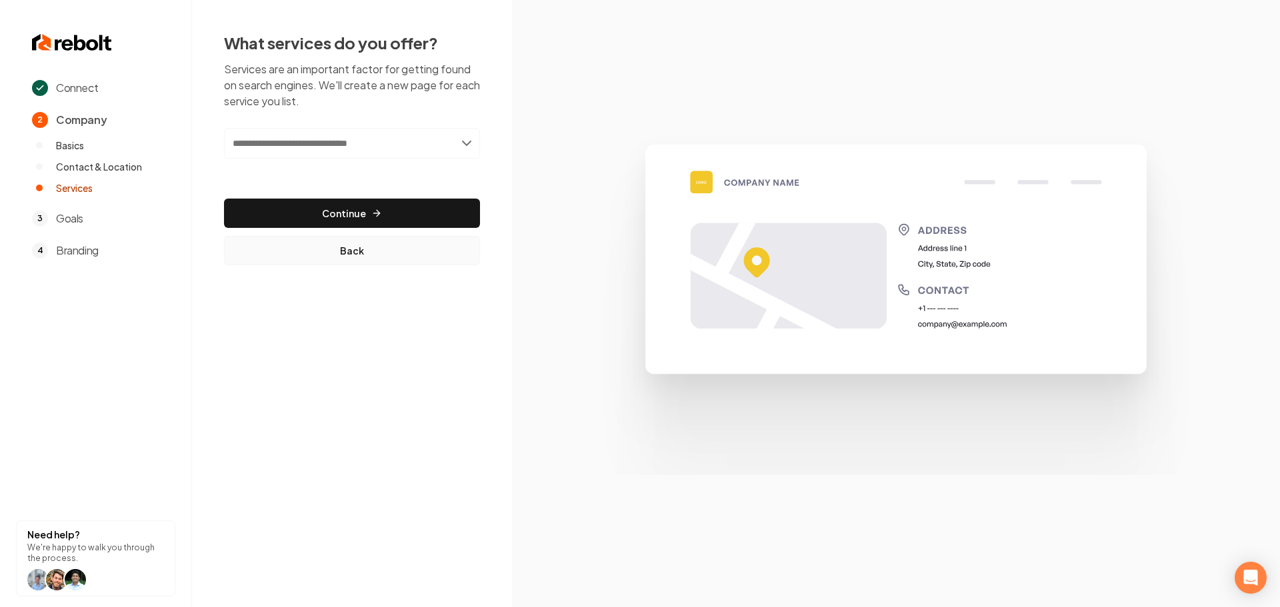
click at [303, 255] on button "Back" at bounding box center [352, 250] width 256 height 29
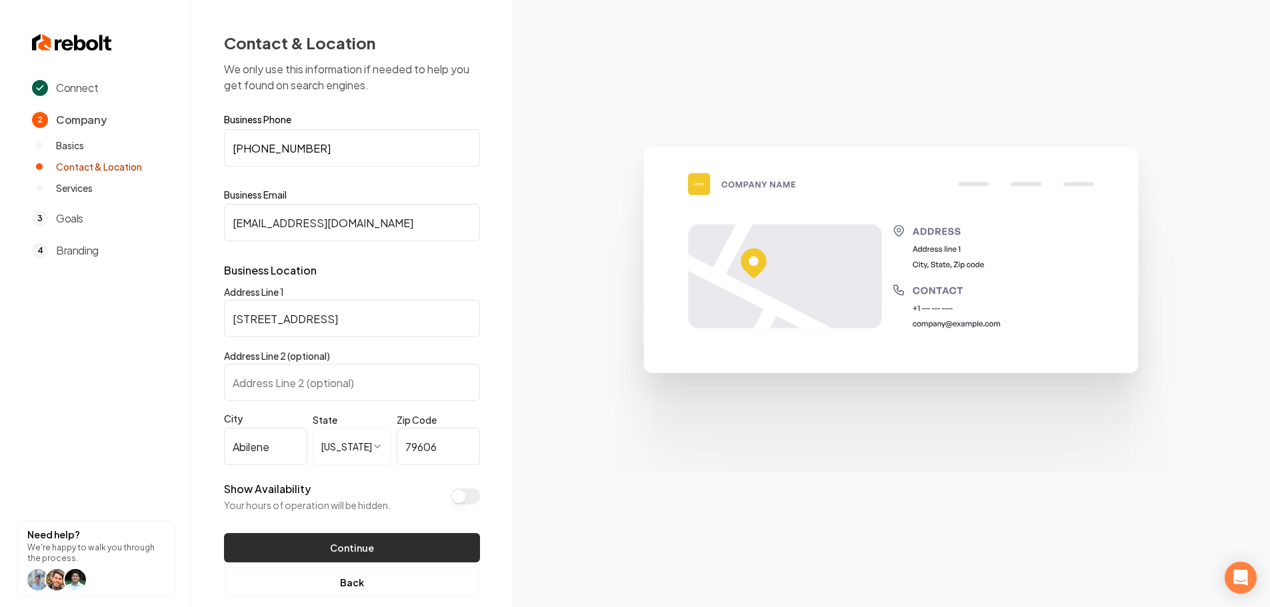
click at [381, 547] on button "Continue" at bounding box center [352, 547] width 256 height 29
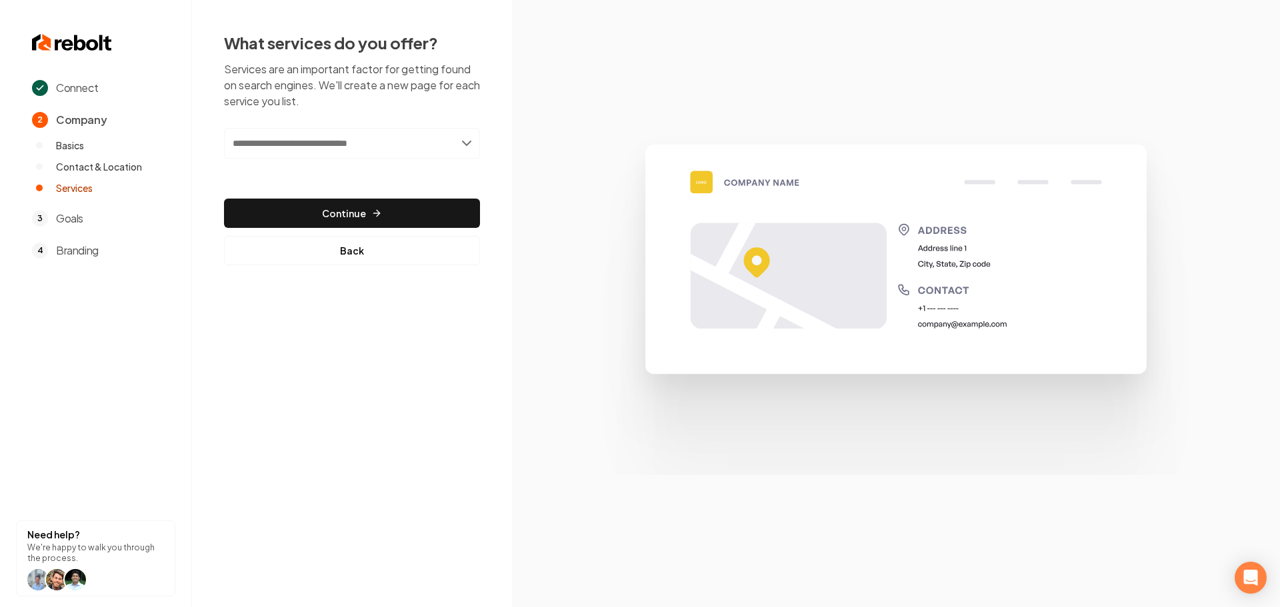
click at [371, 151] on input "text" at bounding box center [352, 143] width 256 height 31
click at [361, 249] on button "Back" at bounding box center [352, 250] width 256 height 29
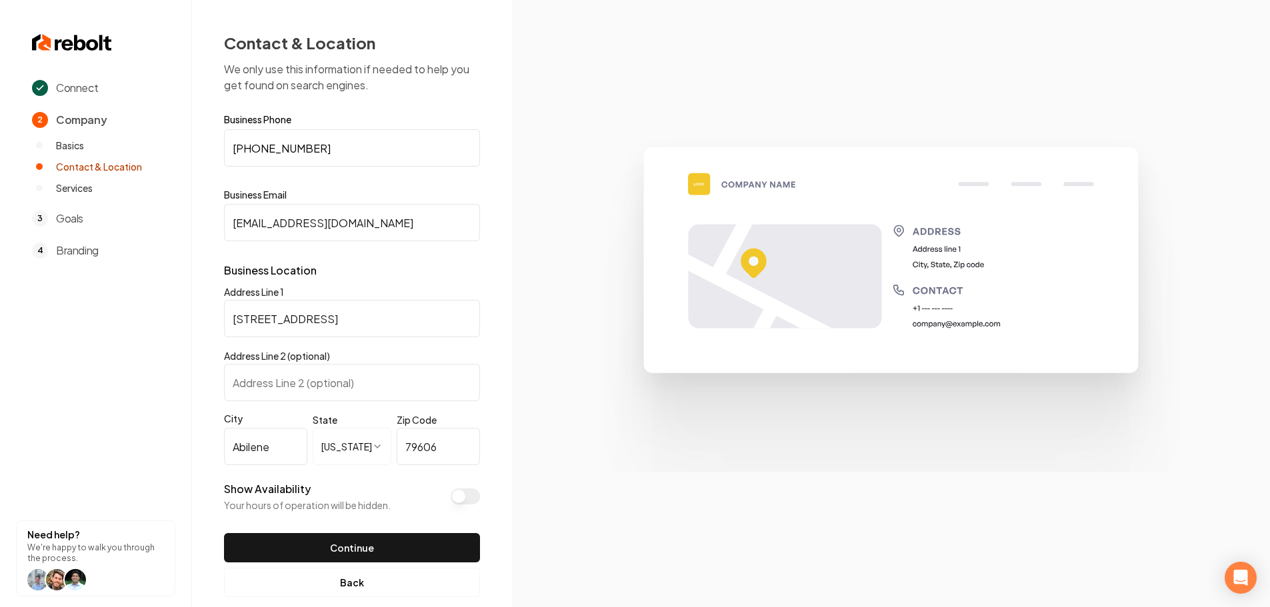
drag, startPoint x: 338, startPoint y: 213, endPoint x: 182, endPoint y: 216, distance: 156.0
click at [205, 218] on div "**********" at bounding box center [352, 314] width 320 height 629
paste input "royjohnstonhomes@yahoo"
type input "troyjohnstonhomes@yahoo.com"
click at [365, 553] on button "Continue" at bounding box center [352, 547] width 256 height 29
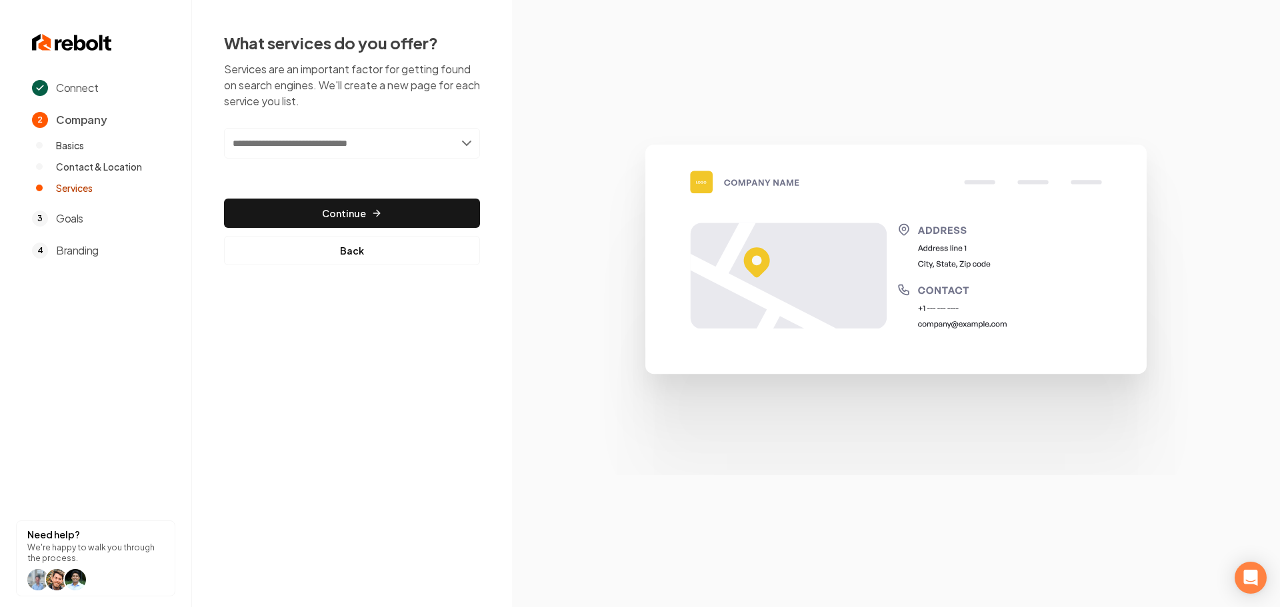
click at [300, 148] on input "text" at bounding box center [352, 143] width 256 height 31
click at [349, 140] on input "text" at bounding box center [352, 143] width 256 height 31
type input "**********"
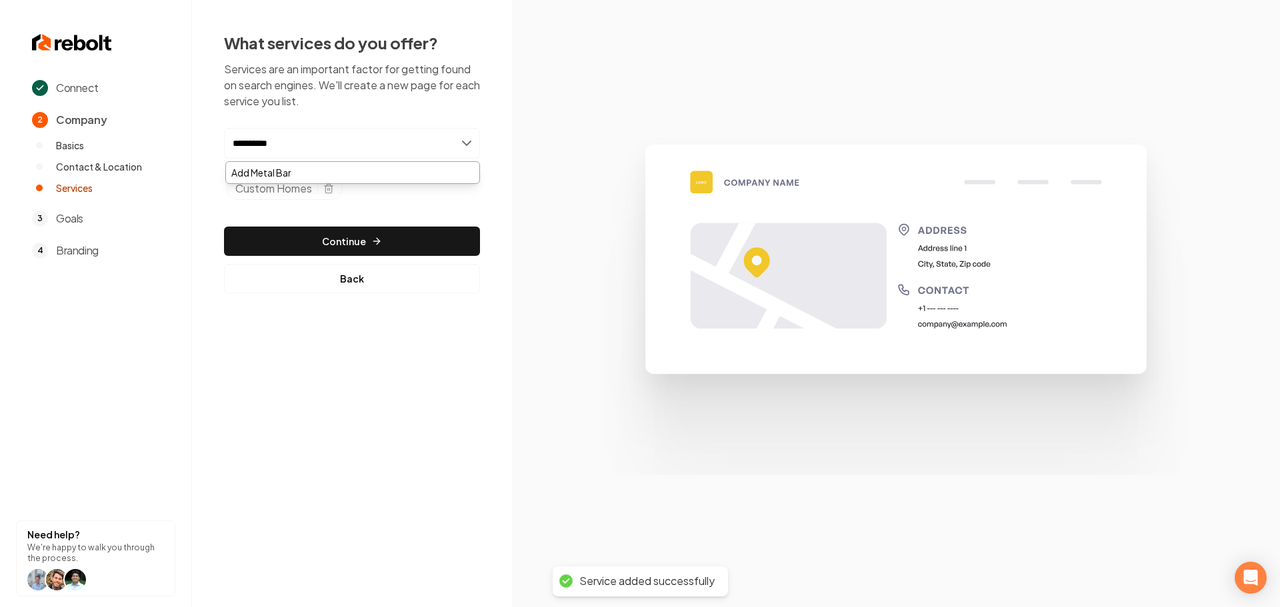
type input "**********"
click at [308, 190] on icon "Selected tags" at bounding box center [310, 188] width 11 height 11
click at [357, 147] on input "text" at bounding box center [352, 143] width 256 height 31
type input "**********"
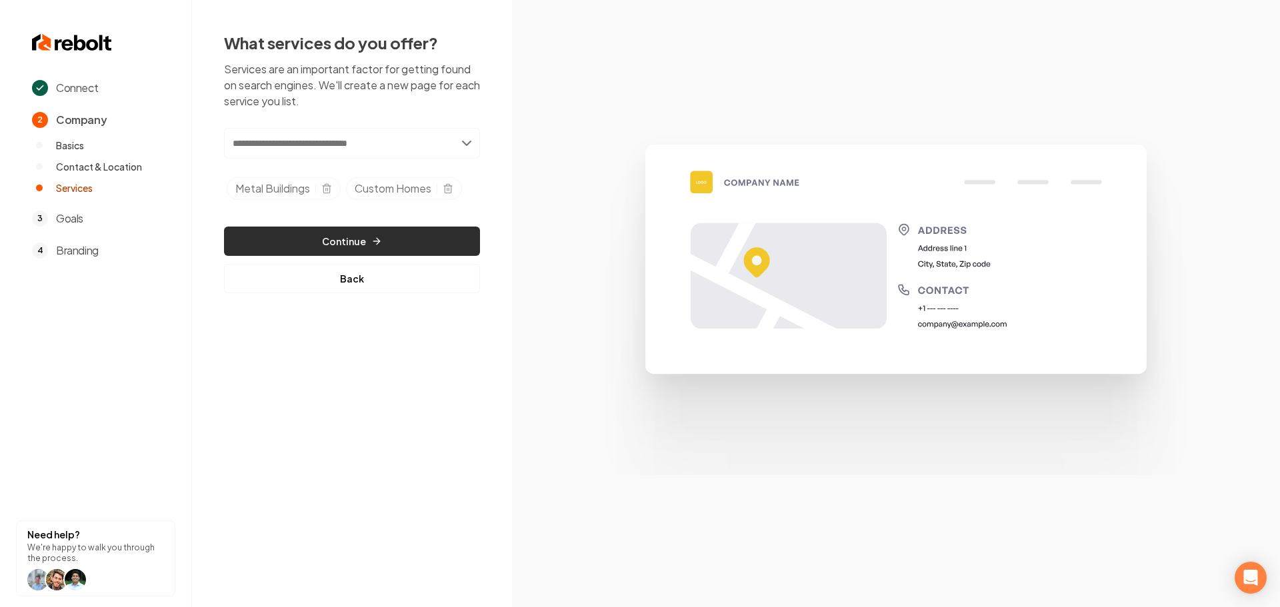
click at [328, 231] on button "Continue" at bounding box center [352, 241] width 256 height 29
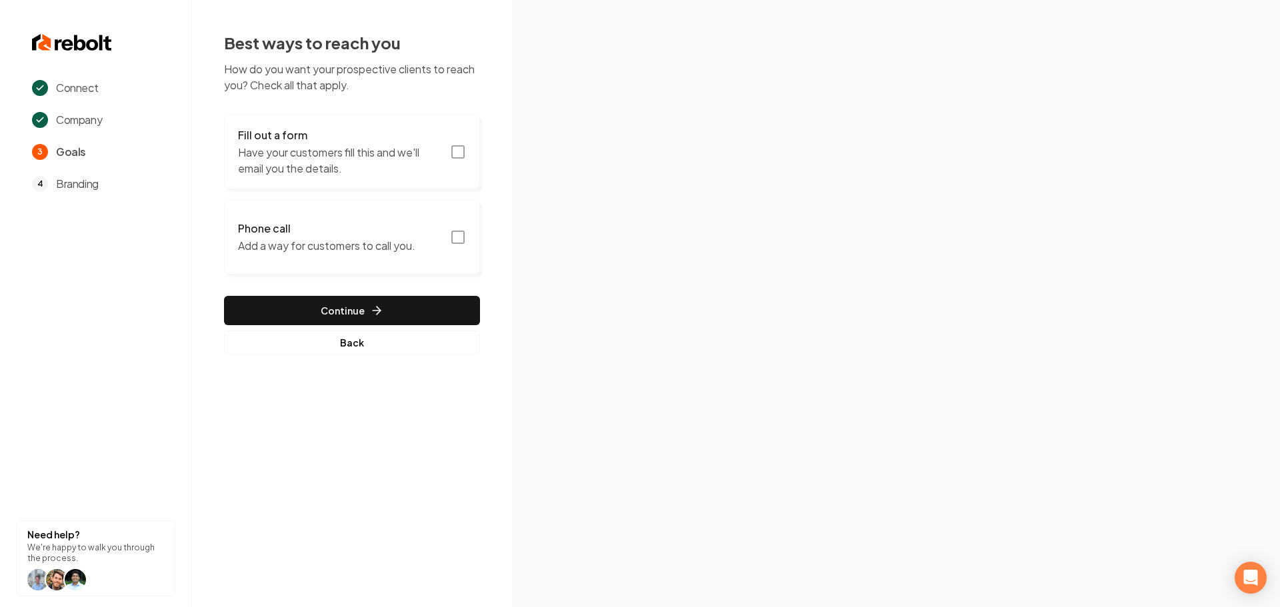
click at [463, 151] on rect "button" at bounding box center [458, 152] width 12 height 12
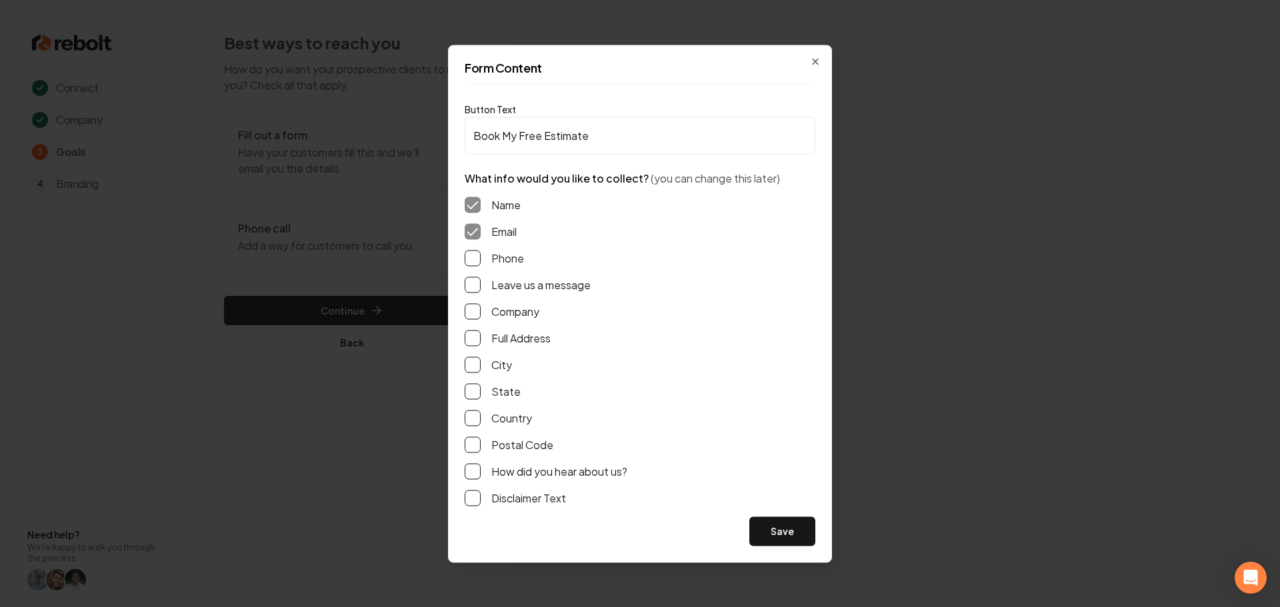
click at [503, 261] on label "Phone" at bounding box center [507, 258] width 33 height 16
click at [481, 261] on button "Phone" at bounding box center [473, 258] width 16 height 16
click at [503, 282] on label "Leave us a message" at bounding box center [540, 285] width 99 height 16
click at [481, 282] on button "Leave us a message" at bounding box center [473, 285] width 16 height 16
click at [498, 341] on label "Full Address" at bounding box center [520, 338] width 59 height 16
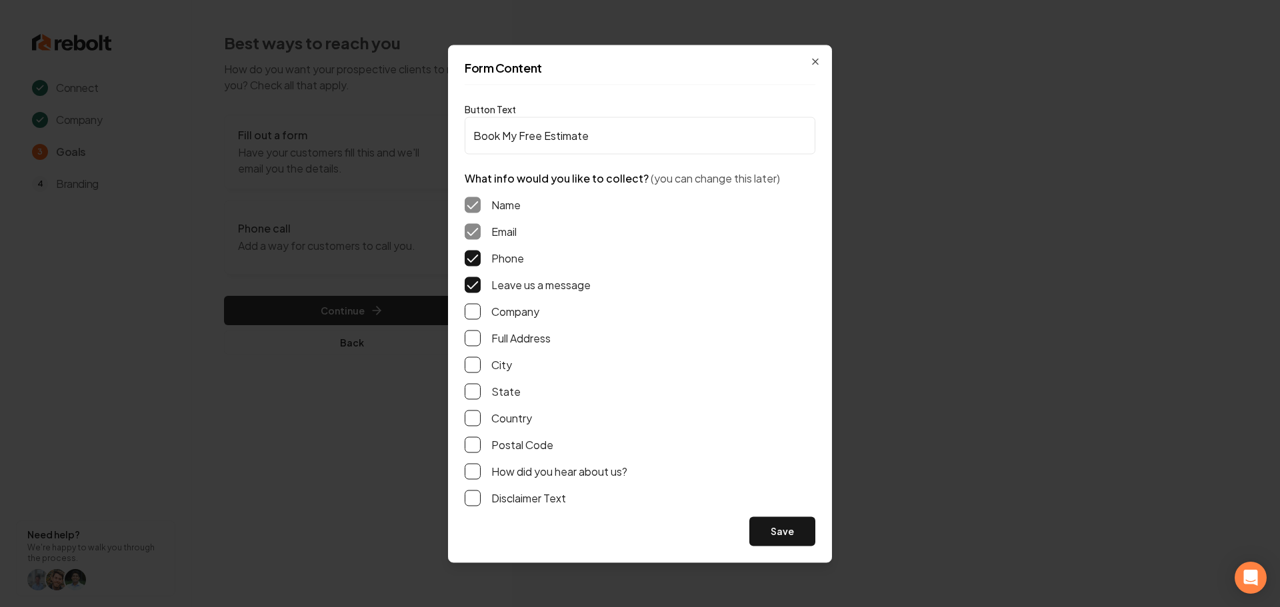
click at [481, 341] on button "Full Address" at bounding box center [473, 338] width 16 height 16
click at [793, 541] on button "Save" at bounding box center [782, 531] width 66 height 29
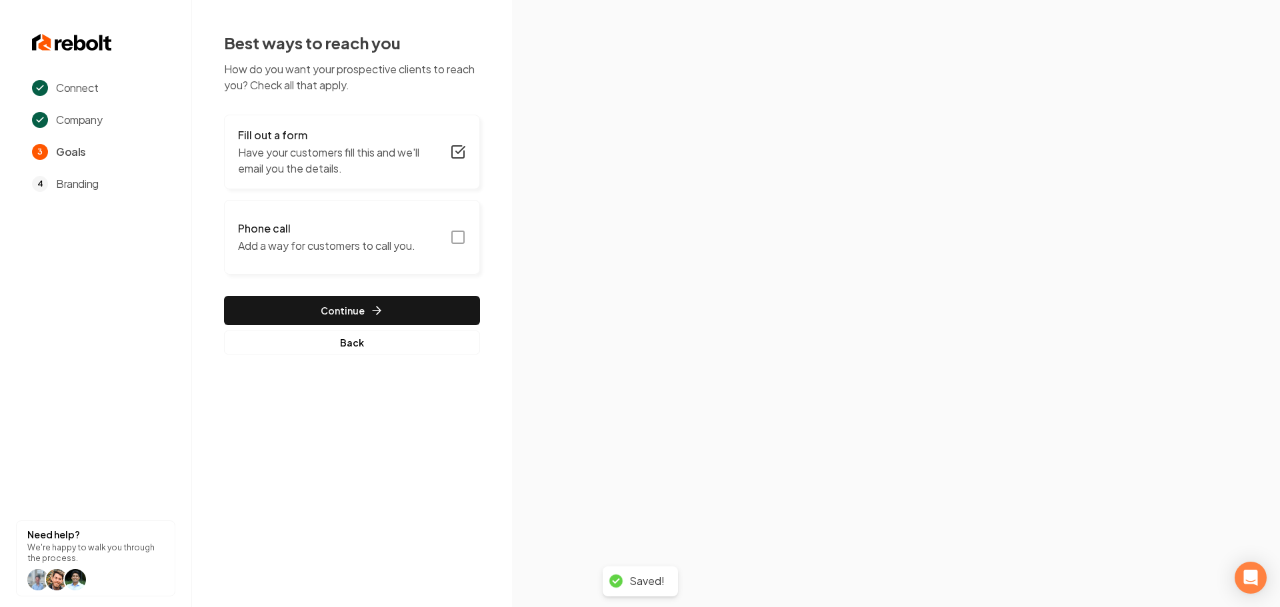
click at [464, 245] on button "Phone call Add a way for customers to call you." at bounding box center [352, 237] width 256 height 75
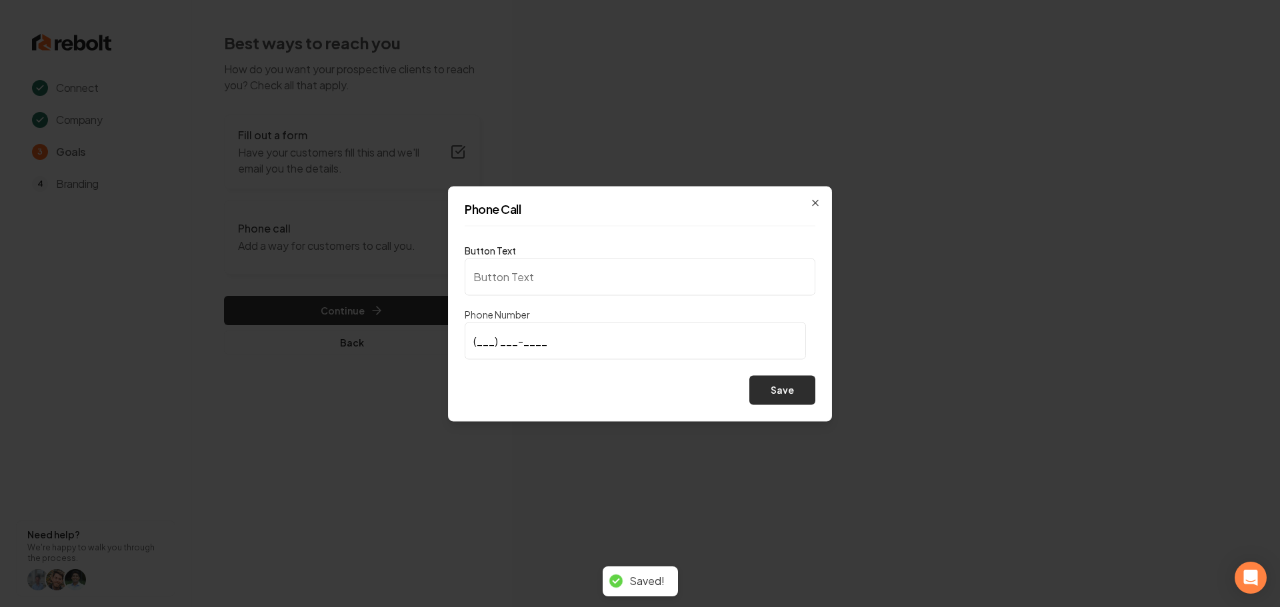
type input "Call us"
type input "(325) 668-4832"
click at [796, 403] on button "Save" at bounding box center [782, 389] width 66 height 29
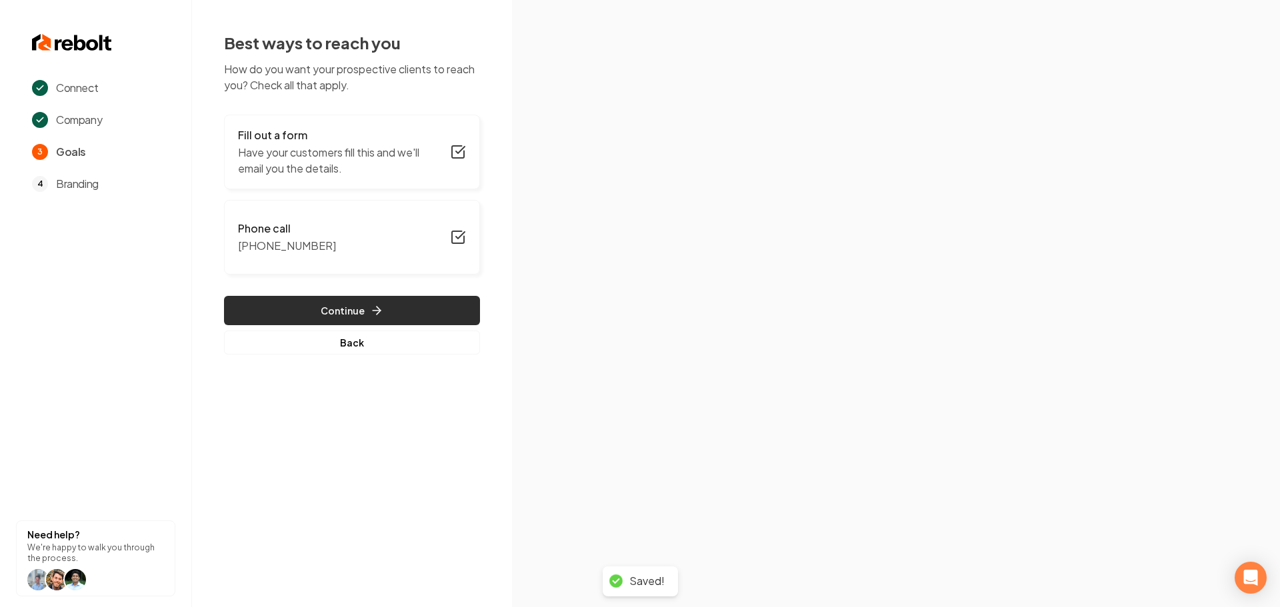
click at [419, 305] on button "Continue" at bounding box center [352, 310] width 256 height 29
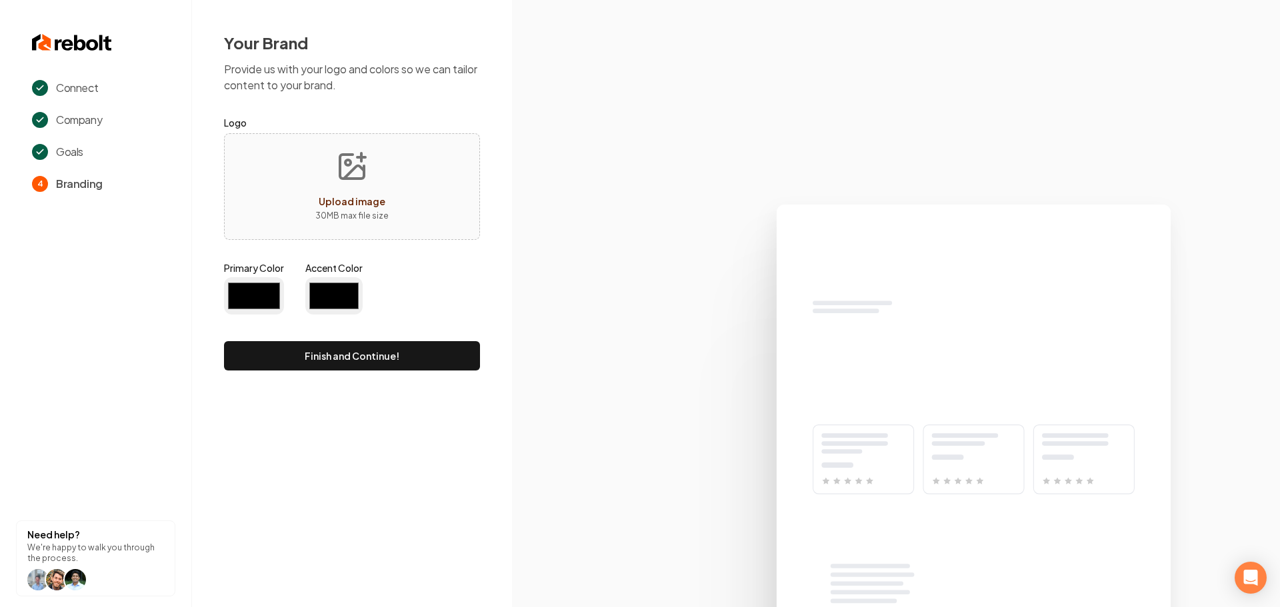
type input "#194d33"
type input "#70be00"
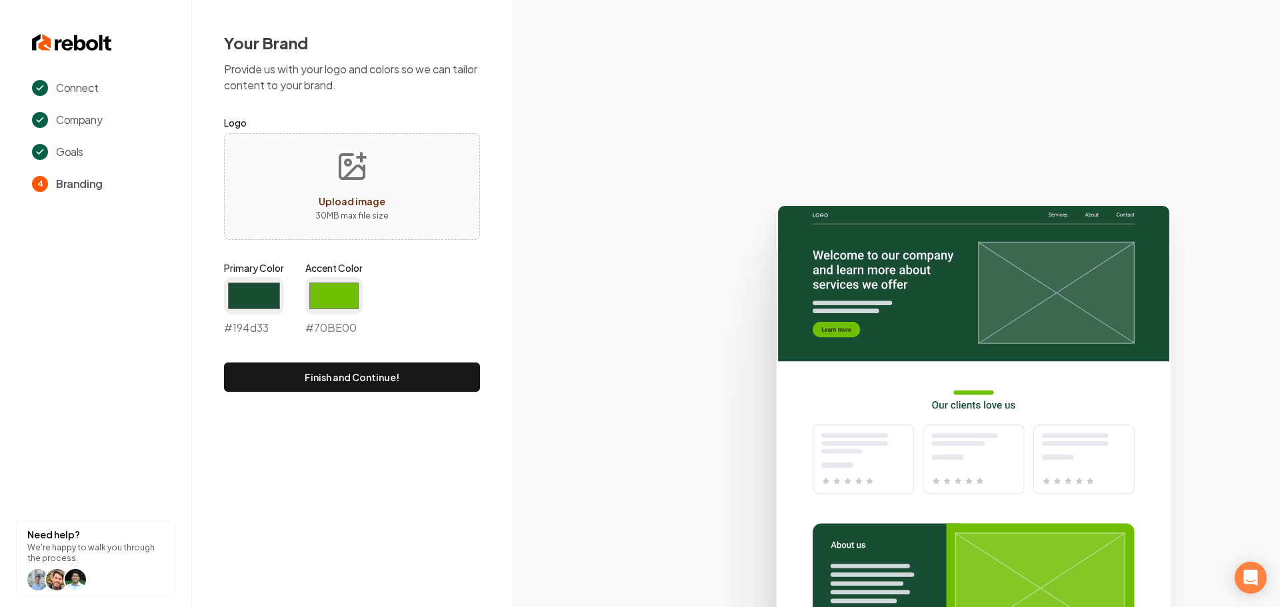
click at [363, 181] on icon "Upload image" at bounding box center [352, 167] width 32 height 32
type input "**********"
click at [249, 304] on input "#194d33" at bounding box center [254, 295] width 60 height 37
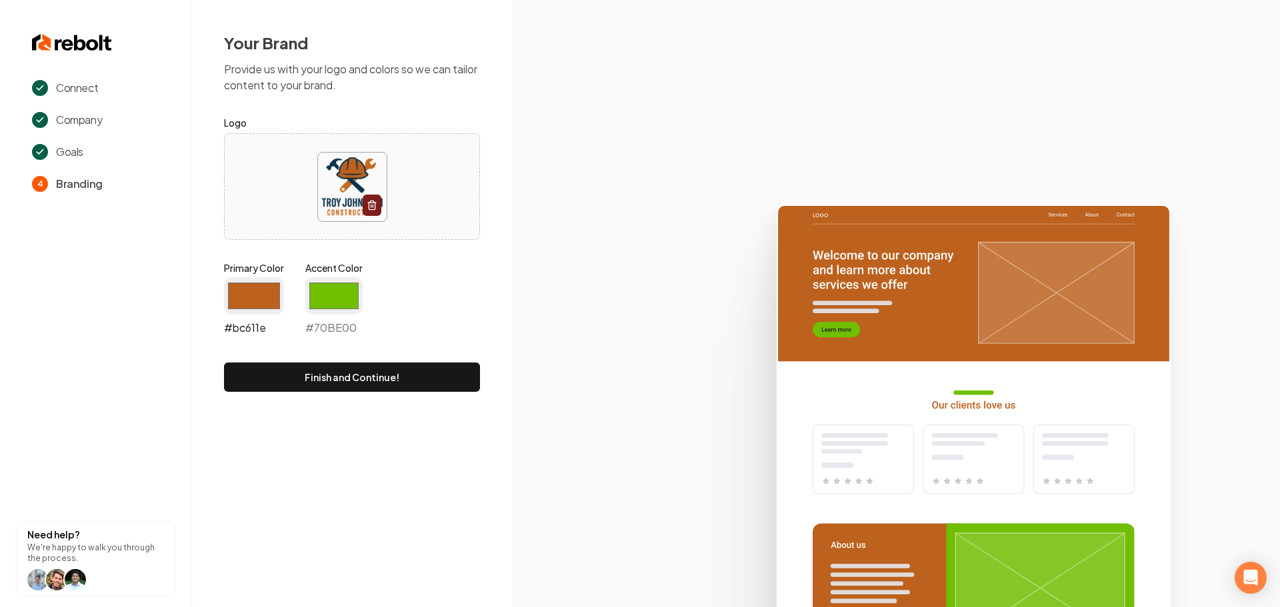
type input "#bc611e"
click at [339, 302] on input "#70be00" at bounding box center [333, 295] width 57 height 37
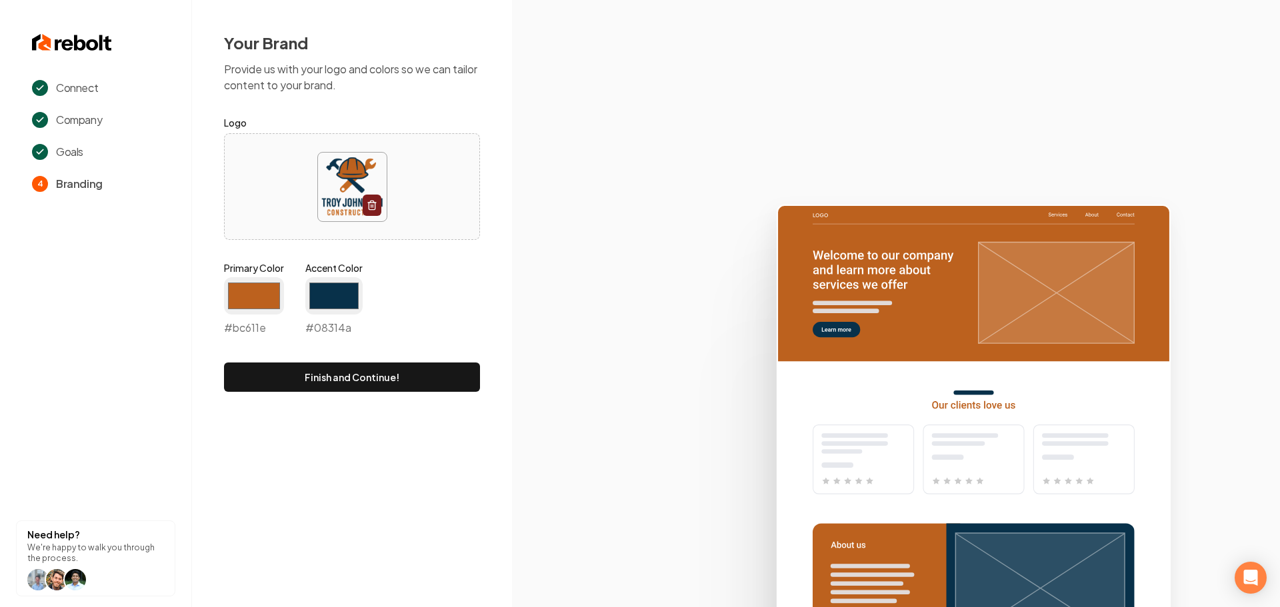
type input "#08314a"
click at [493, 444] on div "Connect Company Goals 4 Branding Need help? We're happy to walk you through the…" at bounding box center [640, 303] width 1280 height 607
click at [415, 383] on button "Finish and Continue!" at bounding box center [352, 377] width 256 height 29
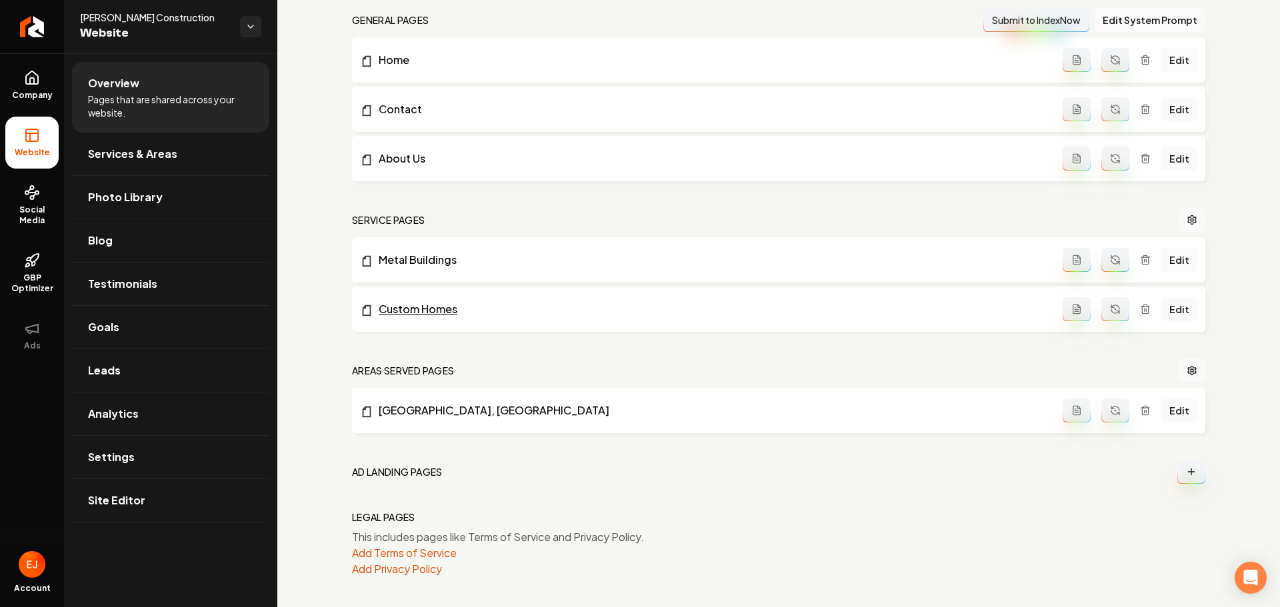
scroll to position [411, 0]
click at [122, 510] on link "Site Editor" at bounding box center [170, 500] width 197 height 43
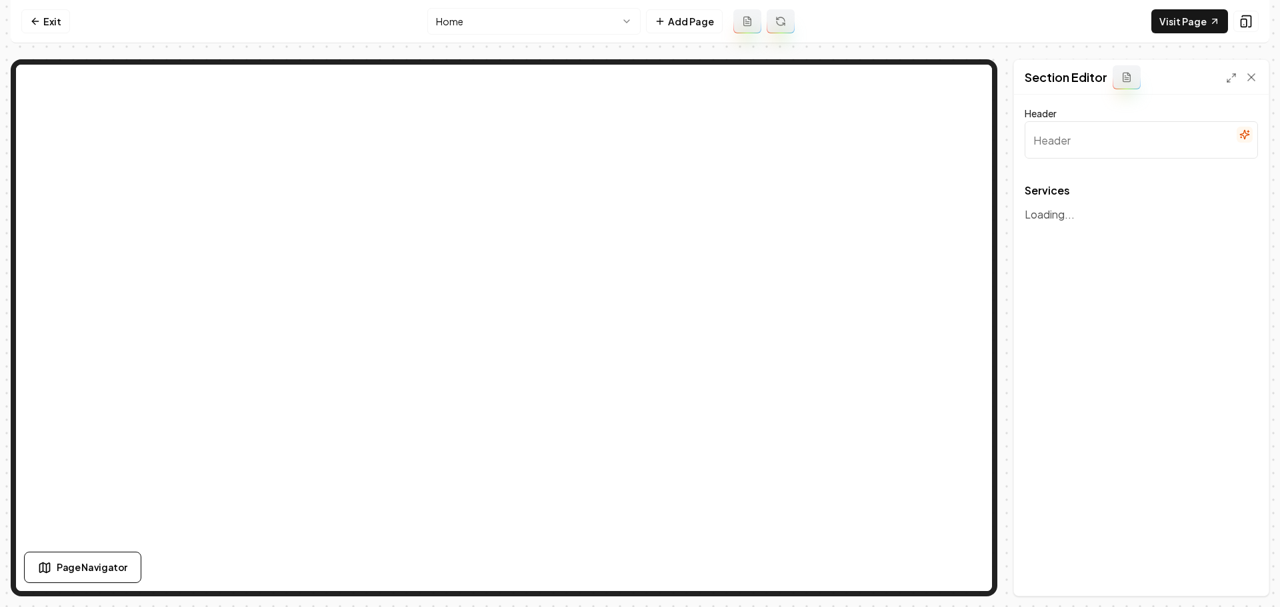
type input "Our Expert Services"
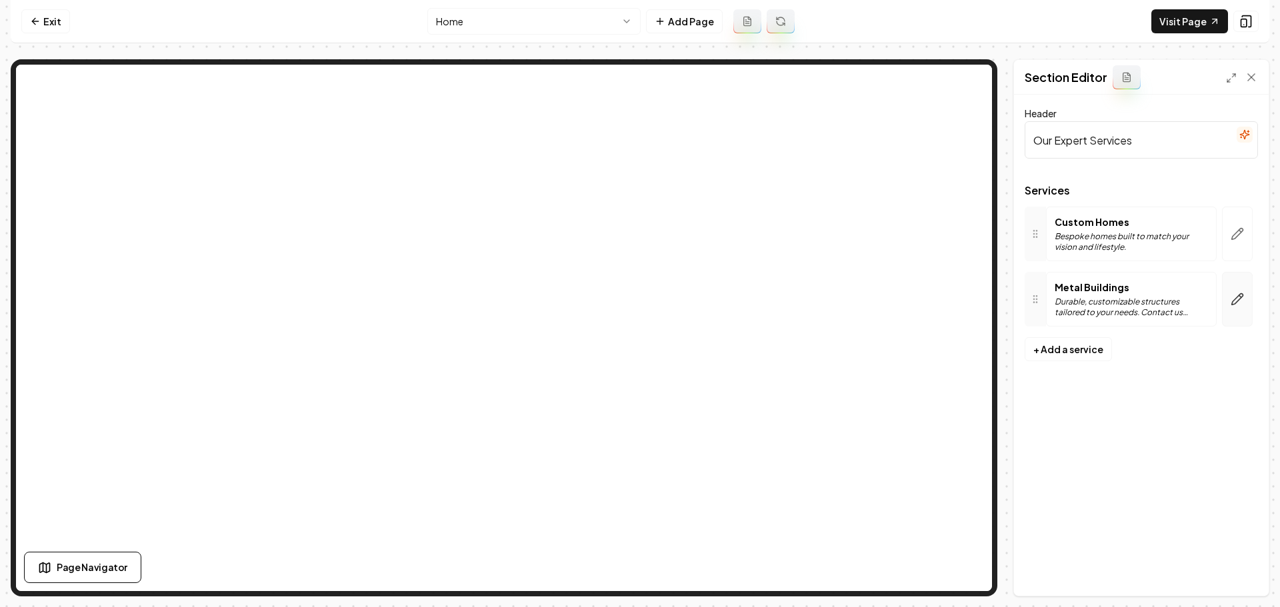
click at [1238, 311] on button "button" at bounding box center [1237, 299] width 31 height 55
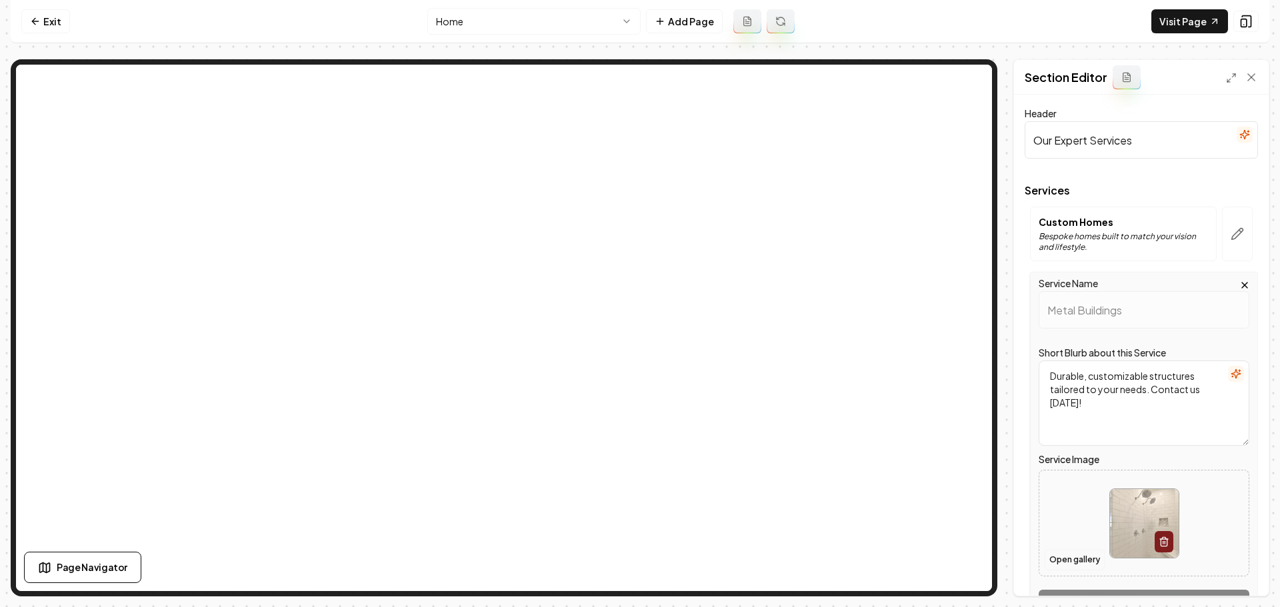
click at [1090, 561] on button "Open gallery" at bounding box center [1075, 559] width 60 height 21
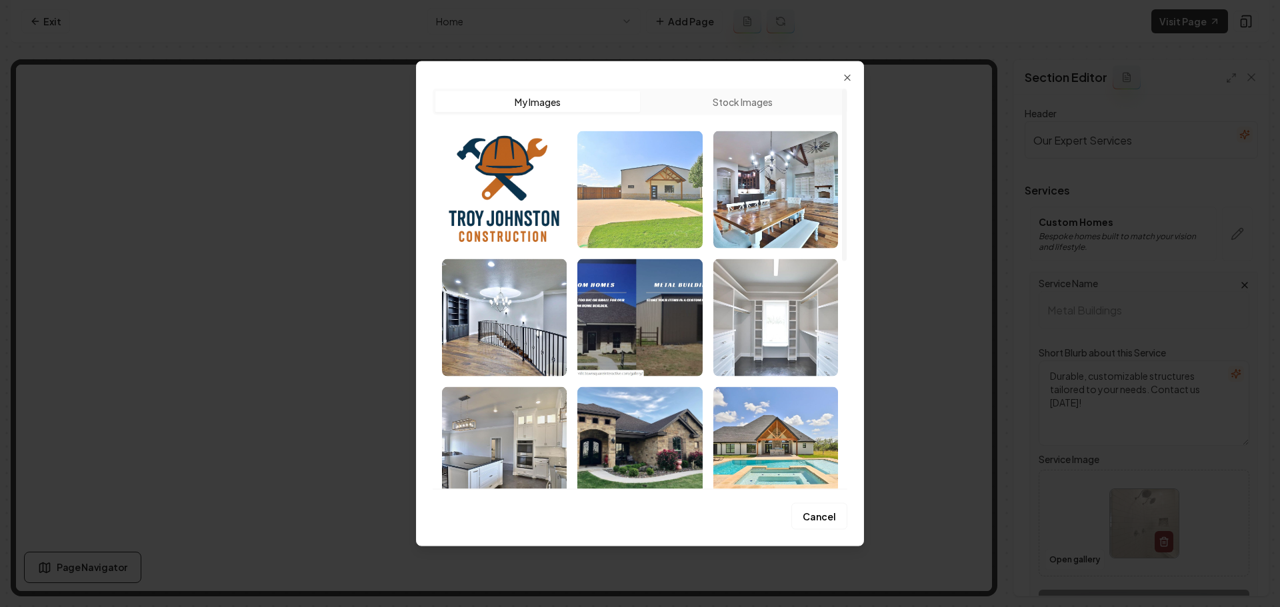
click at [666, 209] on img "Select image image_68b87a4c5c7cd75eb8f0543a.jpeg" at bounding box center [639, 189] width 125 height 117
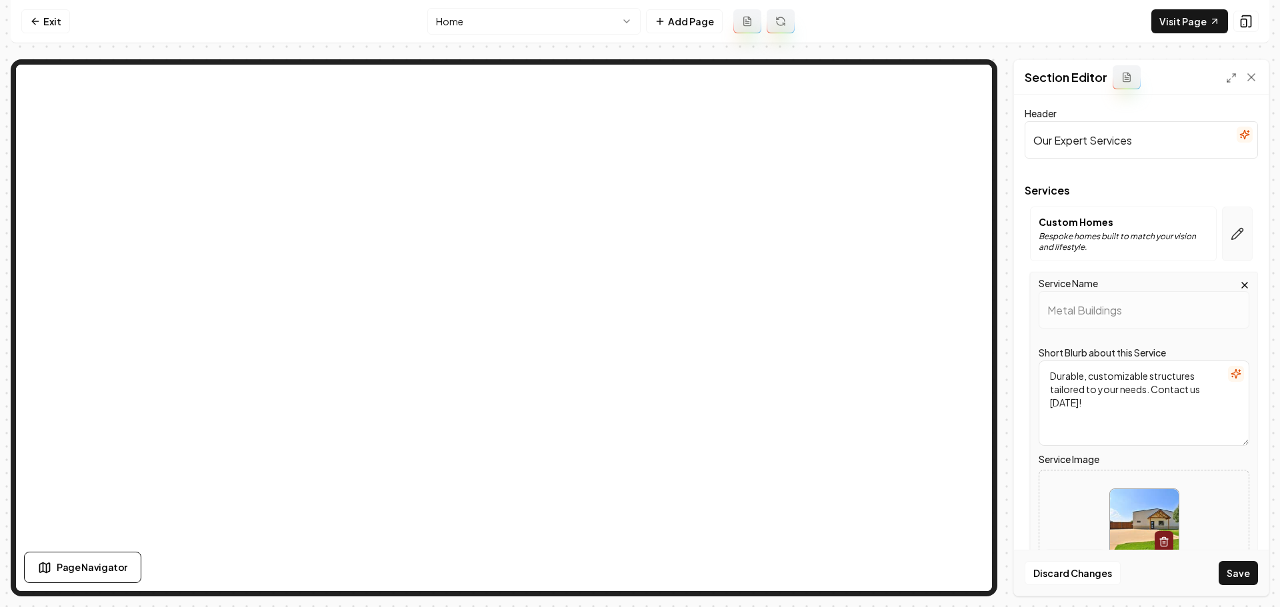
click at [1240, 232] on icon "button" at bounding box center [1241, 231] width 2 height 2
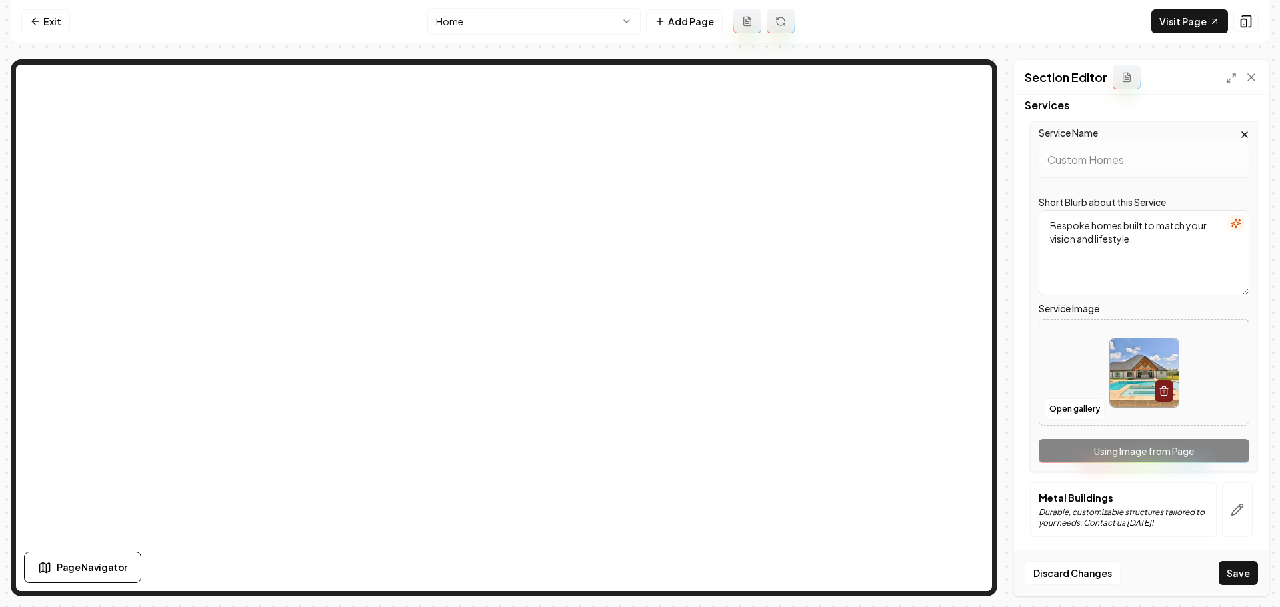
scroll to position [88, 0]
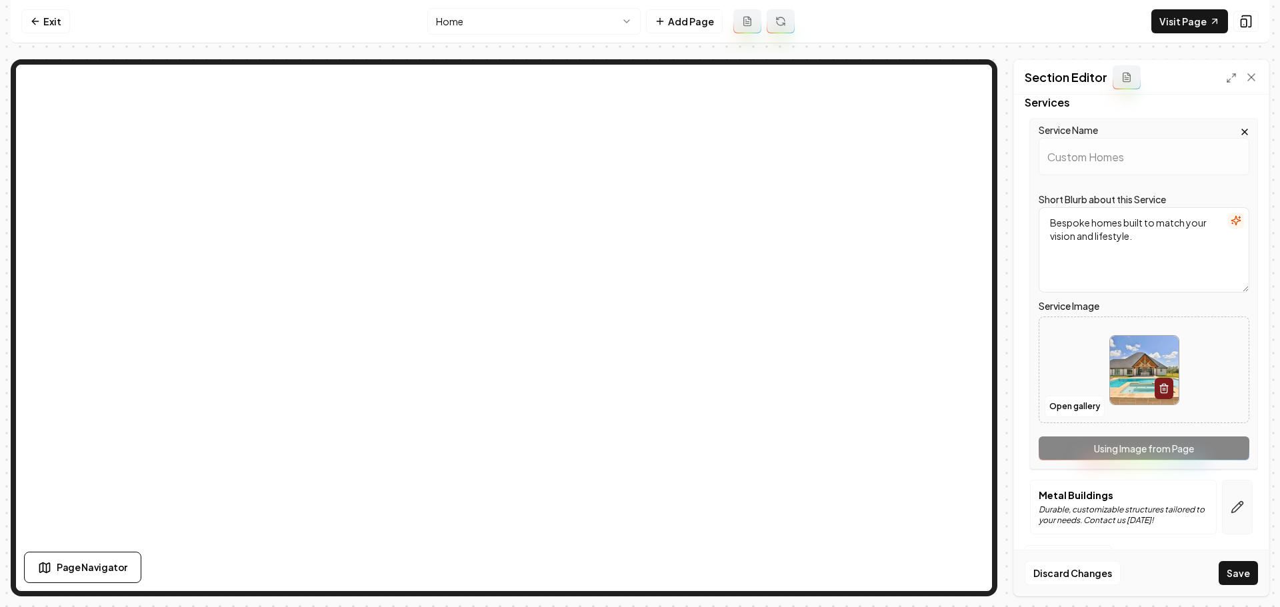
click at [1231, 505] on icon "button" at bounding box center [1237, 507] width 13 height 13
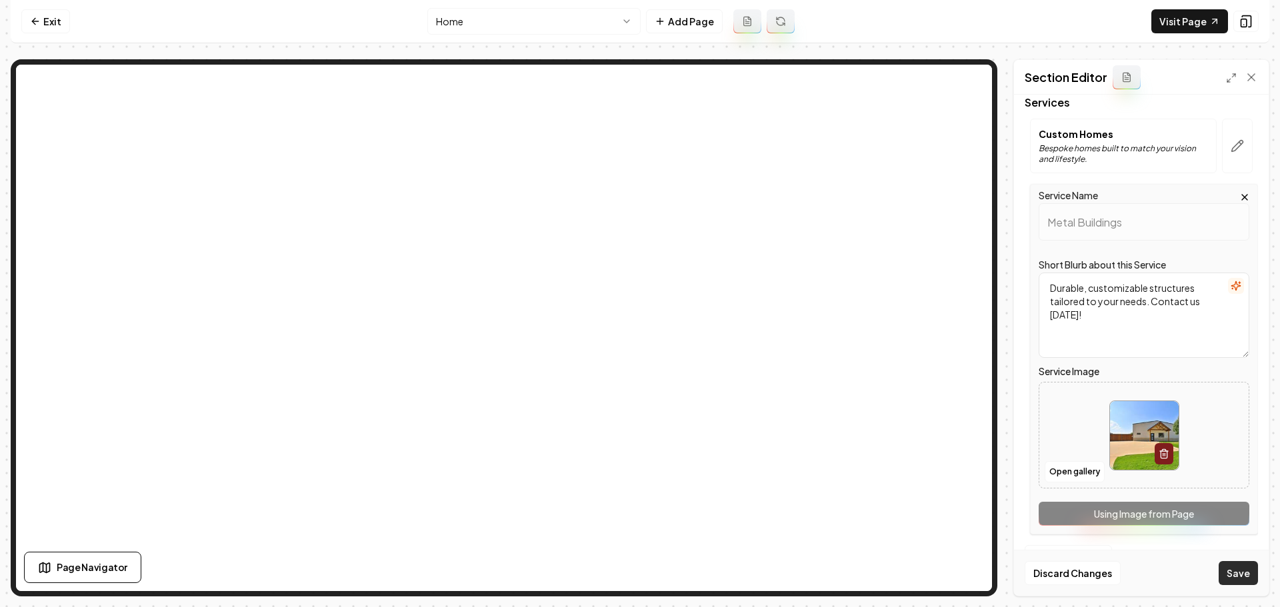
click at [1226, 576] on button "Save" at bounding box center [1238, 573] width 39 height 24
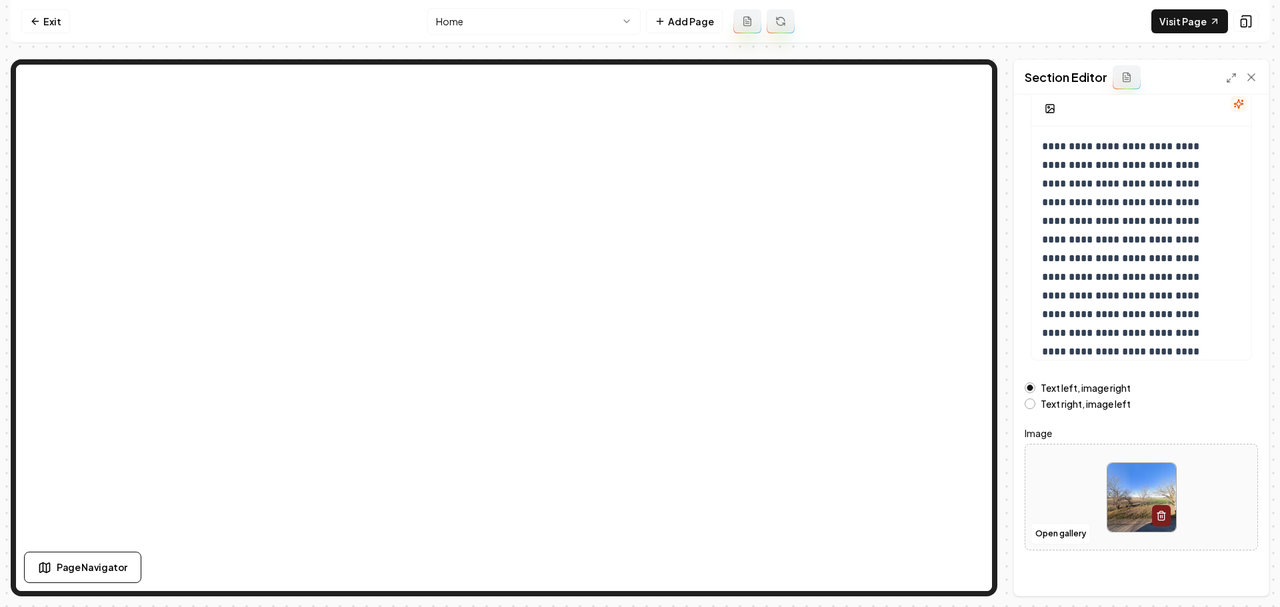
scroll to position [113, 0]
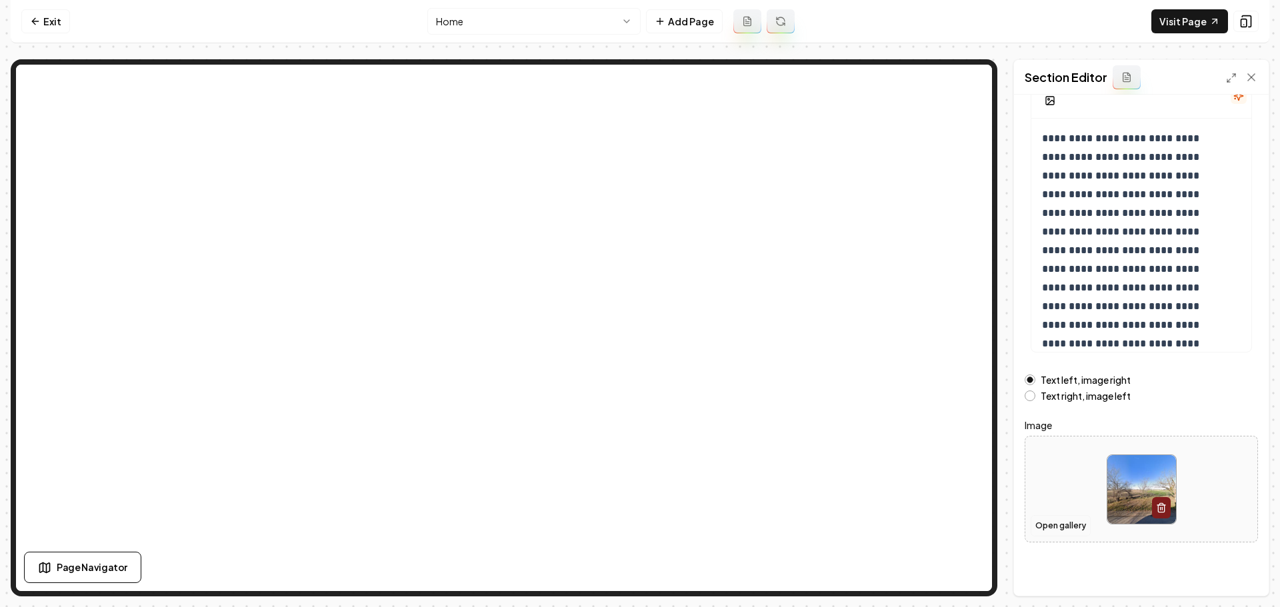
click at [1084, 524] on button "Open gallery" at bounding box center [1061, 525] width 60 height 21
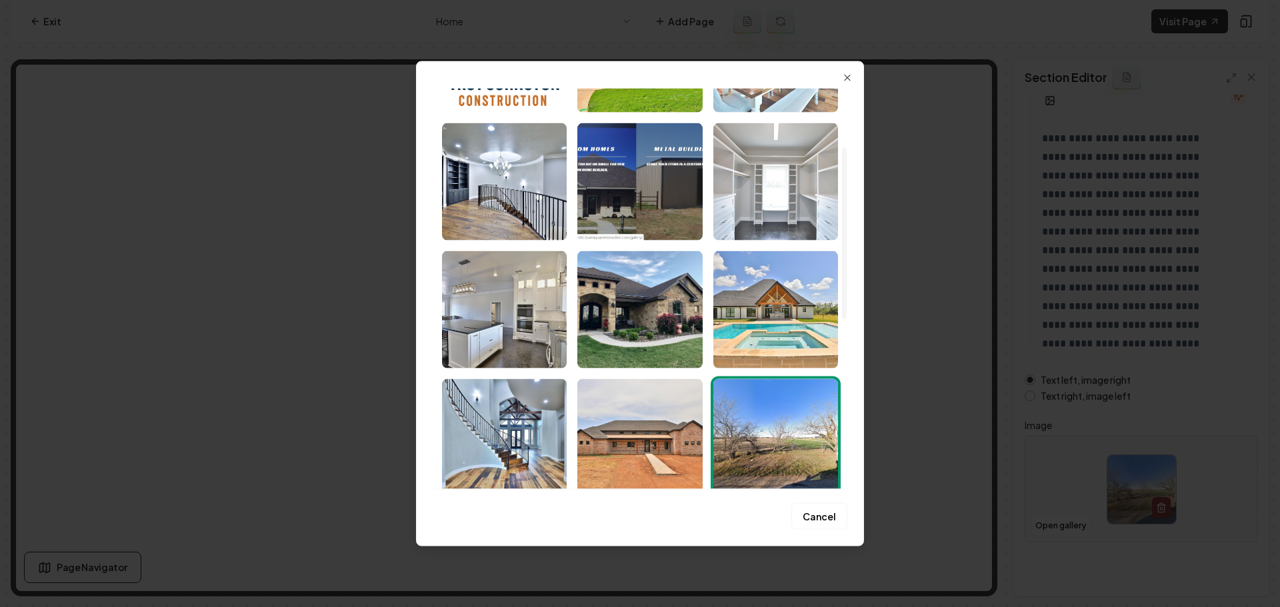
scroll to position [0, 0]
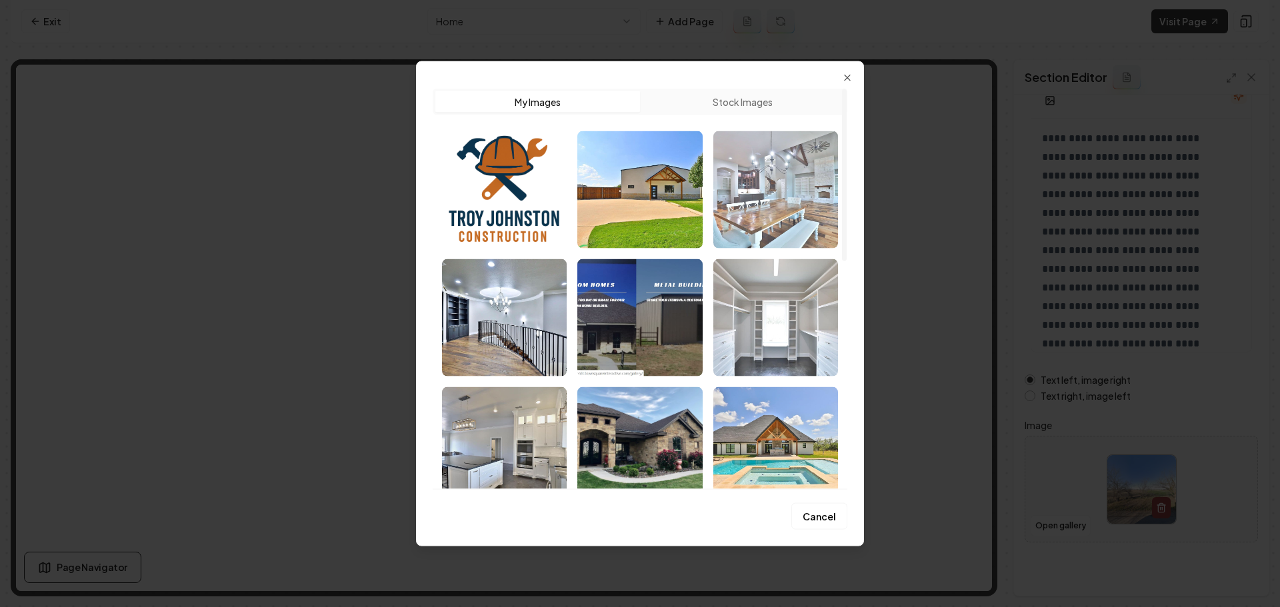
click at [765, 214] on img "Select image image_68b87a4c5c7cd75eb8f053d6.jpeg" at bounding box center [775, 189] width 125 height 117
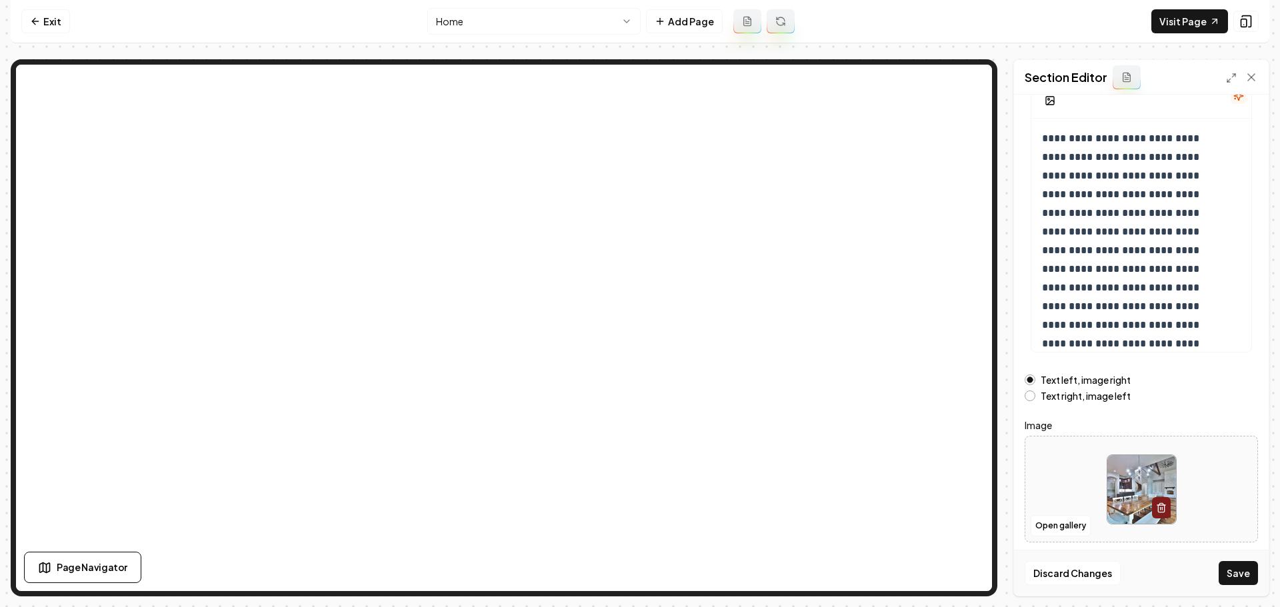
click at [1232, 579] on button "Save" at bounding box center [1238, 573] width 39 height 24
click at [1181, 22] on link "Visit Page" at bounding box center [1190, 21] width 77 height 24
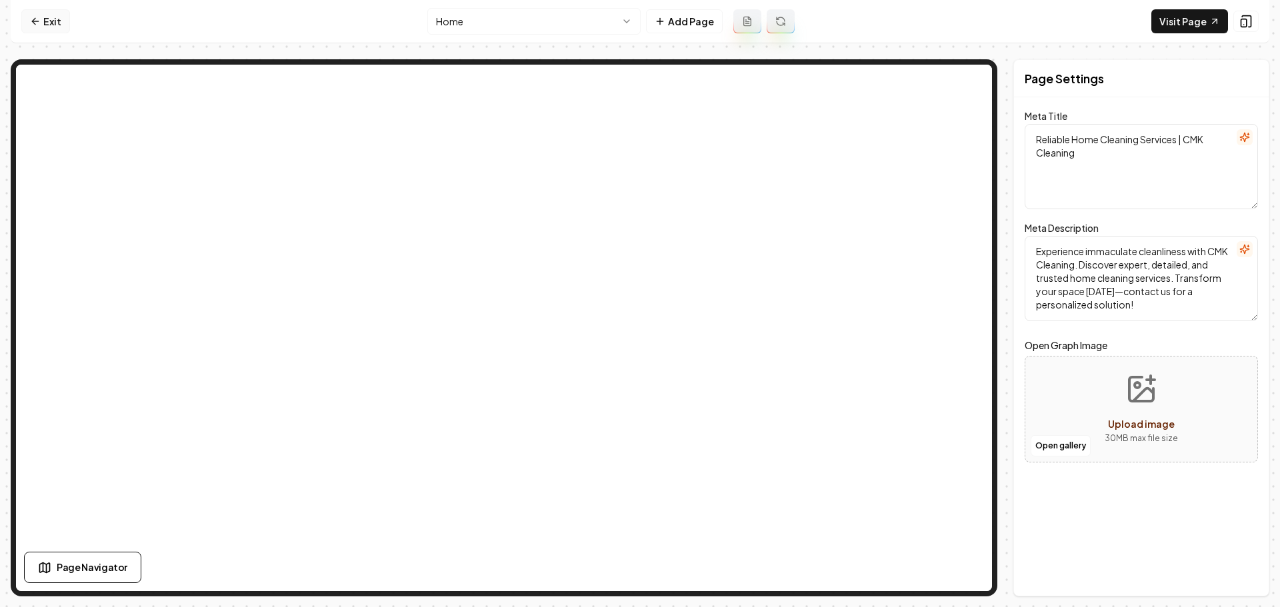
click at [49, 23] on link "Exit" at bounding box center [45, 21] width 49 height 24
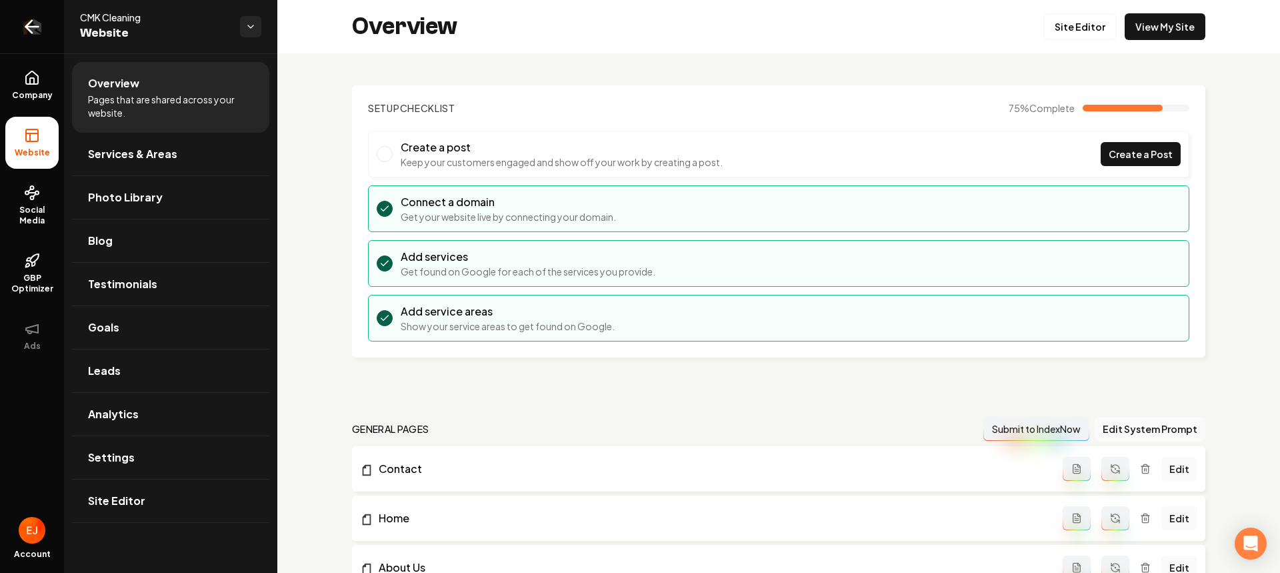
click at [39, 35] on icon "Return to dashboard" at bounding box center [31, 26] width 21 height 21
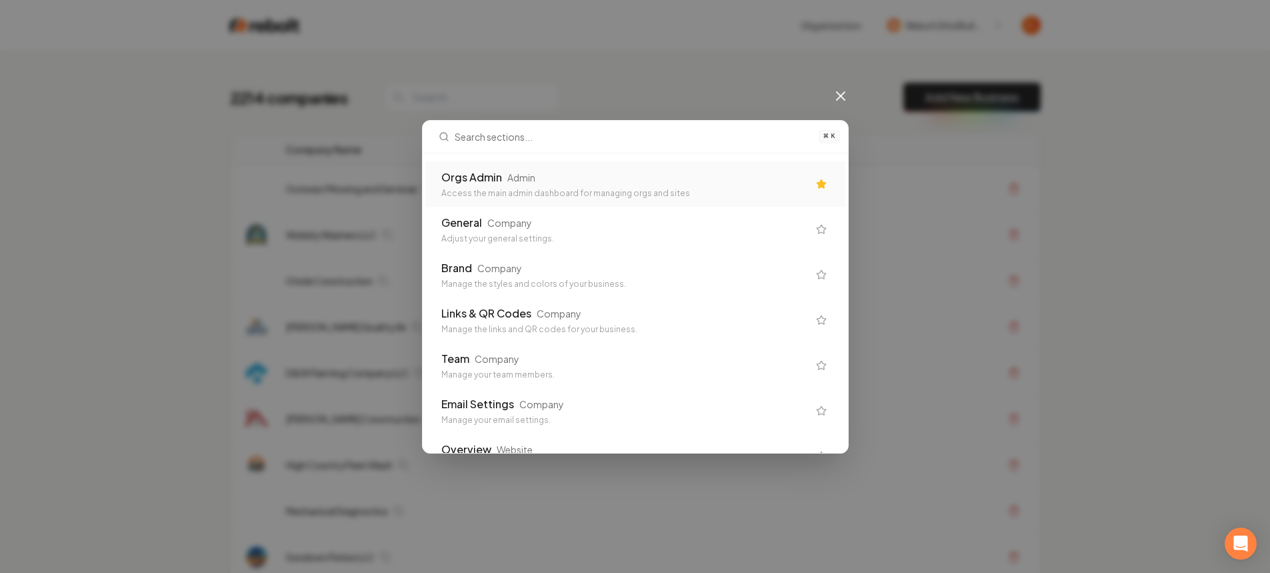
click at [530, 185] on div "Orgs Admin Admin" at bounding box center [624, 177] width 367 height 16
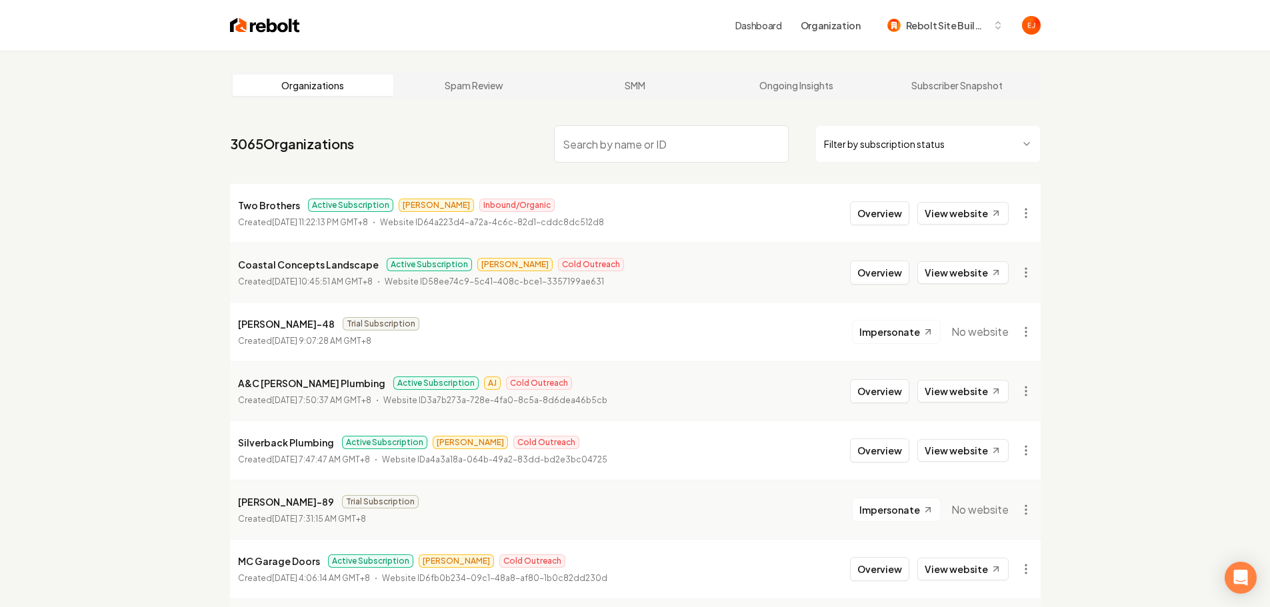
click at [666, 143] on input "search" at bounding box center [671, 143] width 235 height 37
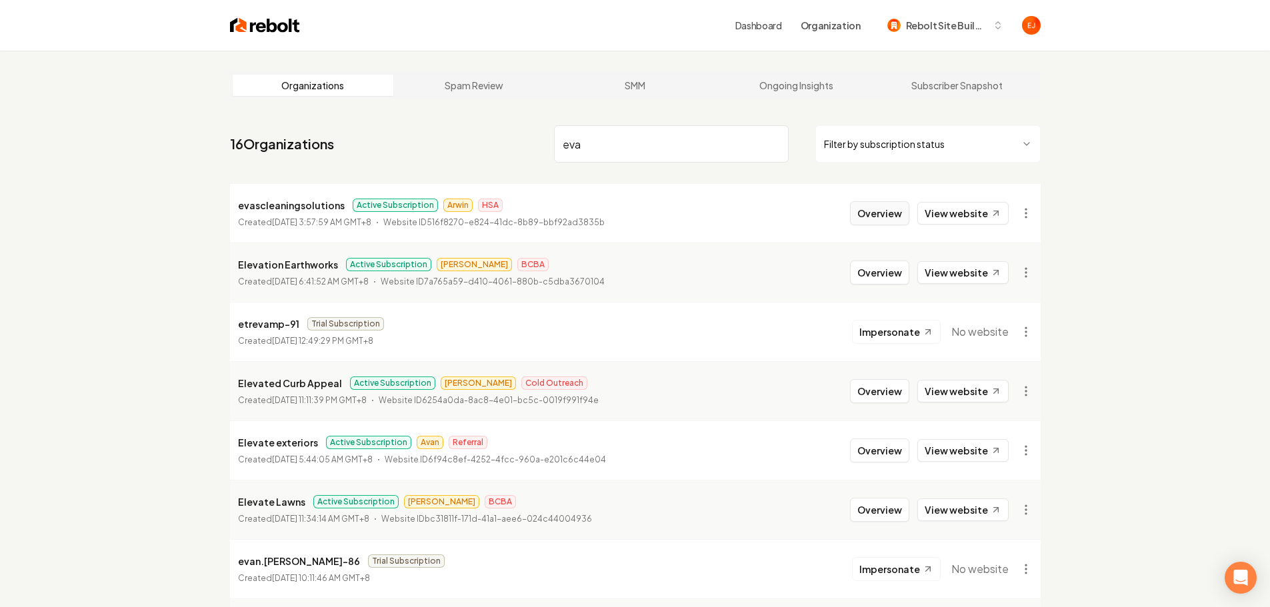
type input "eva"
click at [895, 215] on button "Overview" at bounding box center [879, 213] width 59 height 24
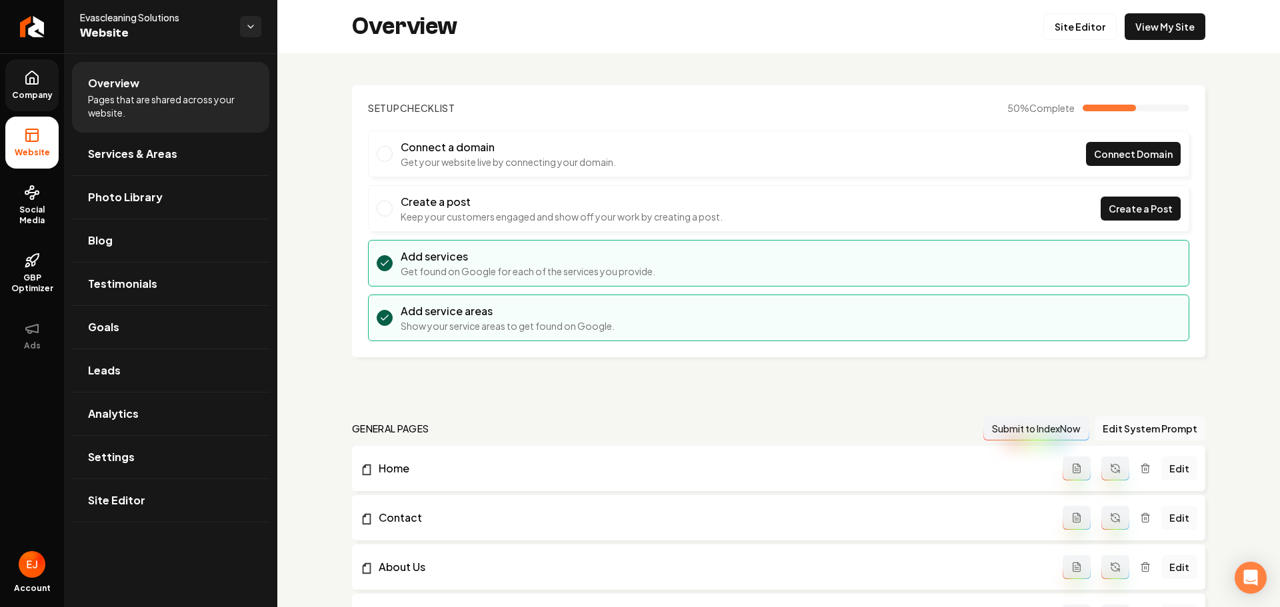
click at [16, 83] on link "Company" at bounding box center [31, 85] width 53 height 52
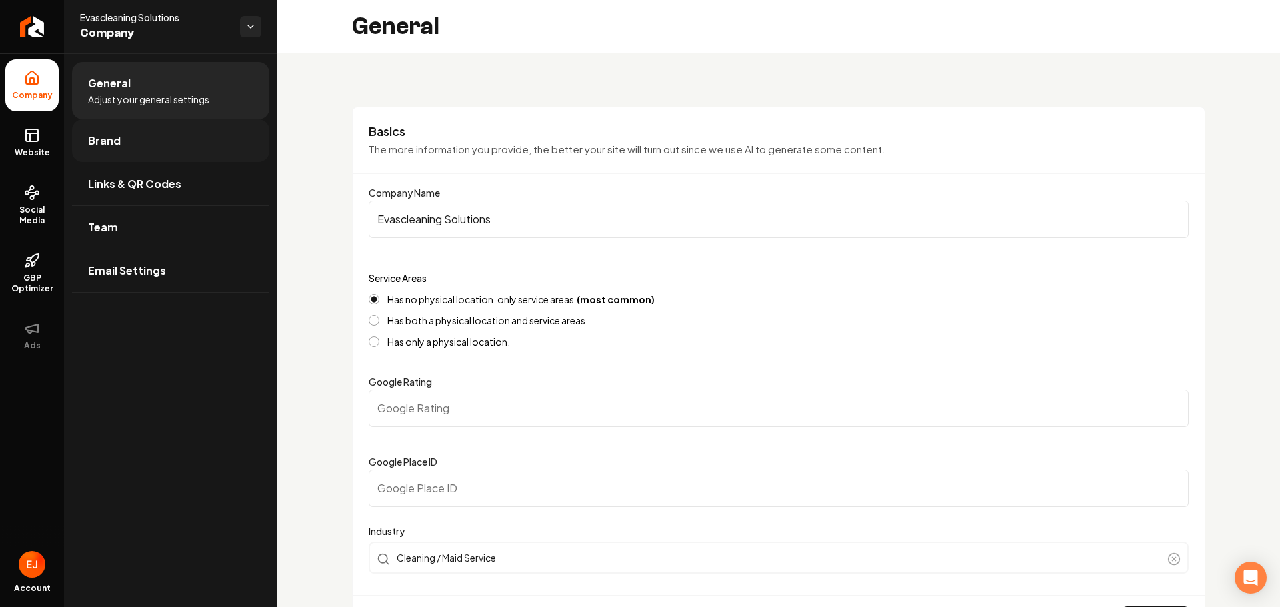
click at [146, 144] on link "Brand" at bounding box center [170, 140] width 197 height 43
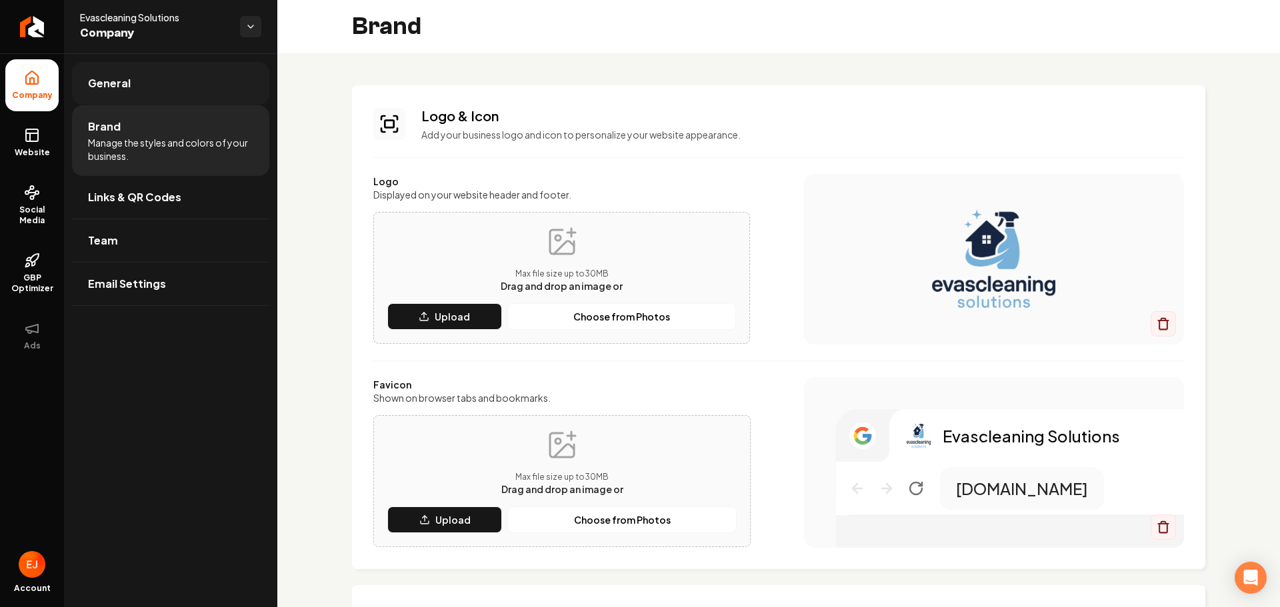
click at [145, 102] on link "General" at bounding box center [170, 83] width 197 height 43
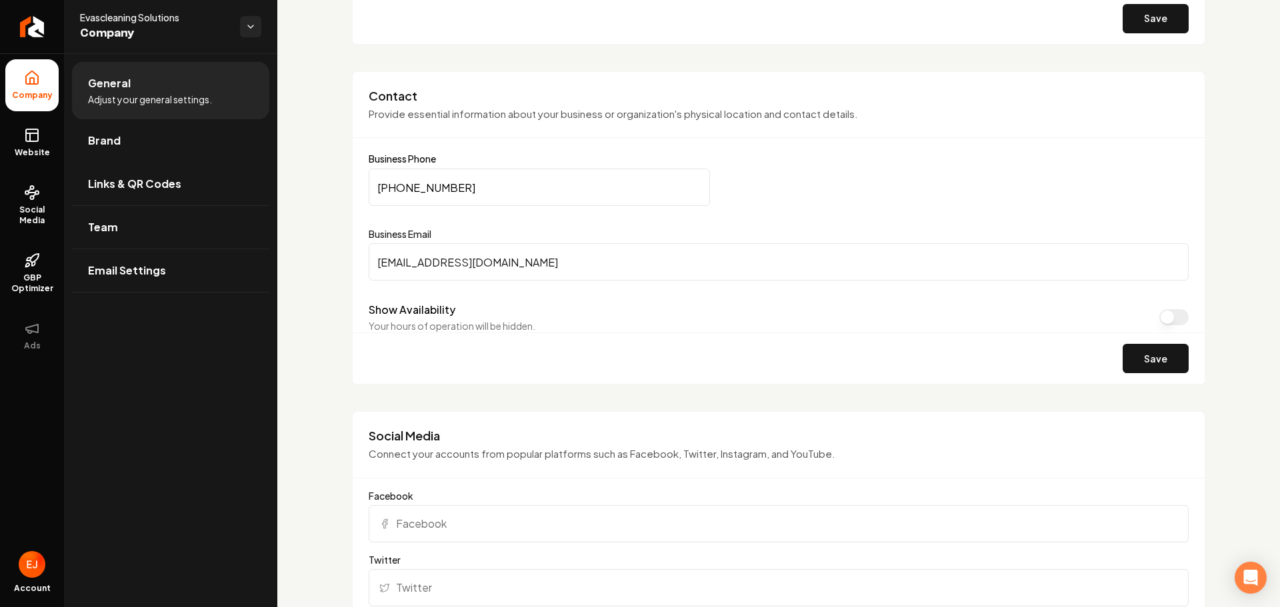
scroll to position [600, 0]
drag, startPoint x: 473, startPoint y: 186, endPoint x: 355, endPoint y: 189, distance: 118.1
click at [355, 189] on div "Contact Provide essential information about your business or organization's phy…" at bounding box center [778, 231] width 853 height 314
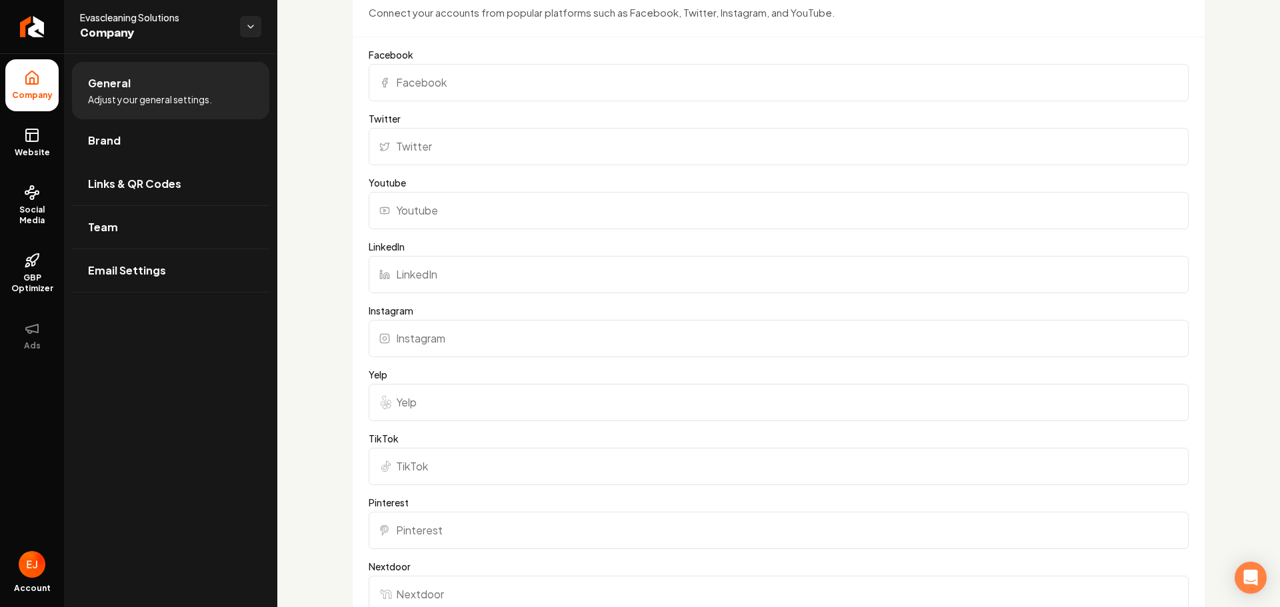
scroll to position [867, 0]
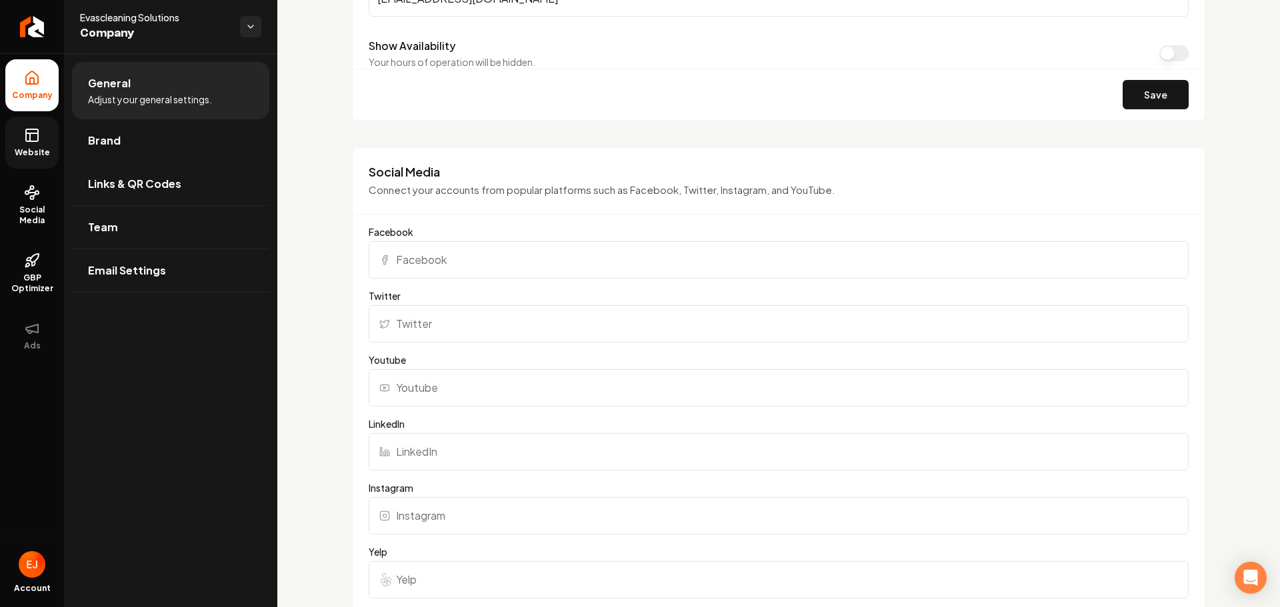
click at [39, 147] on span "Website" at bounding box center [32, 152] width 46 height 11
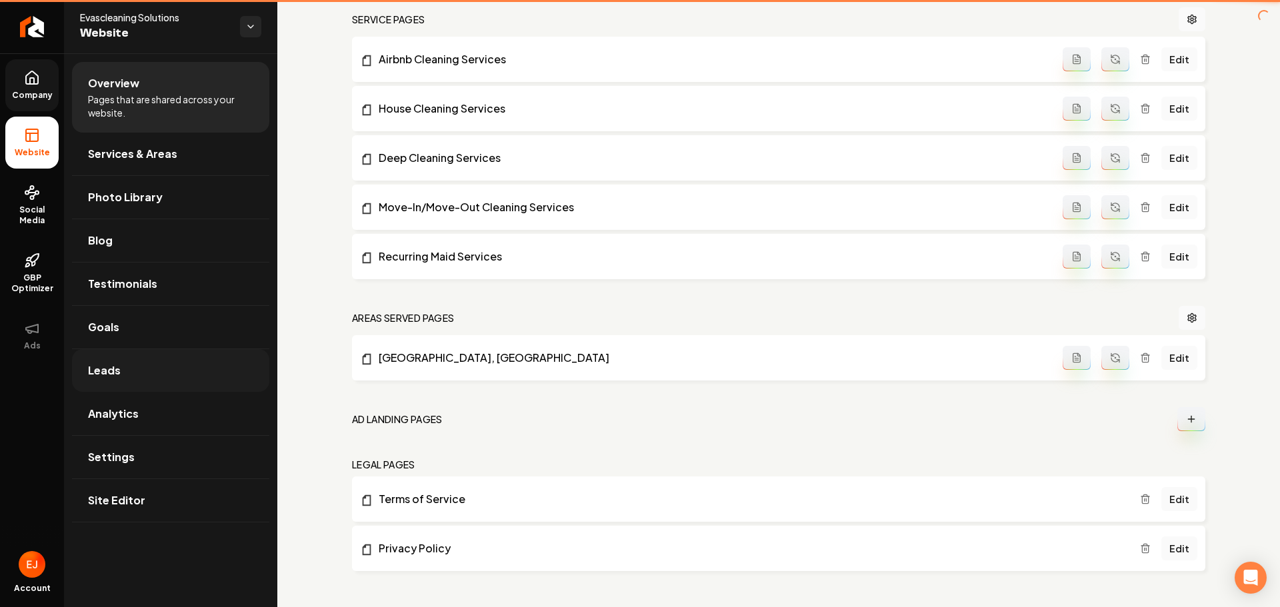
scroll to position [659, 0]
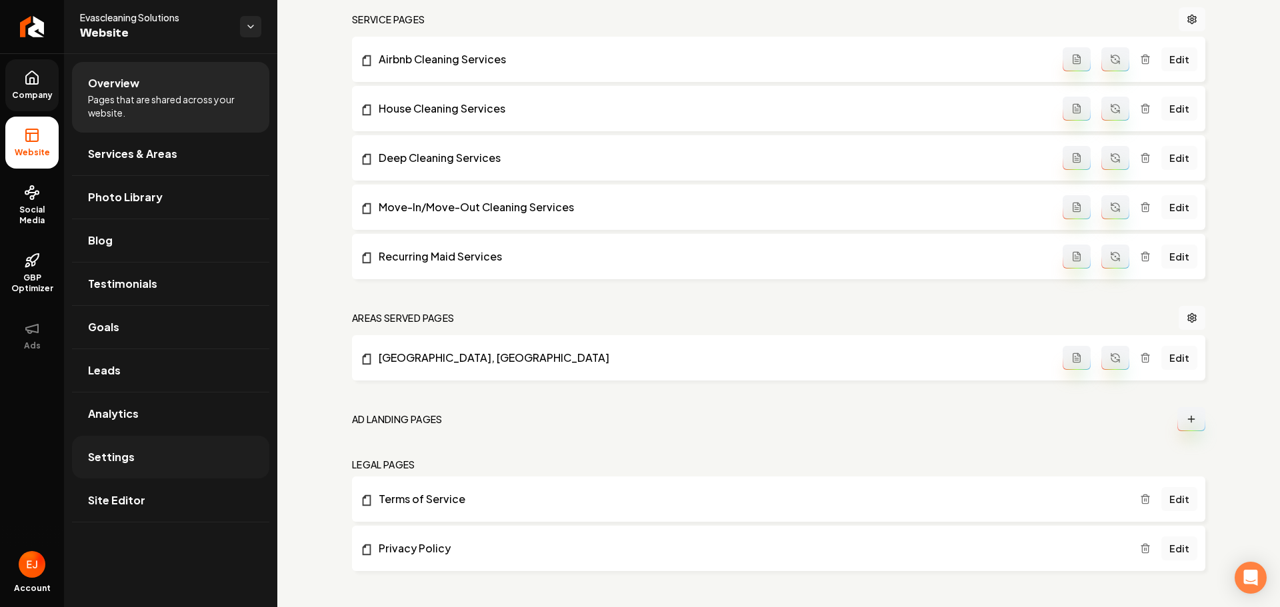
click at [142, 449] on link "Settings" at bounding box center [170, 457] width 197 height 43
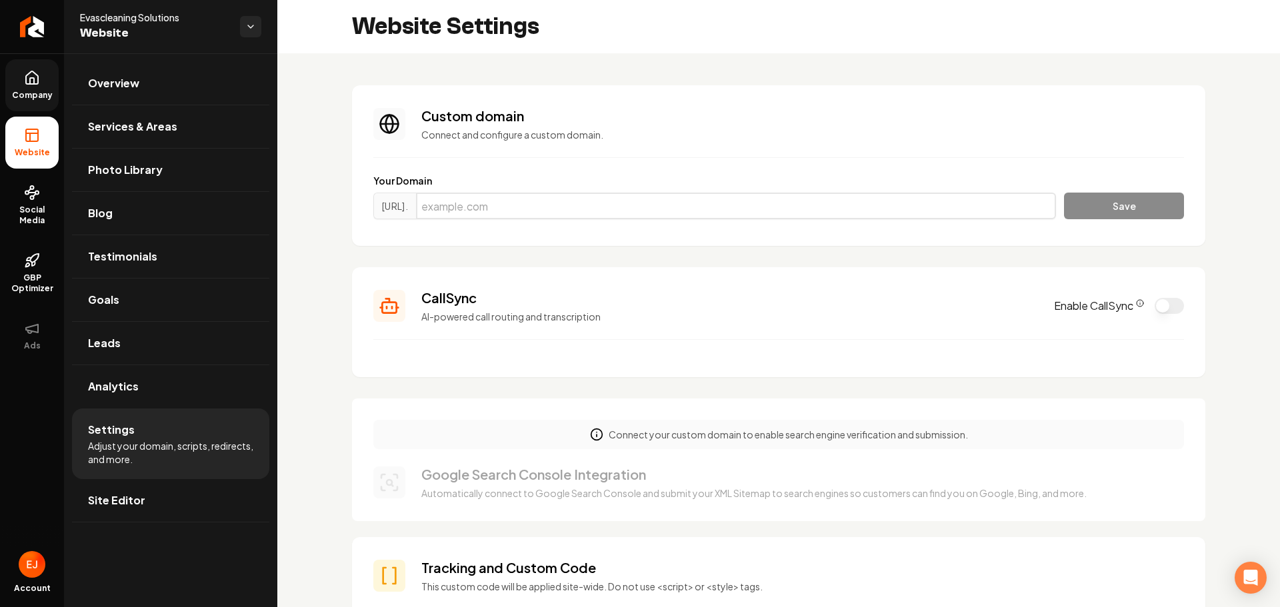
click at [568, 213] on input "Main content area" at bounding box center [736, 206] width 640 height 27
paste input "[DOMAIN_NAME]"
type input "[DOMAIN_NAME]"
click at [1145, 212] on button "Save" at bounding box center [1124, 206] width 120 height 27
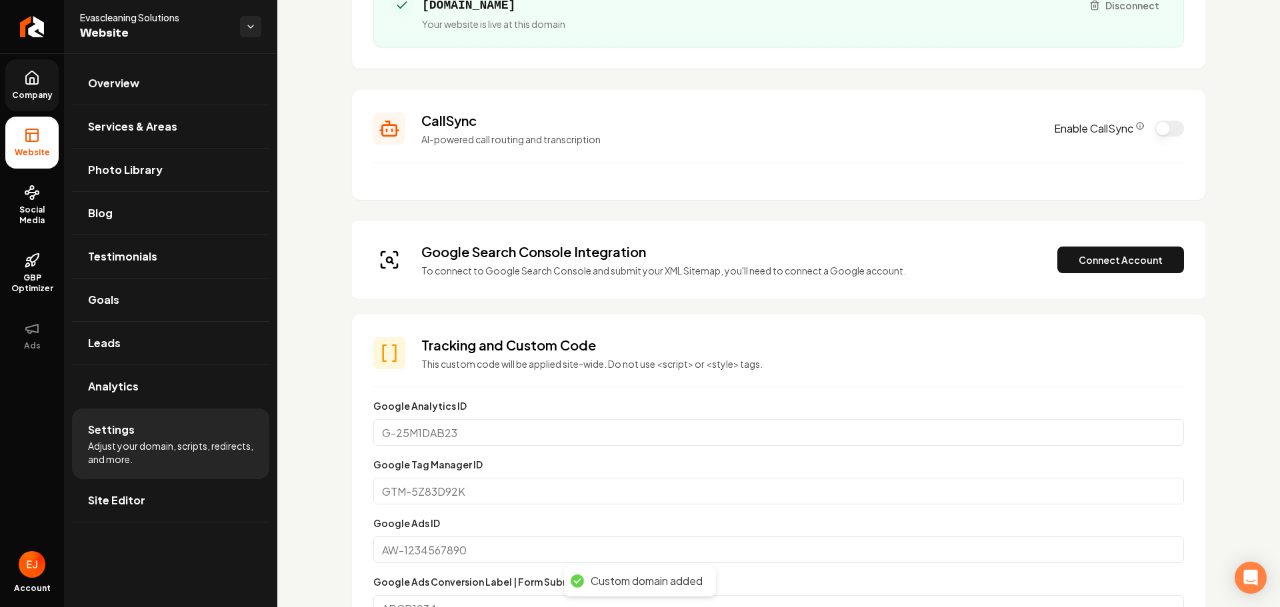
scroll to position [267, 0]
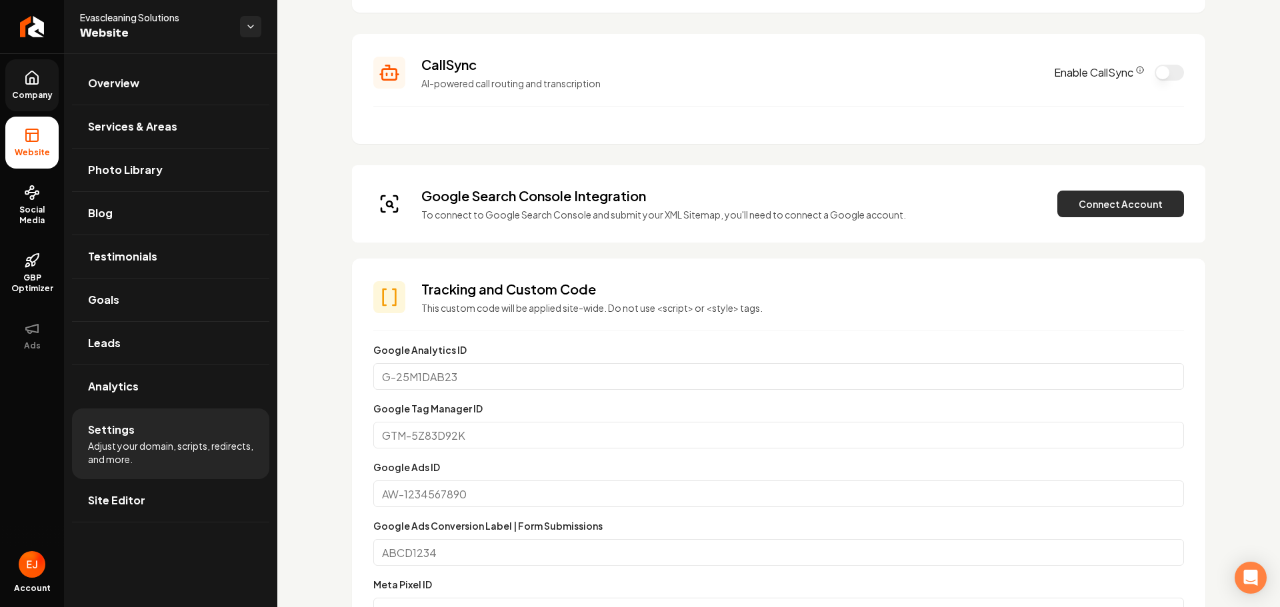
click at [1099, 208] on button "Connect Account" at bounding box center [1121, 204] width 127 height 27
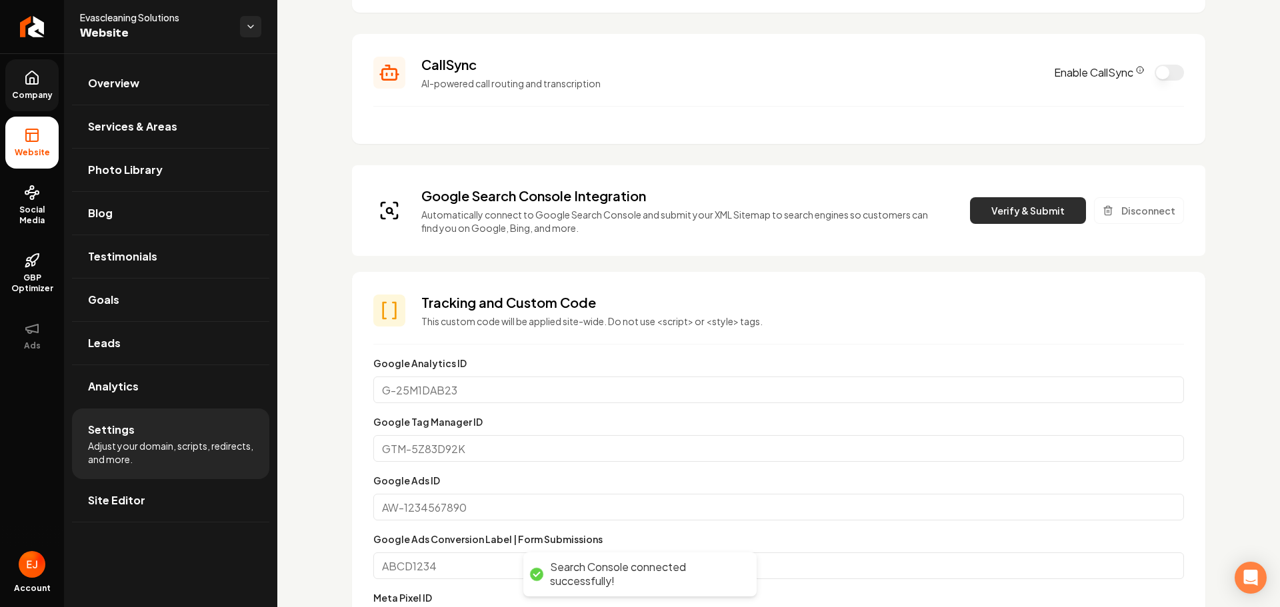
click at [983, 213] on button "Verify & Submit" at bounding box center [1028, 210] width 116 height 27
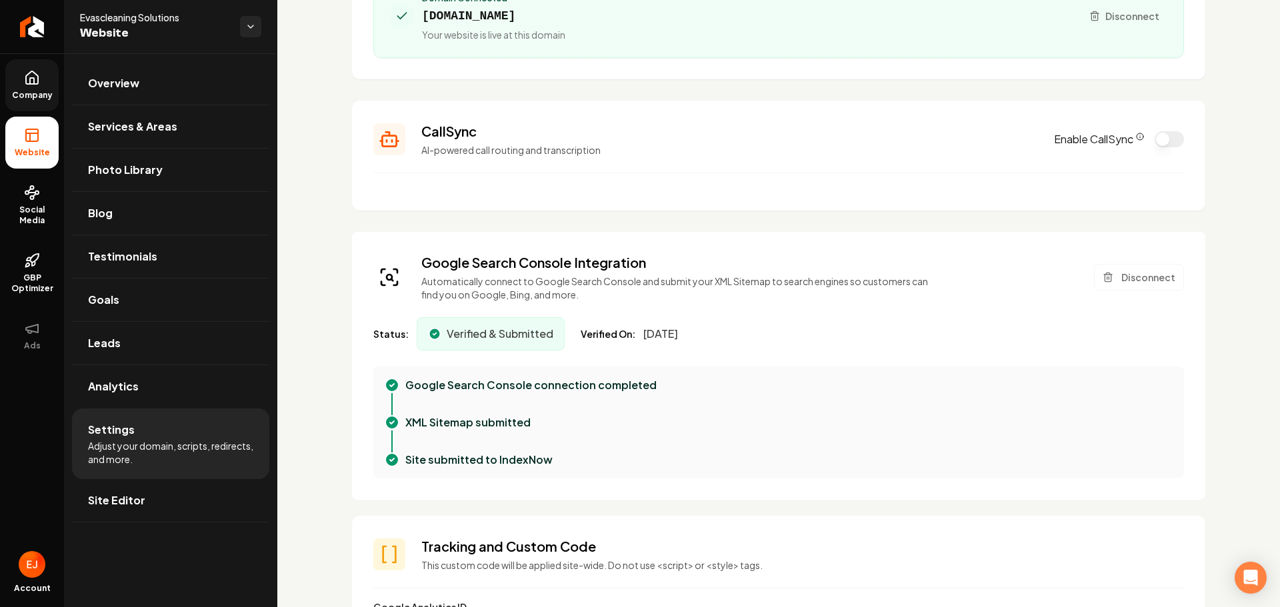
scroll to position [0, 0]
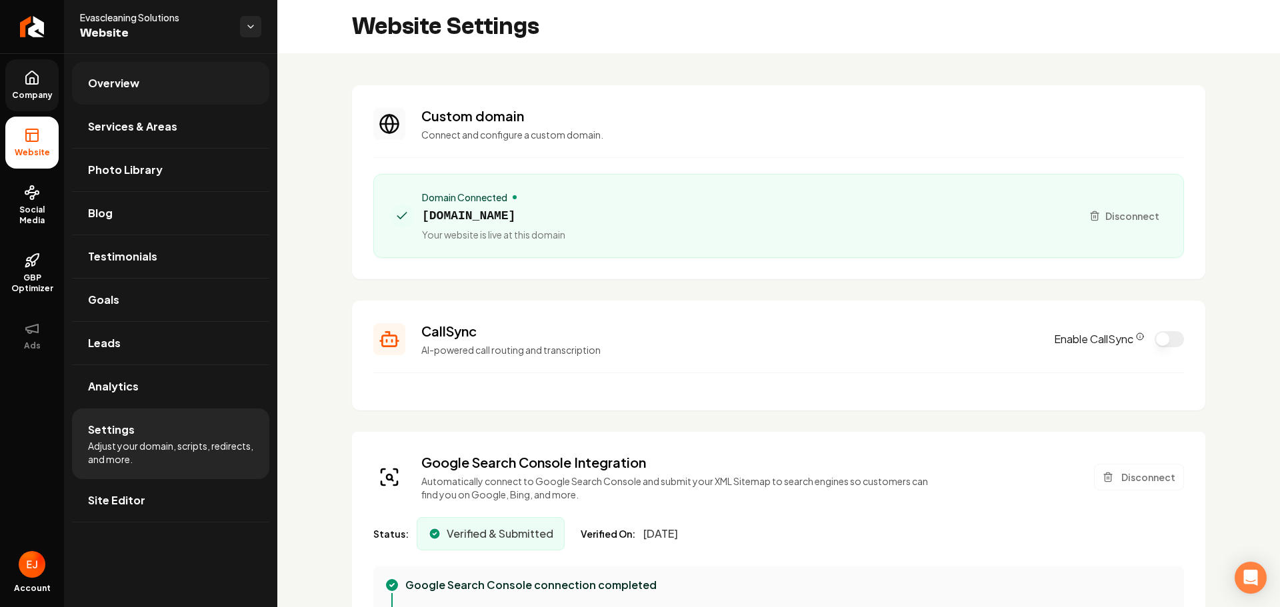
click at [155, 82] on link "Overview" at bounding box center [170, 83] width 197 height 43
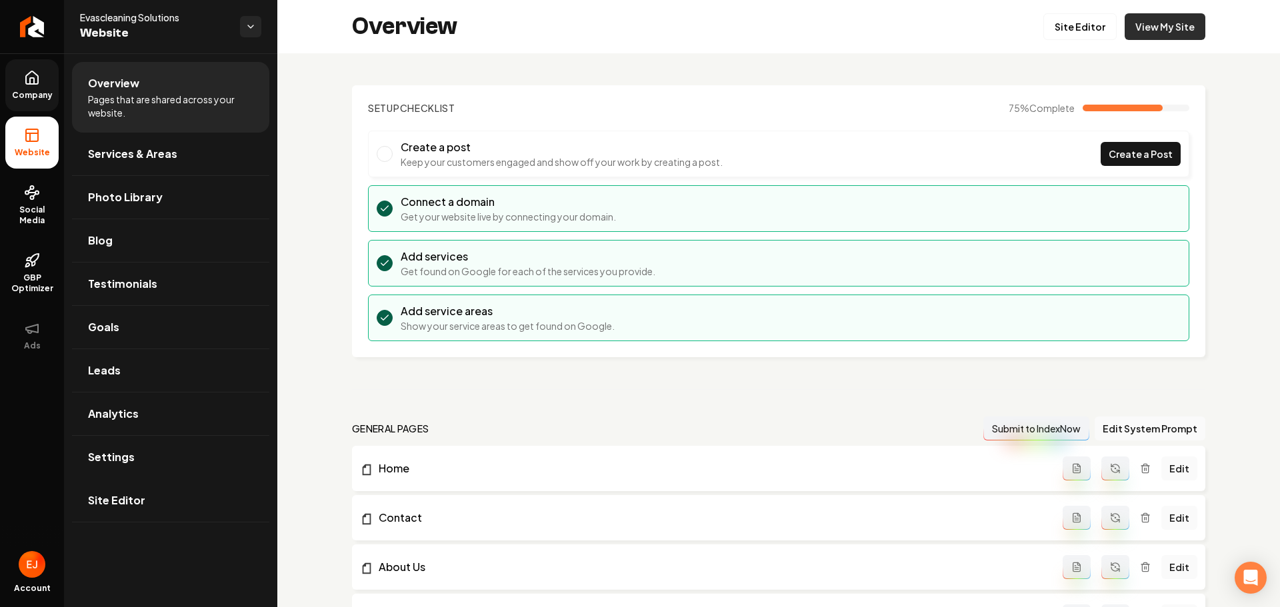
click at [1140, 31] on link "View My Site" at bounding box center [1165, 26] width 81 height 27
click at [168, 152] on span "Services & Areas" at bounding box center [132, 154] width 89 height 16
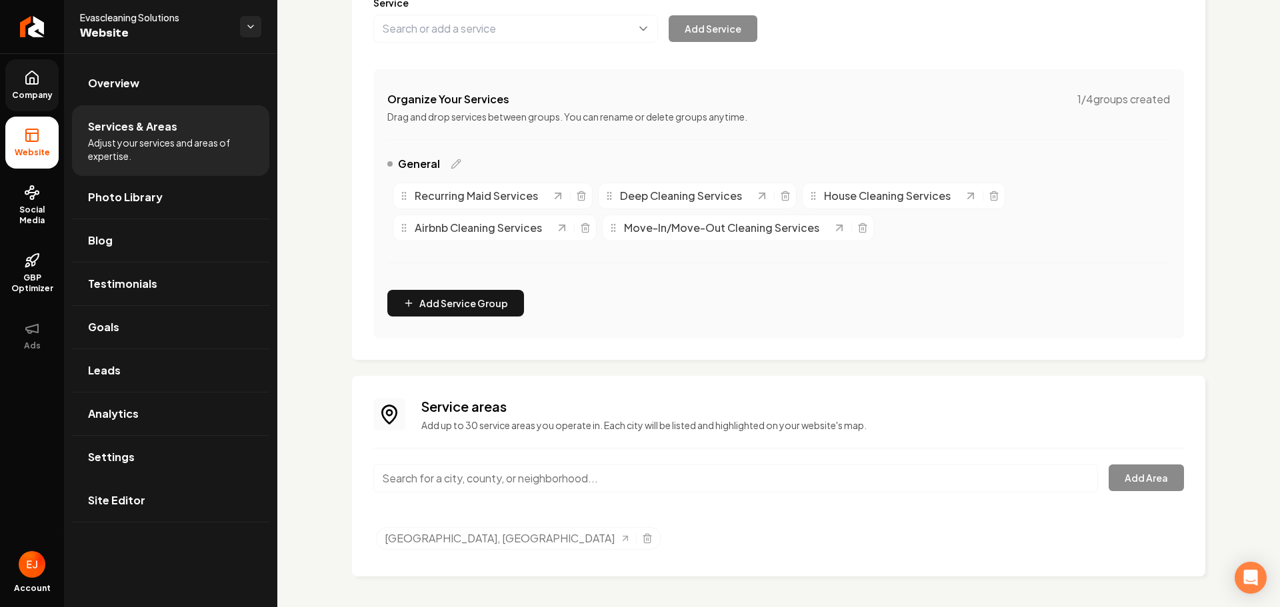
scroll to position [193, 0]
click at [511, 477] on input "Main content area" at bounding box center [735, 477] width 725 height 28
type input "[GEOGRAPHIC_DATA], [GEOGRAPHIC_DATA]"
click at [1131, 480] on button "Add Area" at bounding box center [1146, 476] width 75 height 27
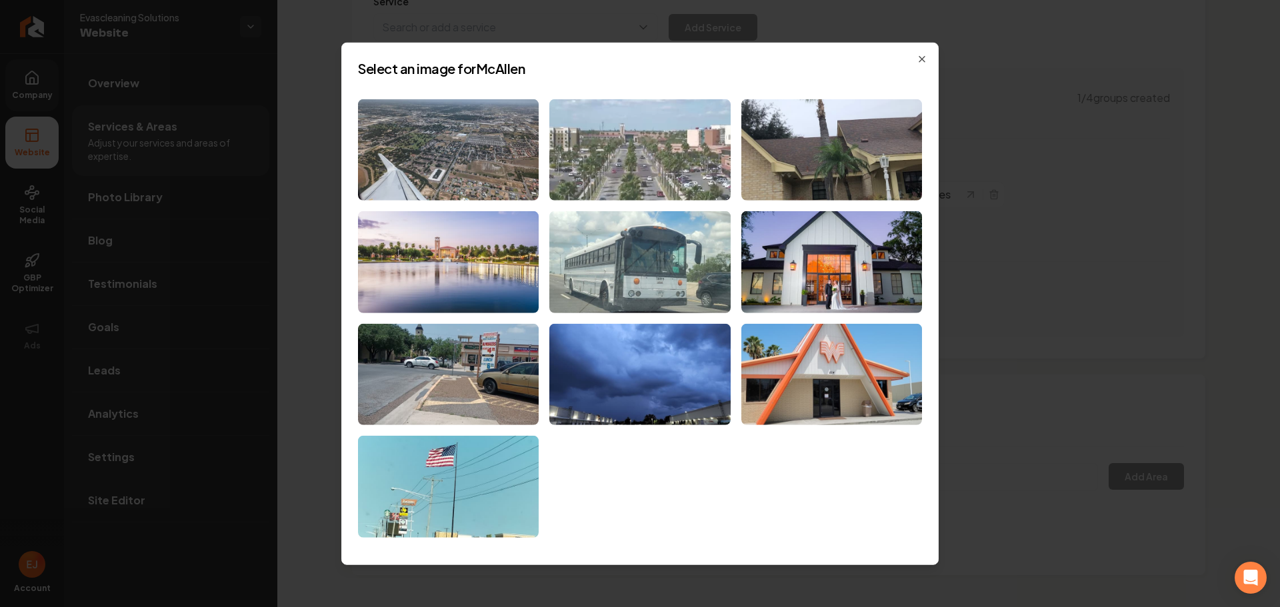
click at [619, 187] on img at bounding box center [639, 150] width 181 height 102
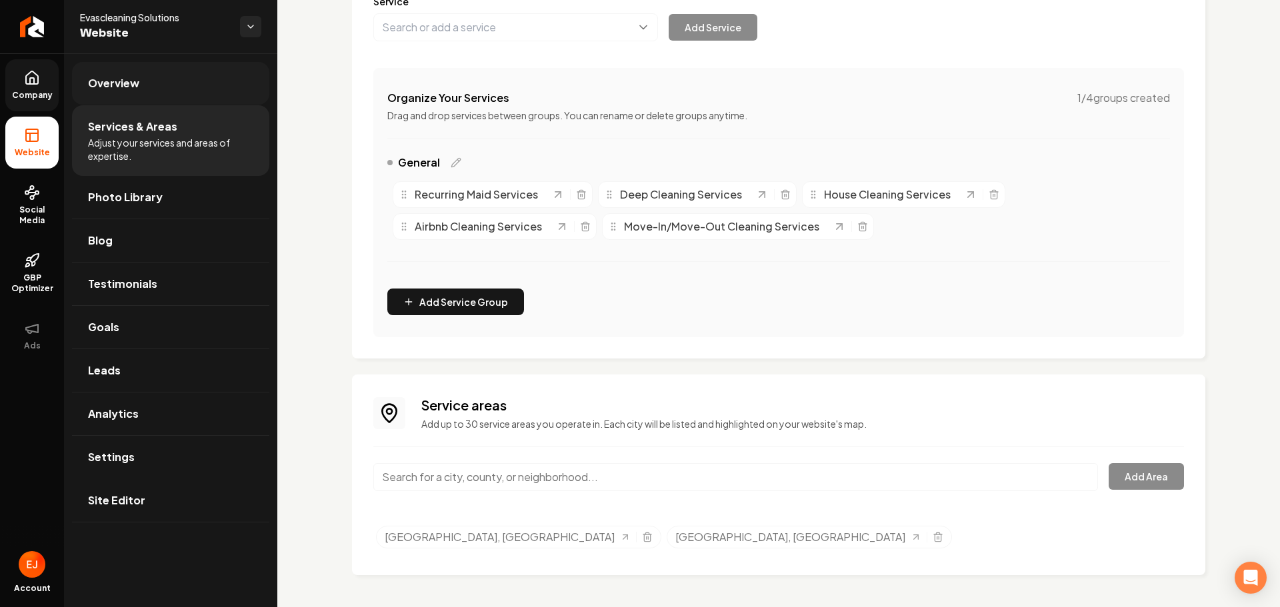
click at [111, 70] on link "Overview" at bounding box center [170, 83] width 197 height 43
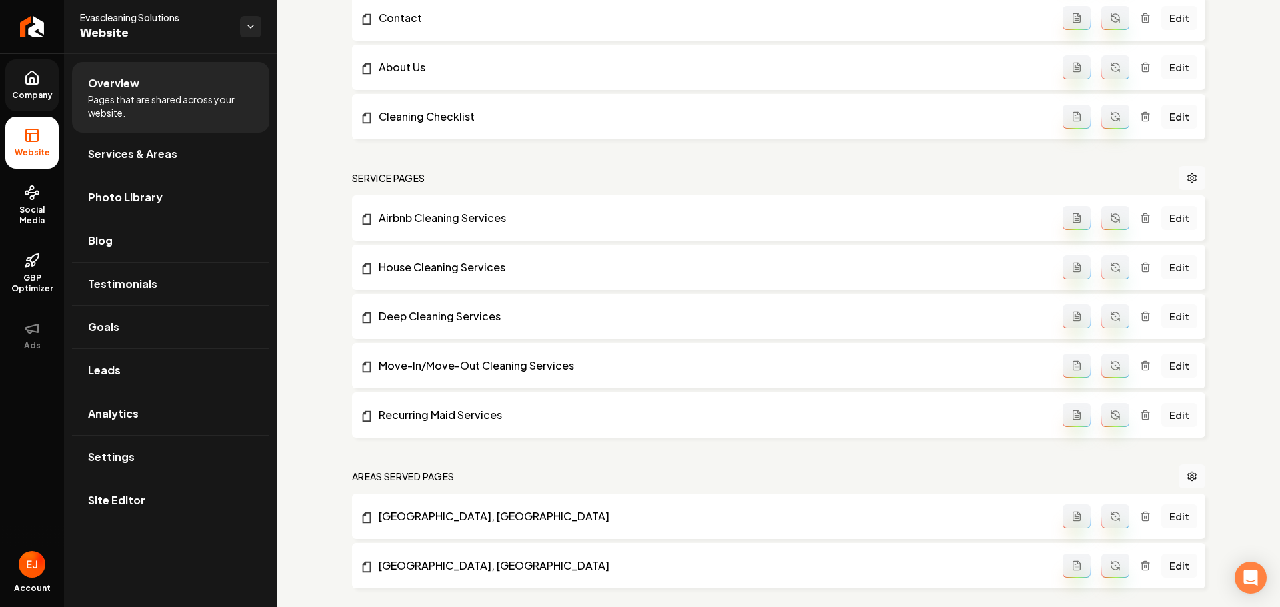
scroll to position [593, 0]
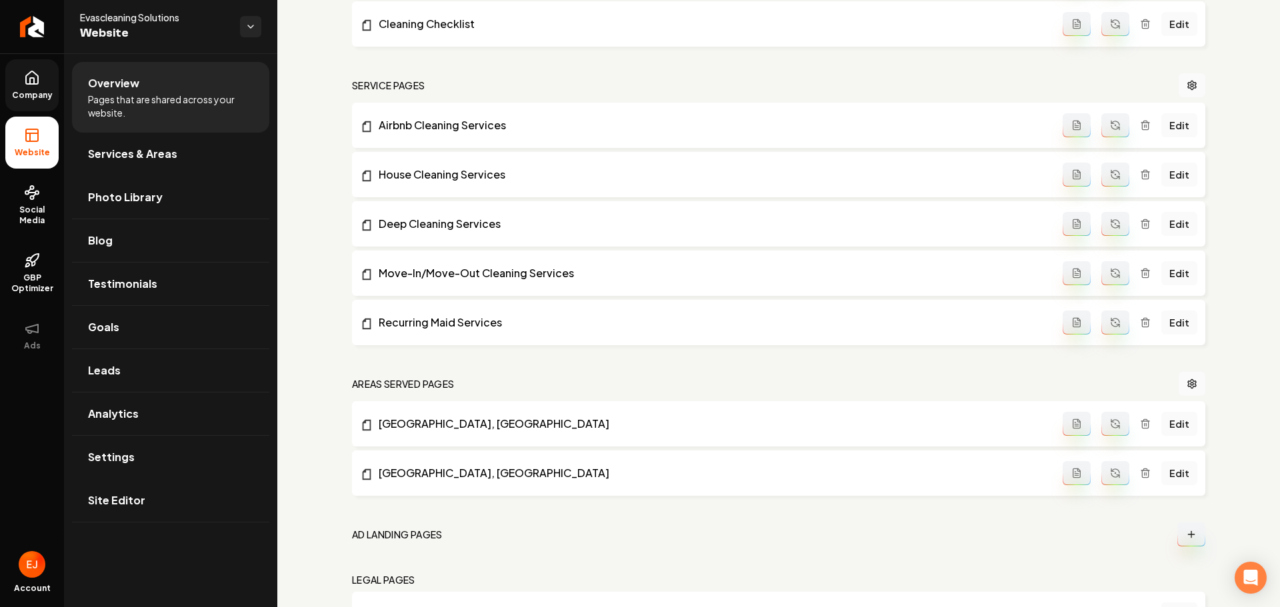
click at [1114, 479] on button "Main content area" at bounding box center [1116, 473] width 28 height 24
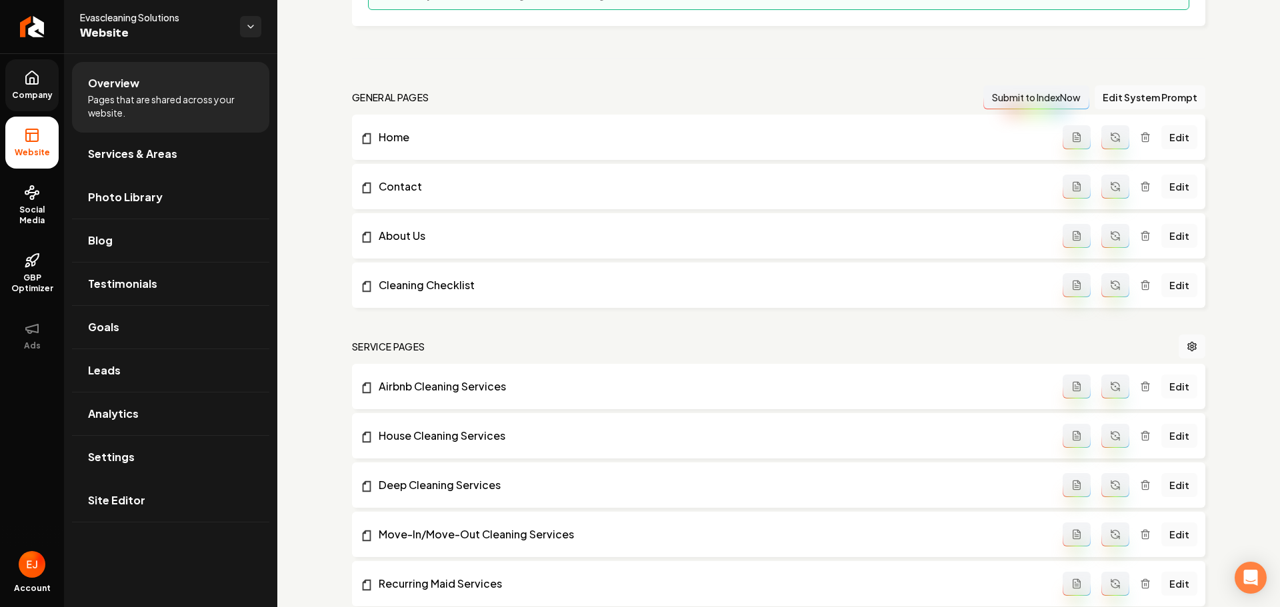
scroll to position [326, 0]
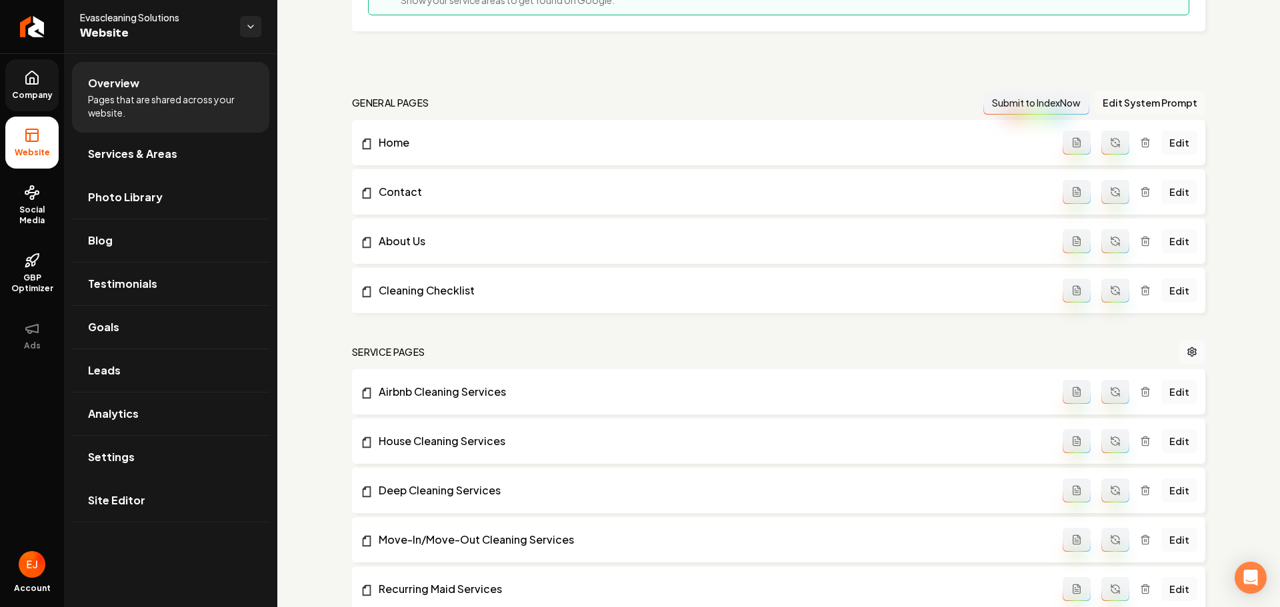
click at [1154, 101] on button "Edit System Prompt" at bounding box center [1150, 103] width 111 height 24
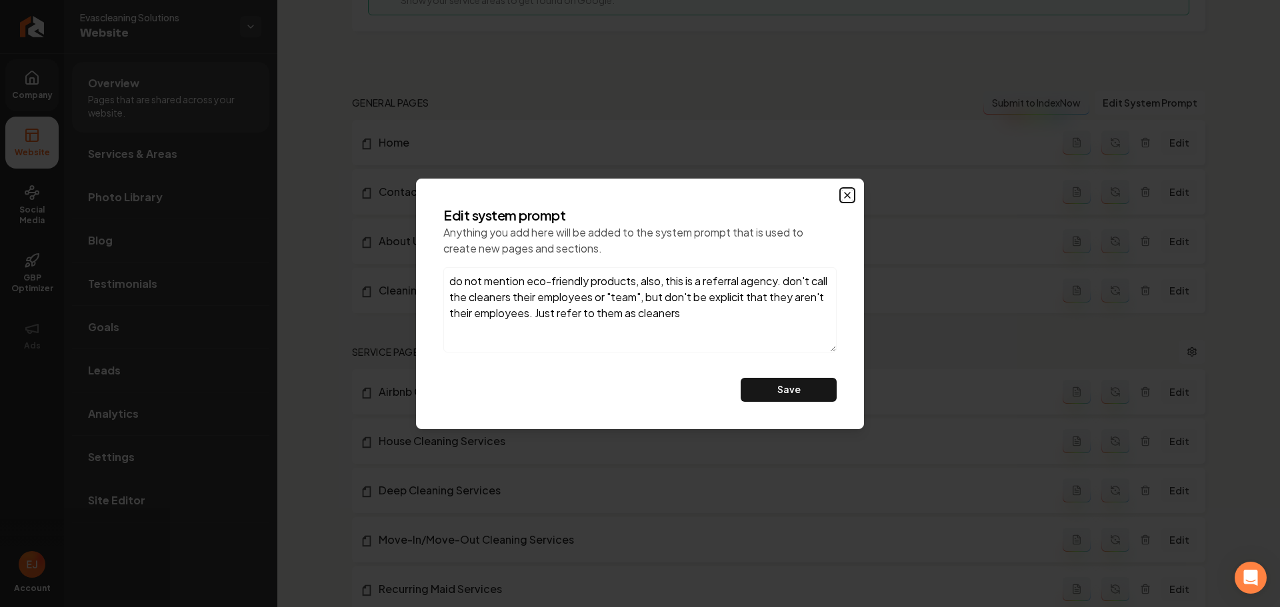
click at [844, 194] on icon "button" at bounding box center [847, 195] width 11 height 11
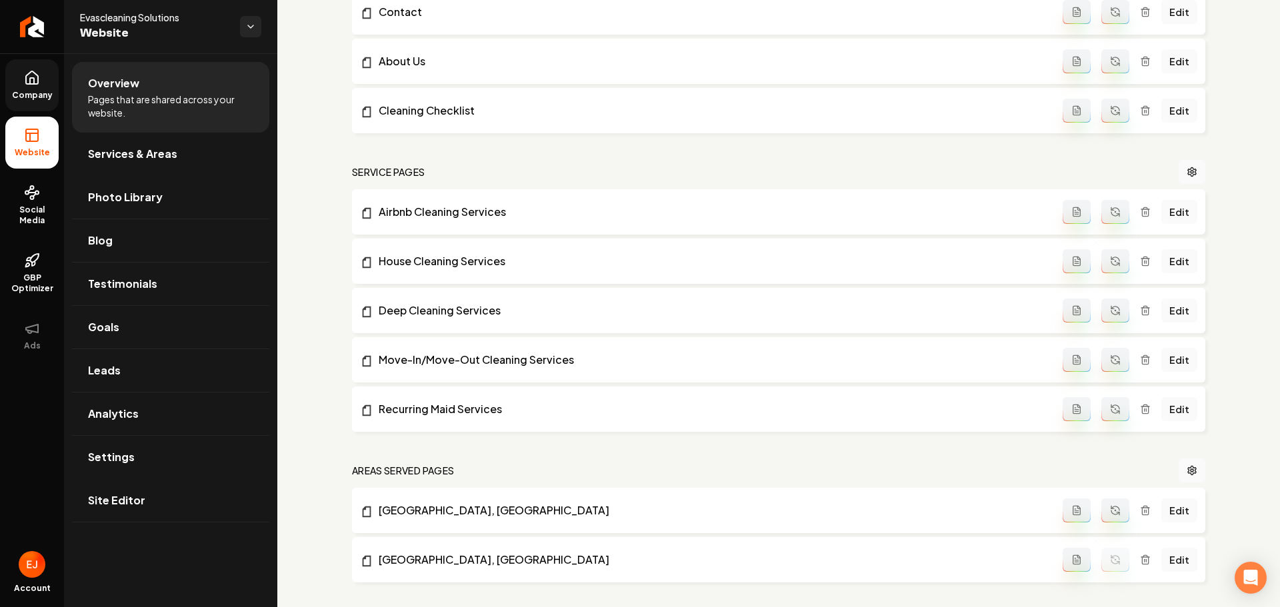
scroll to position [708, 0]
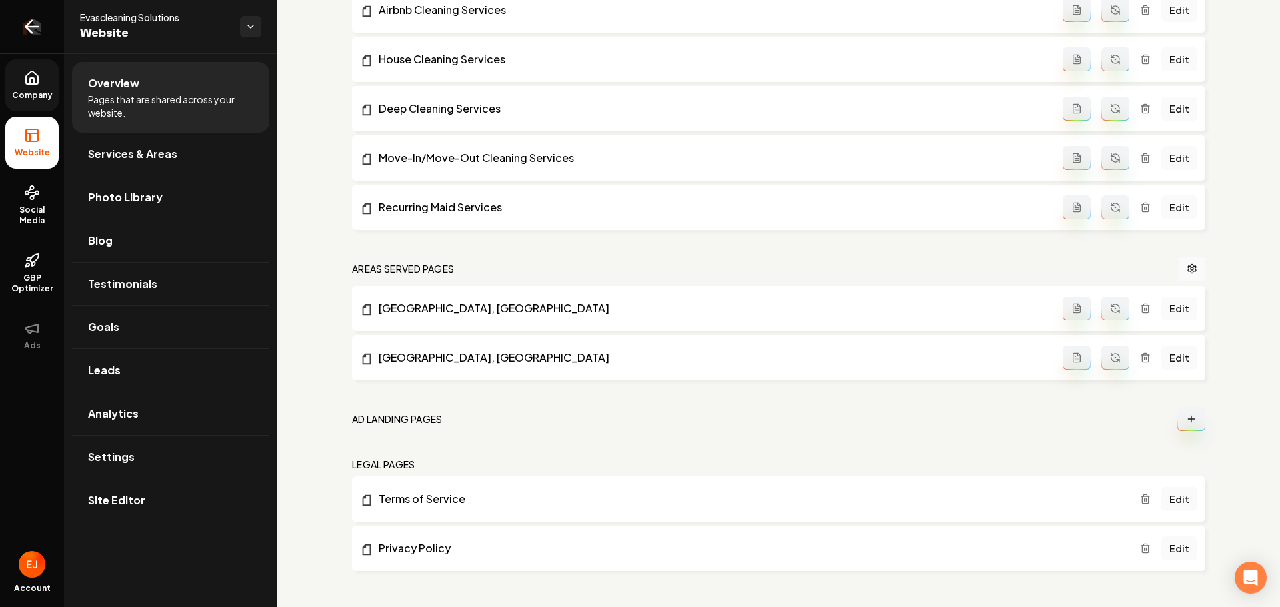
click at [25, 24] on icon "Return to dashboard" at bounding box center [31, 26] width 21 height 21
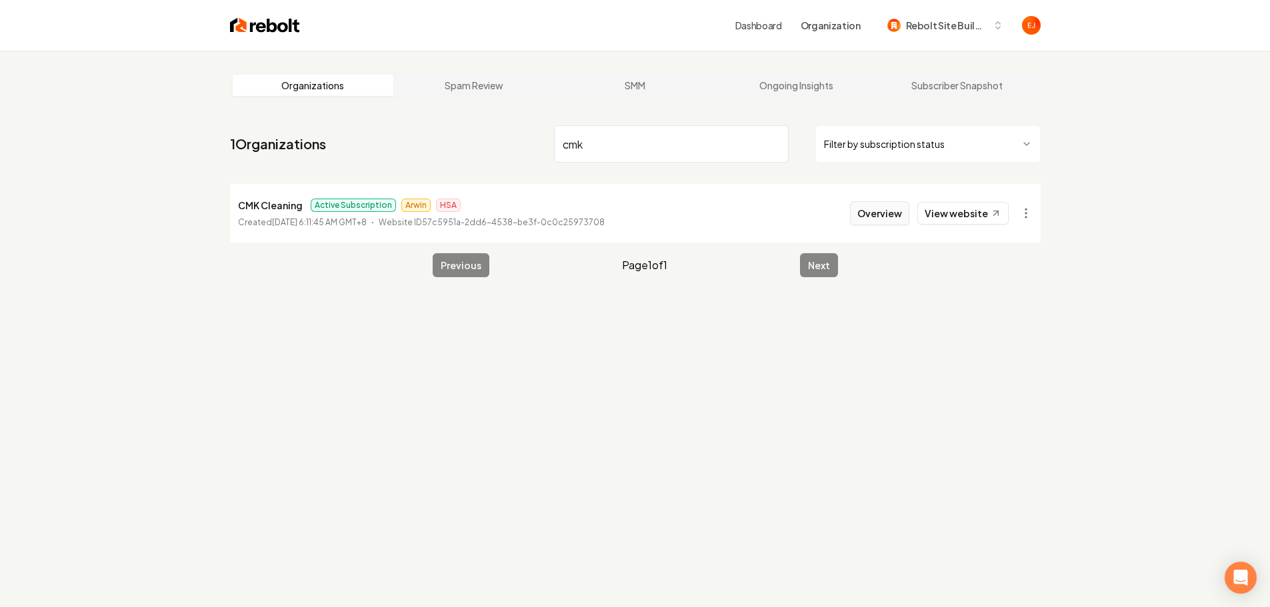
type input "cmk"
click at [877, 216] on button "Overview" at bounding box center [879, 213] width 59 height 24
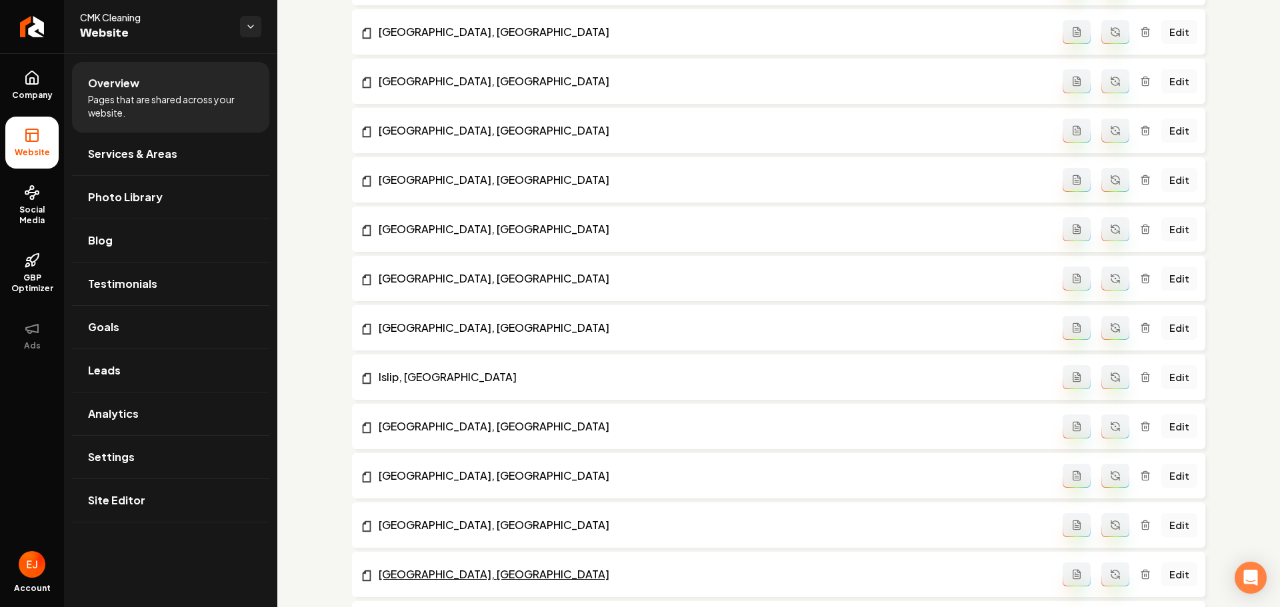
scroll to position [1033, 0]
click at [195, 153] on link "Services & Areas" at bounding box center [170, 154] width 197 height 43
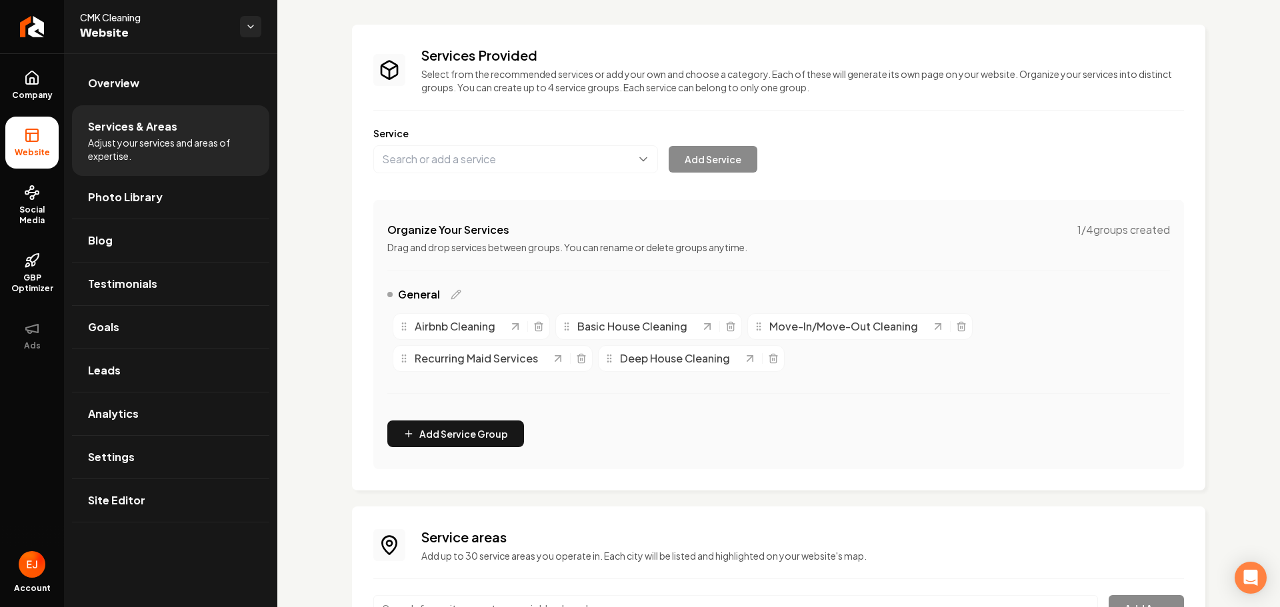
scroll to position [249, 0]
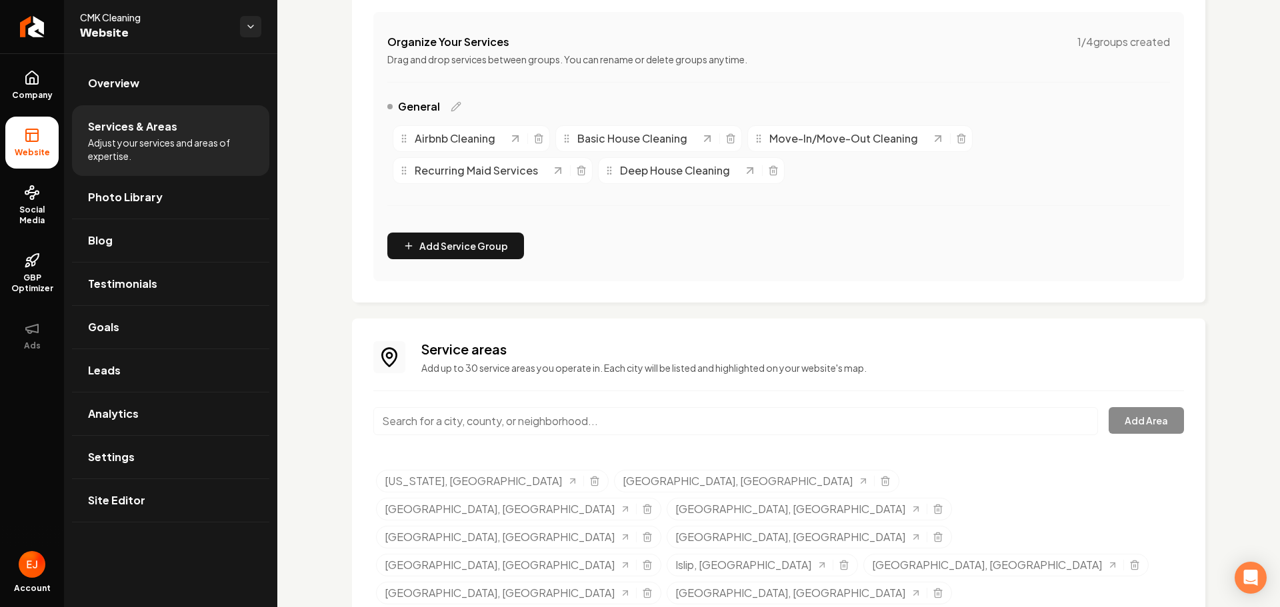
click at [500, 424] on input "Main content area" at bounding box center [735, 421] width 725 height 28
type input "l"
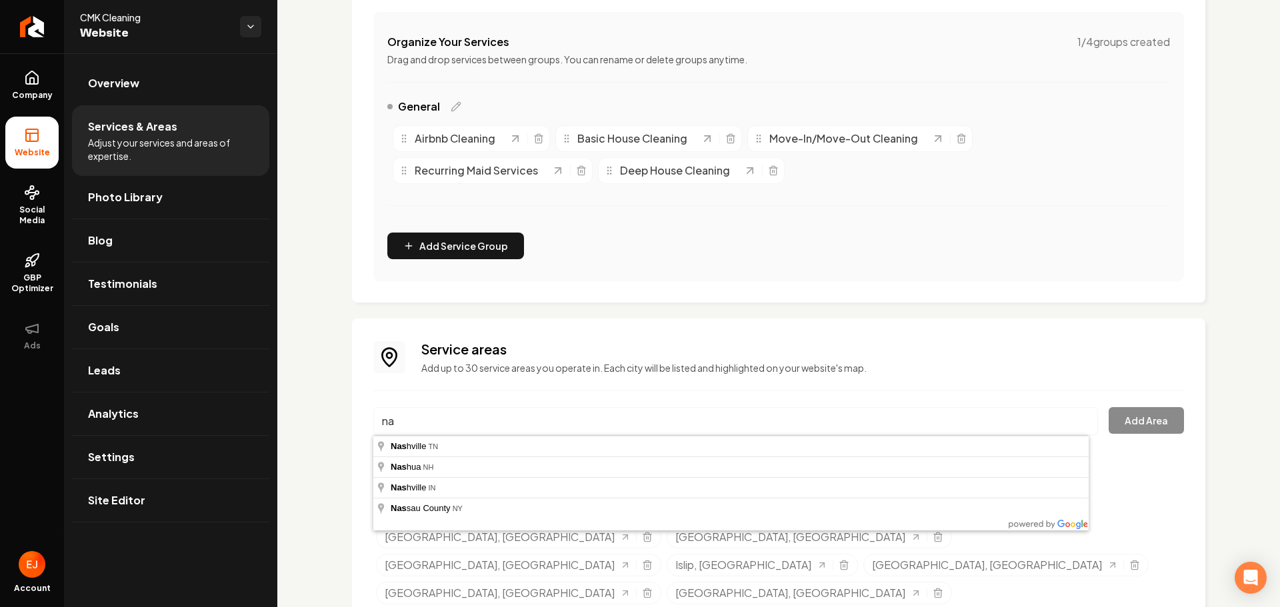
type input "n"
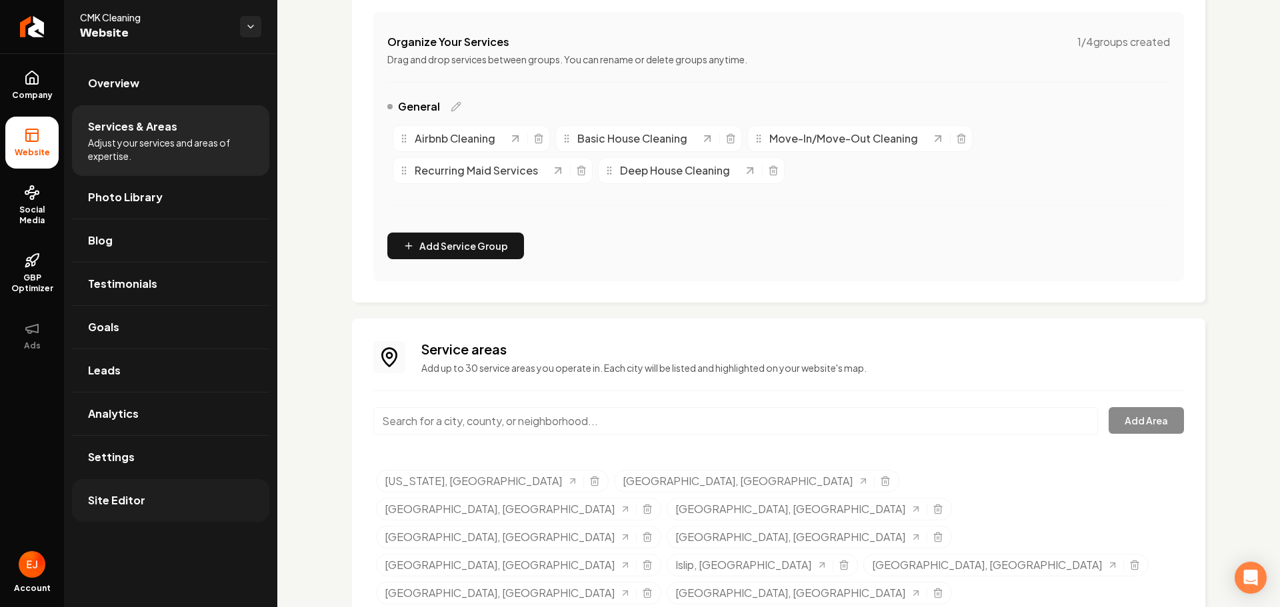
click at [113, 502] on span "Site Editor" at bounding box center [116, 501] width 57 height 16
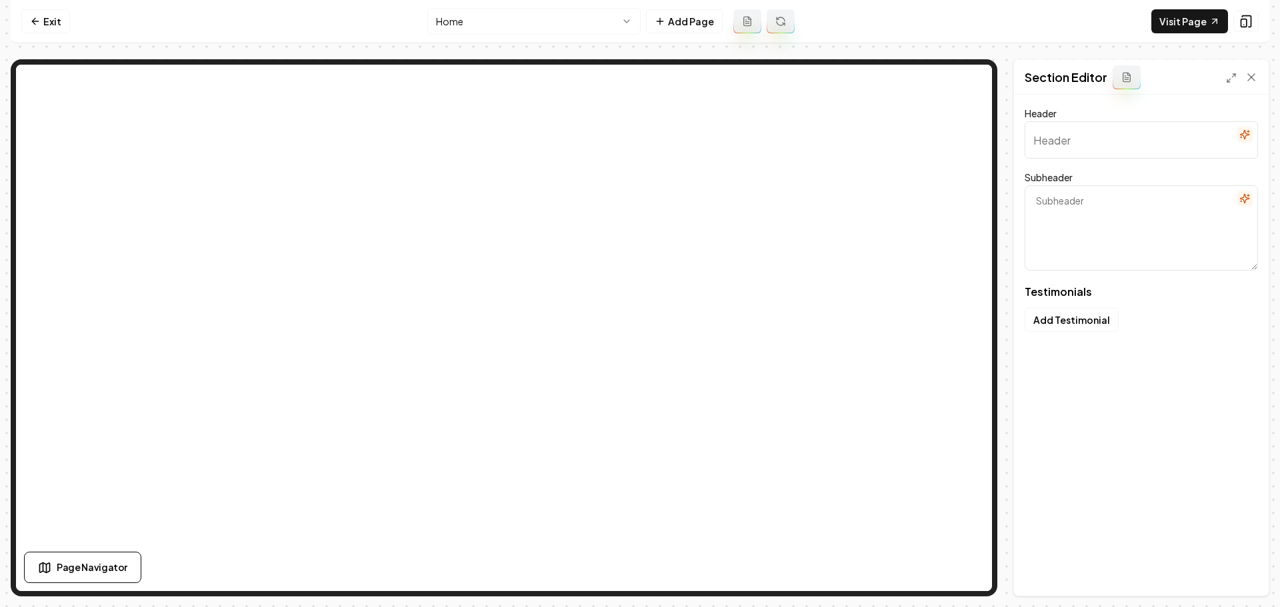
type input "Stories from satisfied partners"
type textarea "Their journeys, their testimonials"
